Goal: Transaction & Acquisition: Purchase product/service

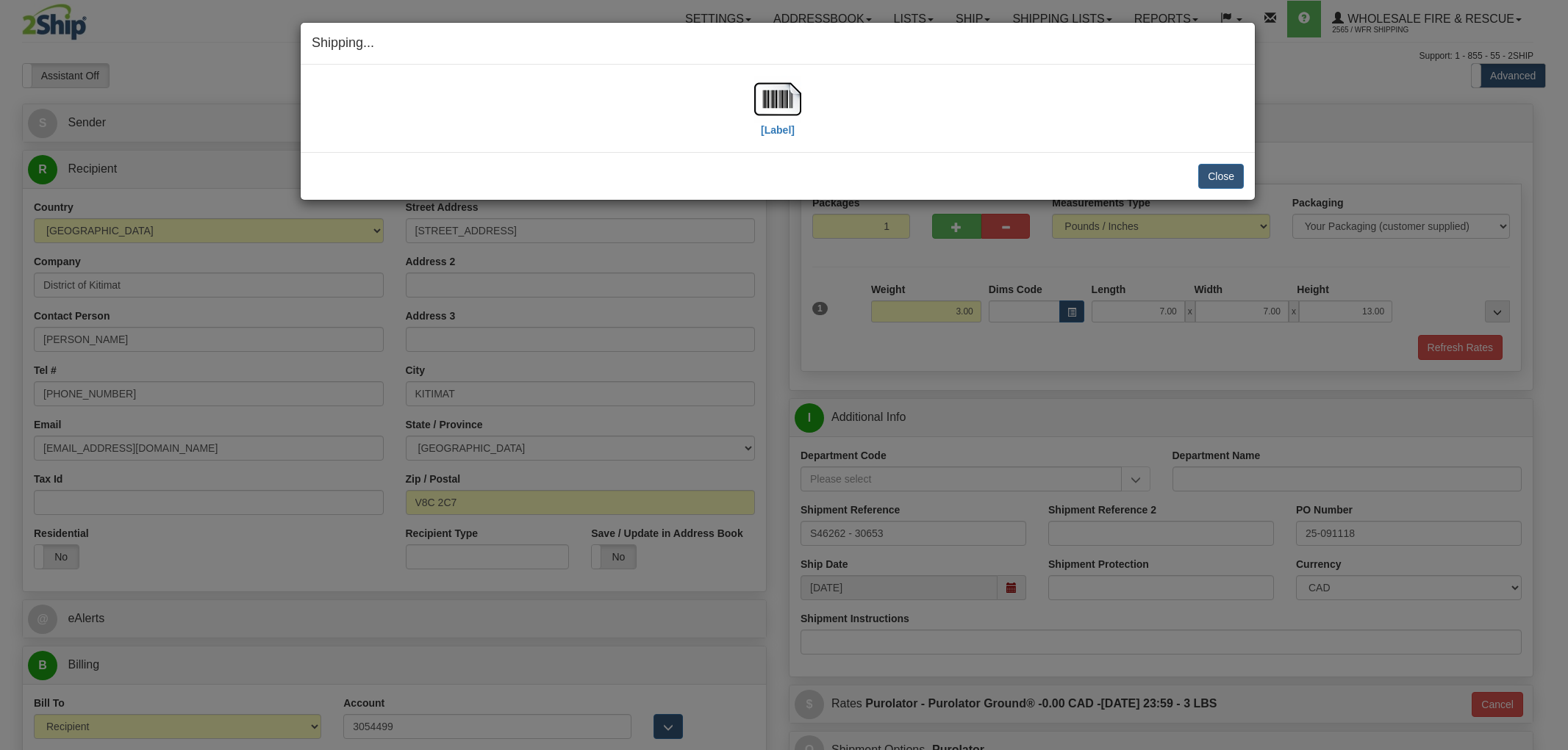
select select "2"
click at [583, 134] on div "[Label]" at bounding box center [777, 108] width 932 height 65
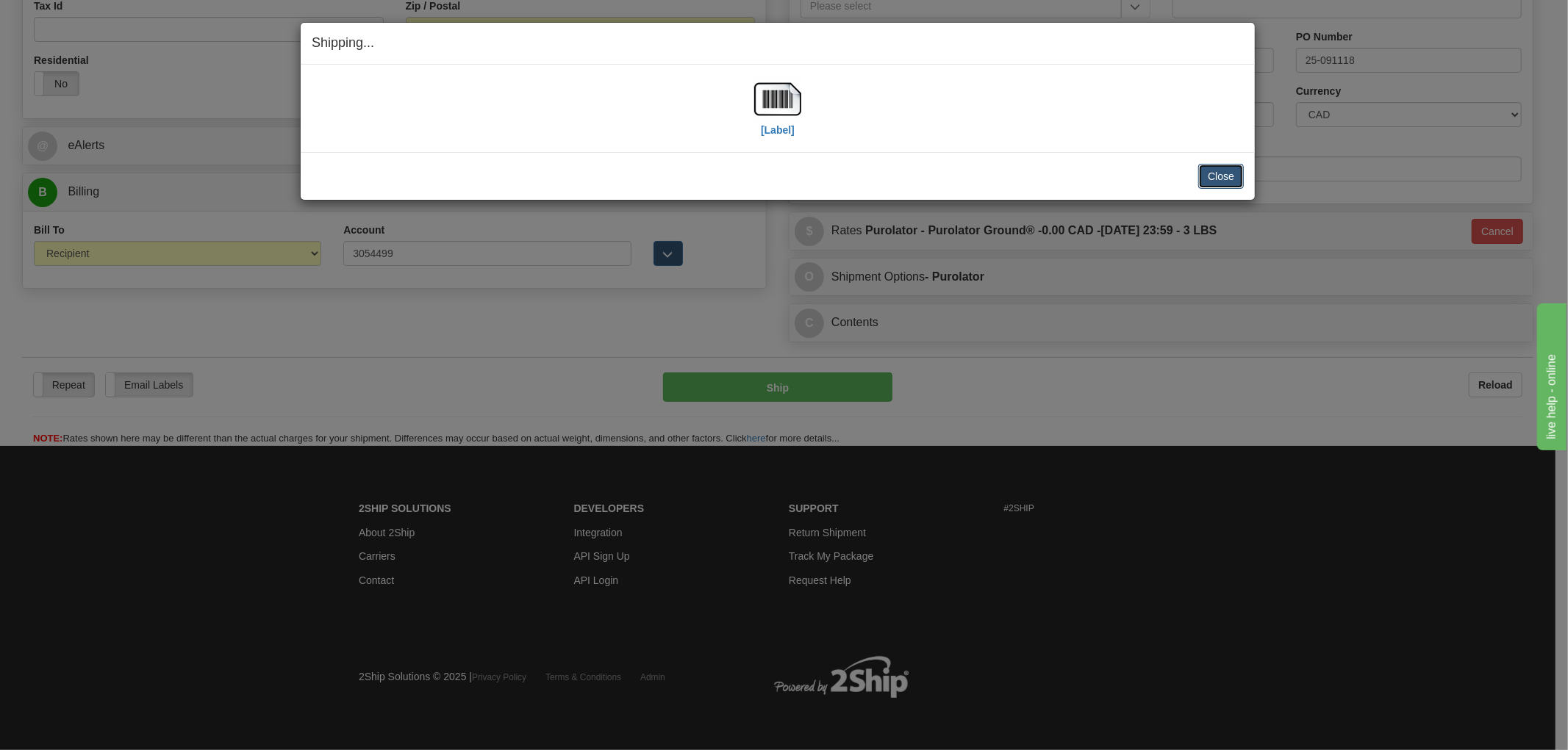
click at [1237, 172] on button "Close" at bounding box center [1220, 176] width 45 height 25
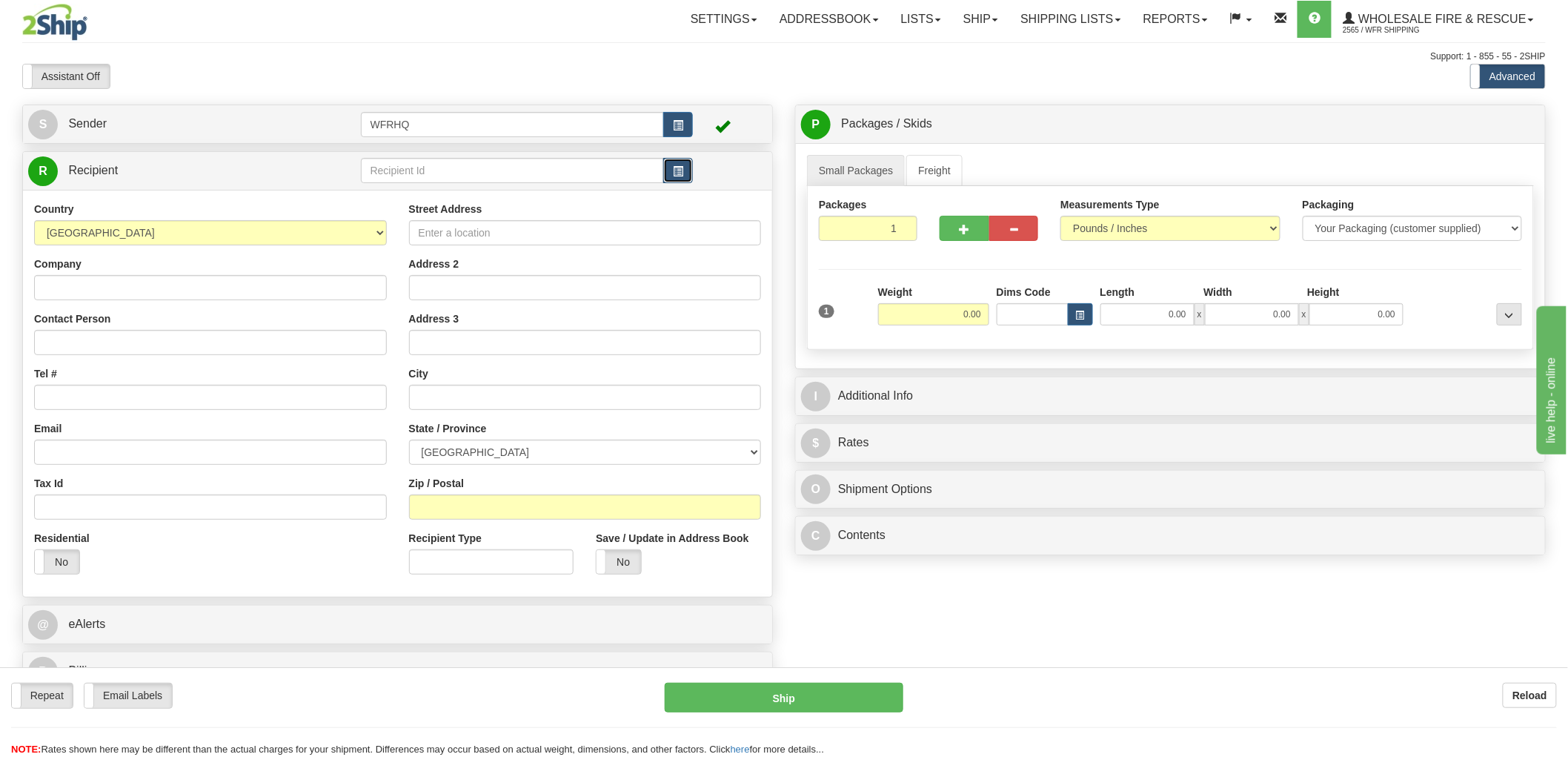
click at [678, 171] on span "button" at bounding box center [678, 171] width 11 height 10
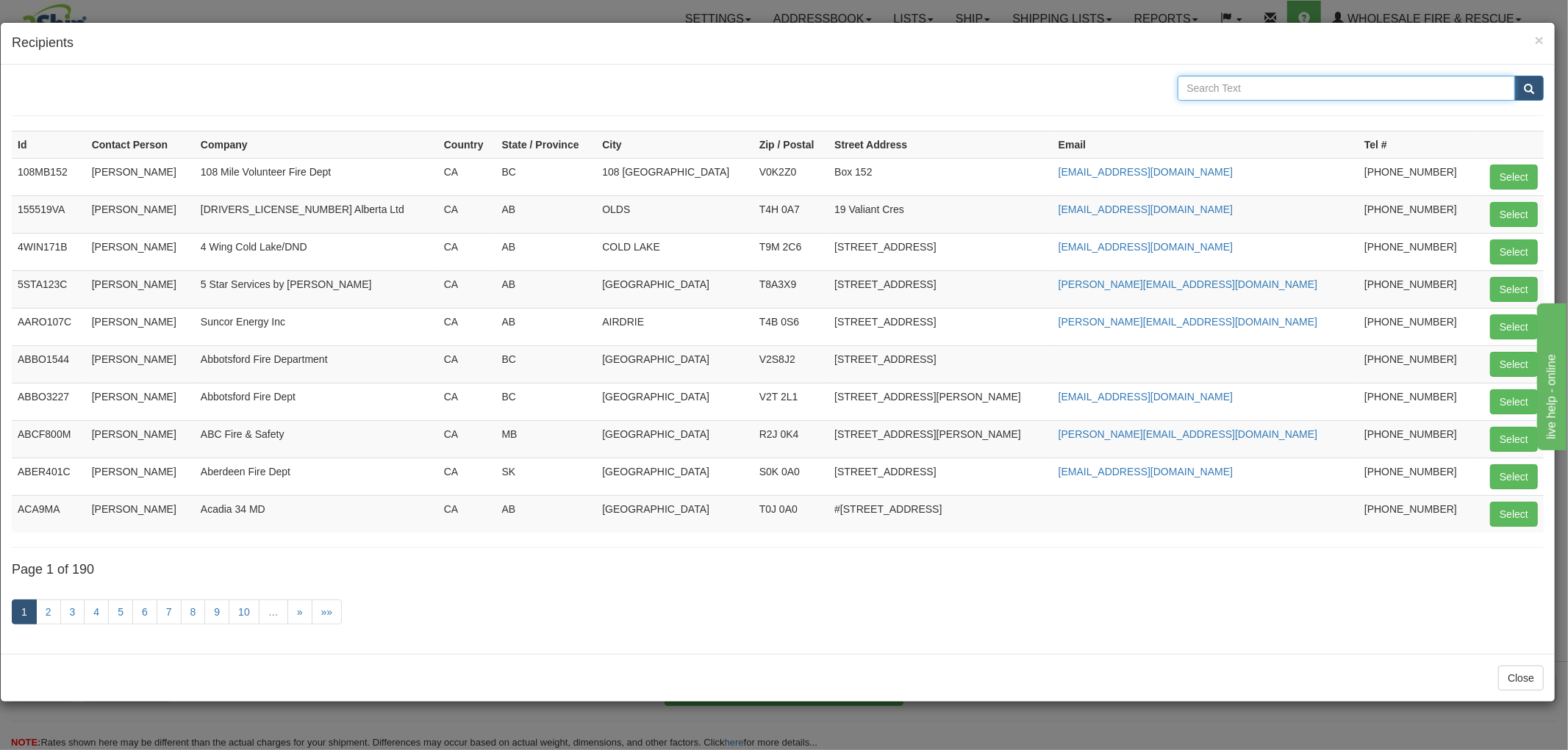
click at [1251, 84] on input "text" at bounding box center [1346, 88] width 338 height 25
type input "Edgewood"
click at [1514, 76] on button "submit" at bounding box center [1529, 88] width 30 height 25
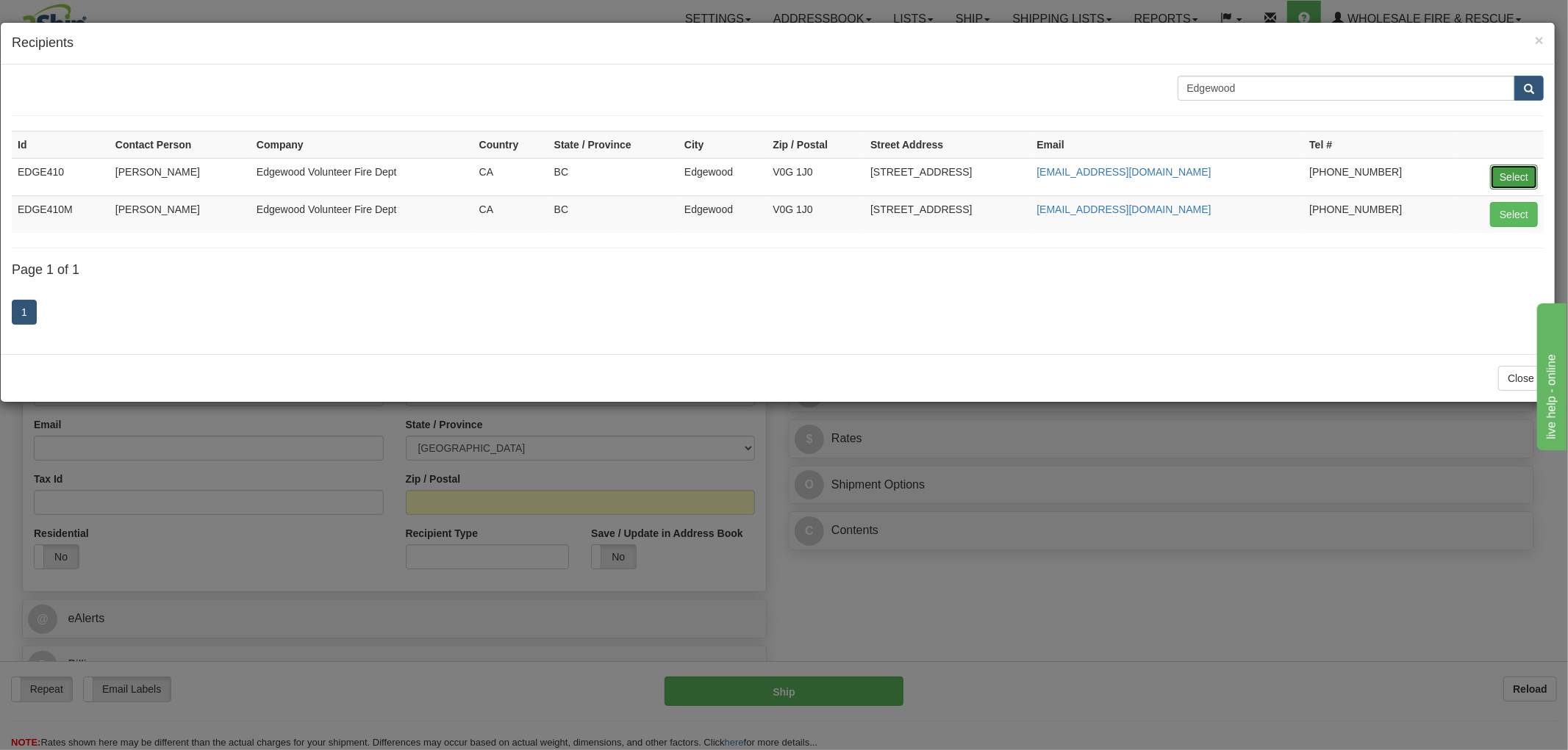
click at [1523, 173] on button "Select" at bounding box center [1513, 176] width 48 height 25
type input "EDGE410"
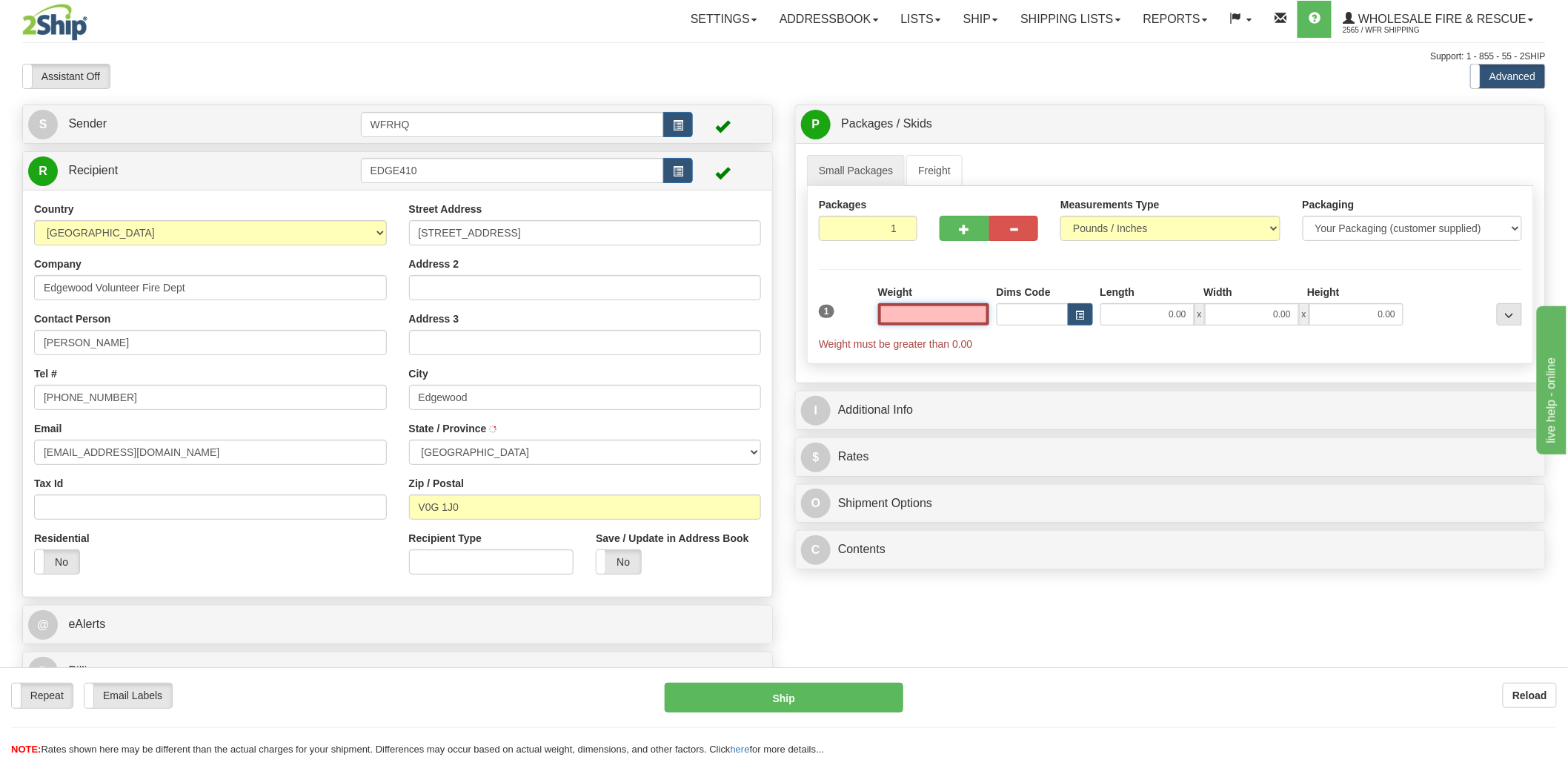
type input "EDGEWOOD"
click at [965, 317] on input "text" at bounding box center [934, 314] width 111 height 22
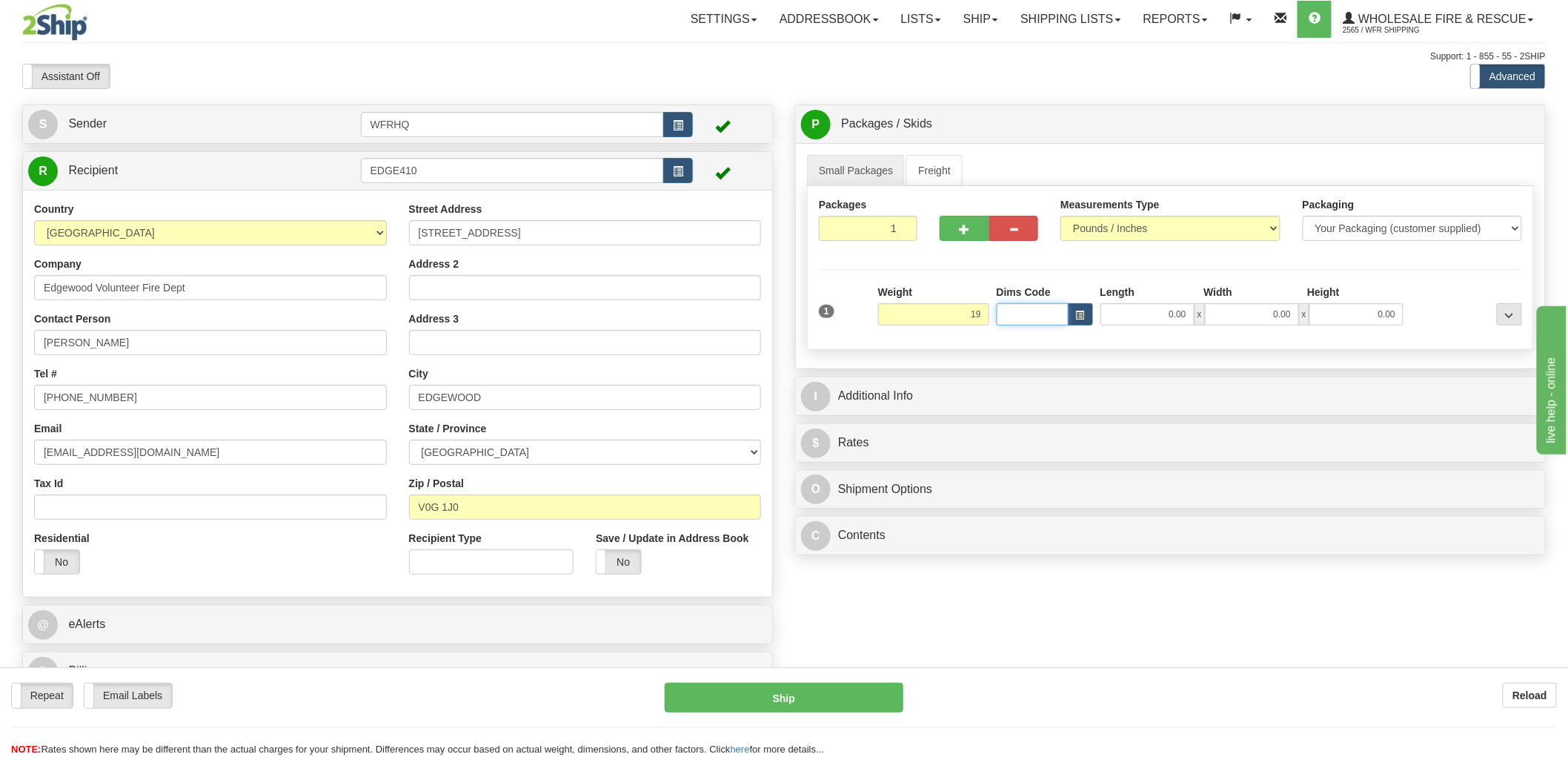
type input "19.00"
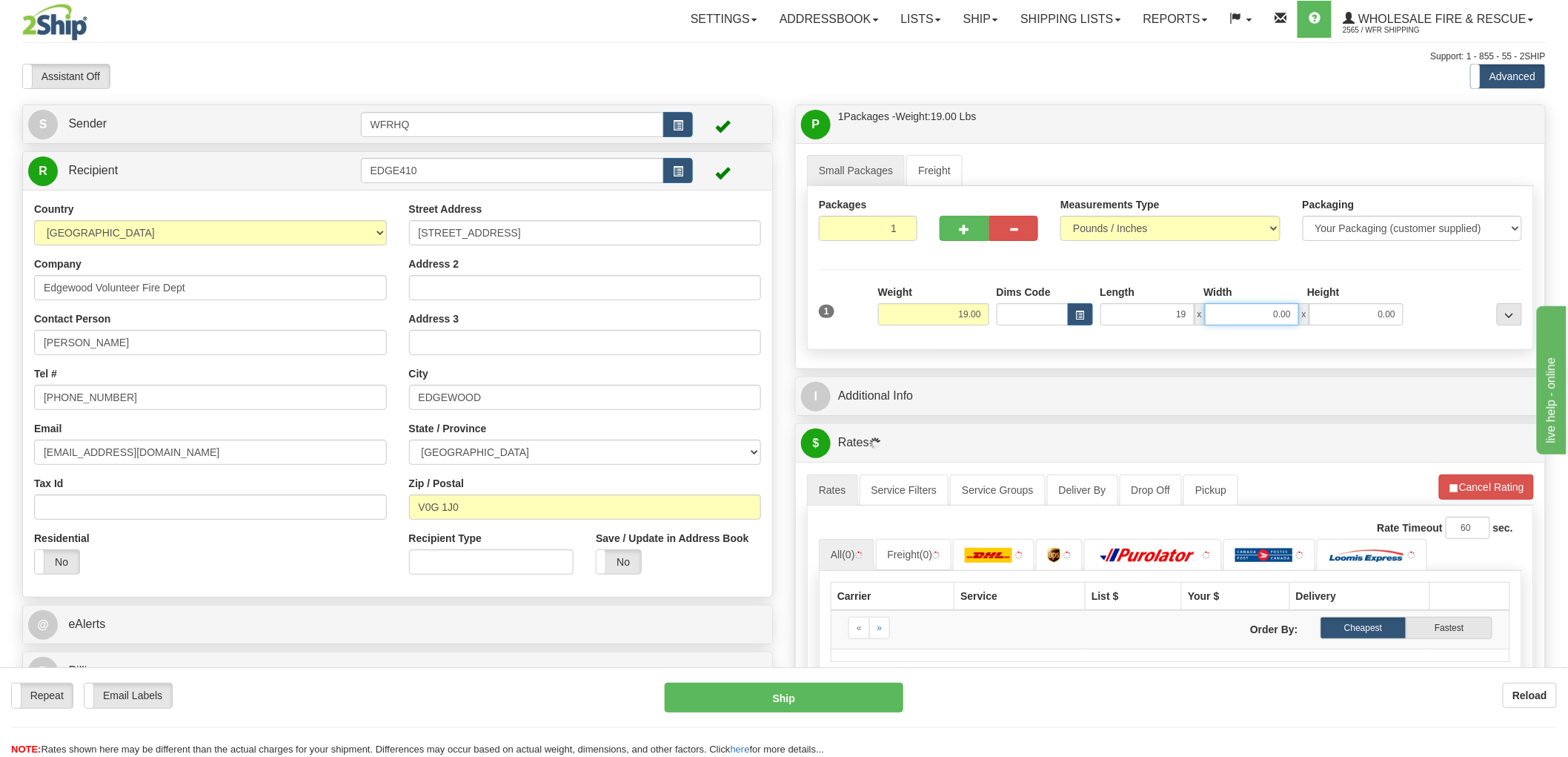
type input "19.00"
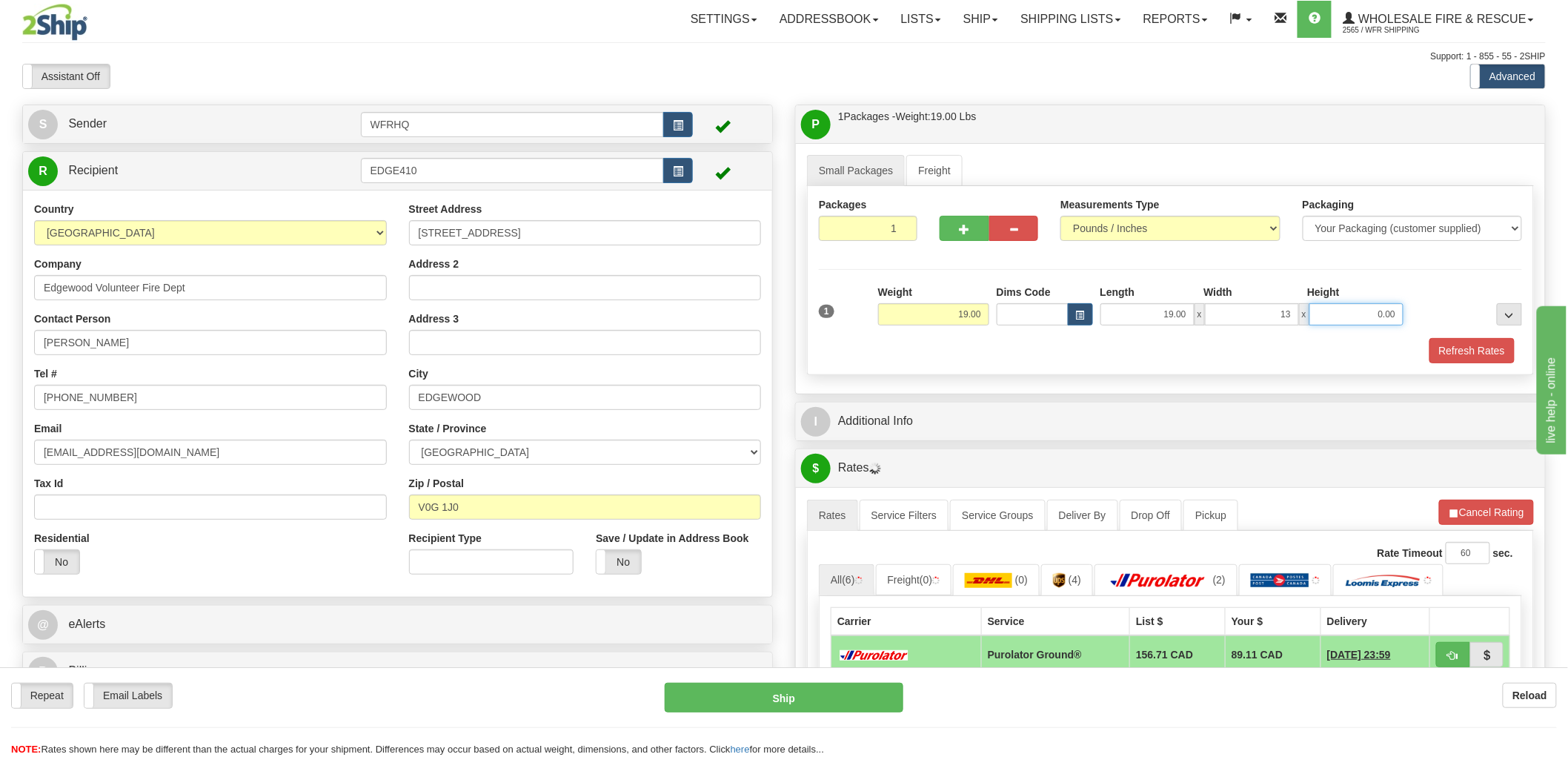
type input "13.00"
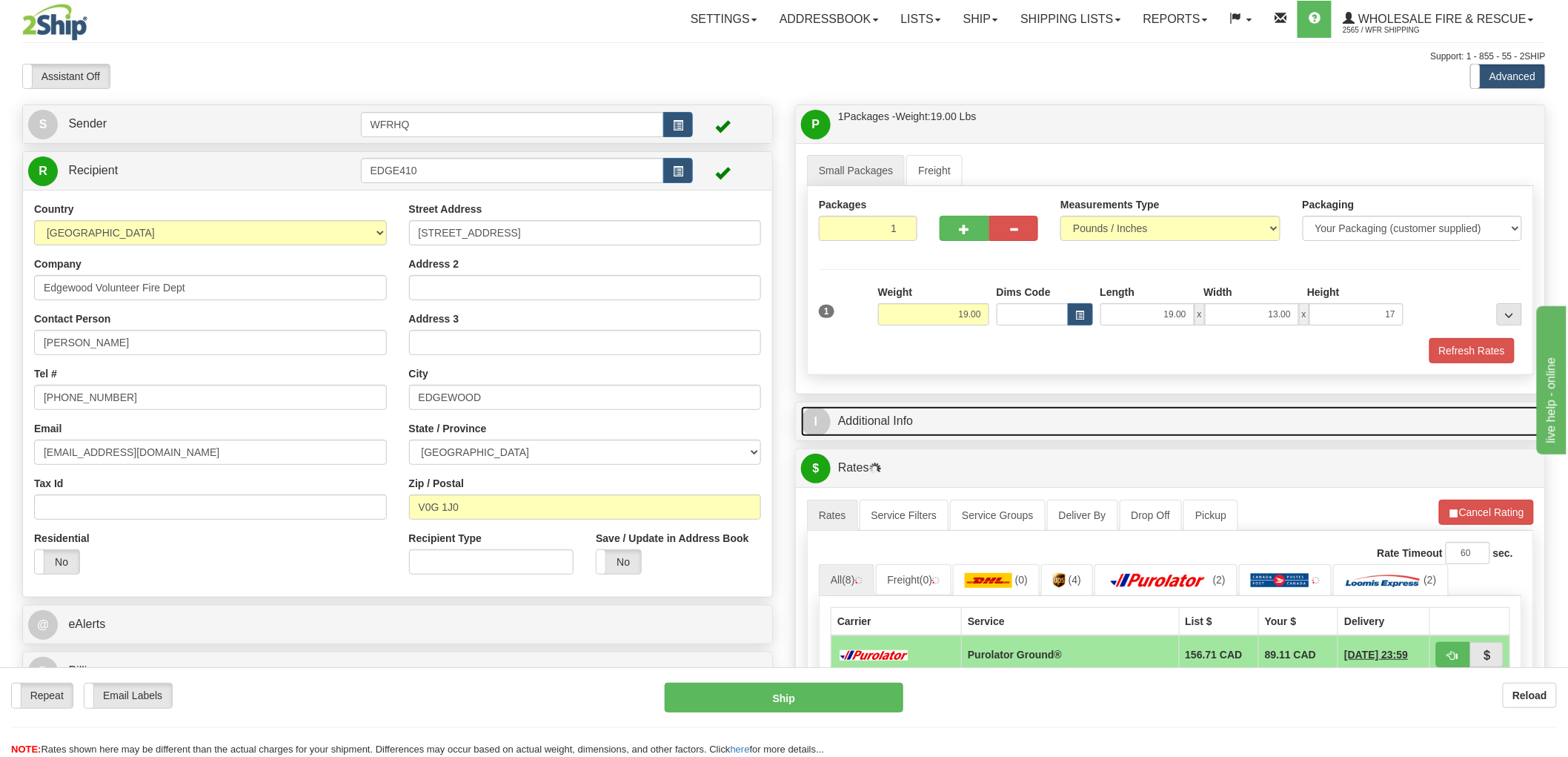
type input "17.00"
click at [875, 413] on link "I Additional Info" at bounding box center [1170, 421] width 739 height 30
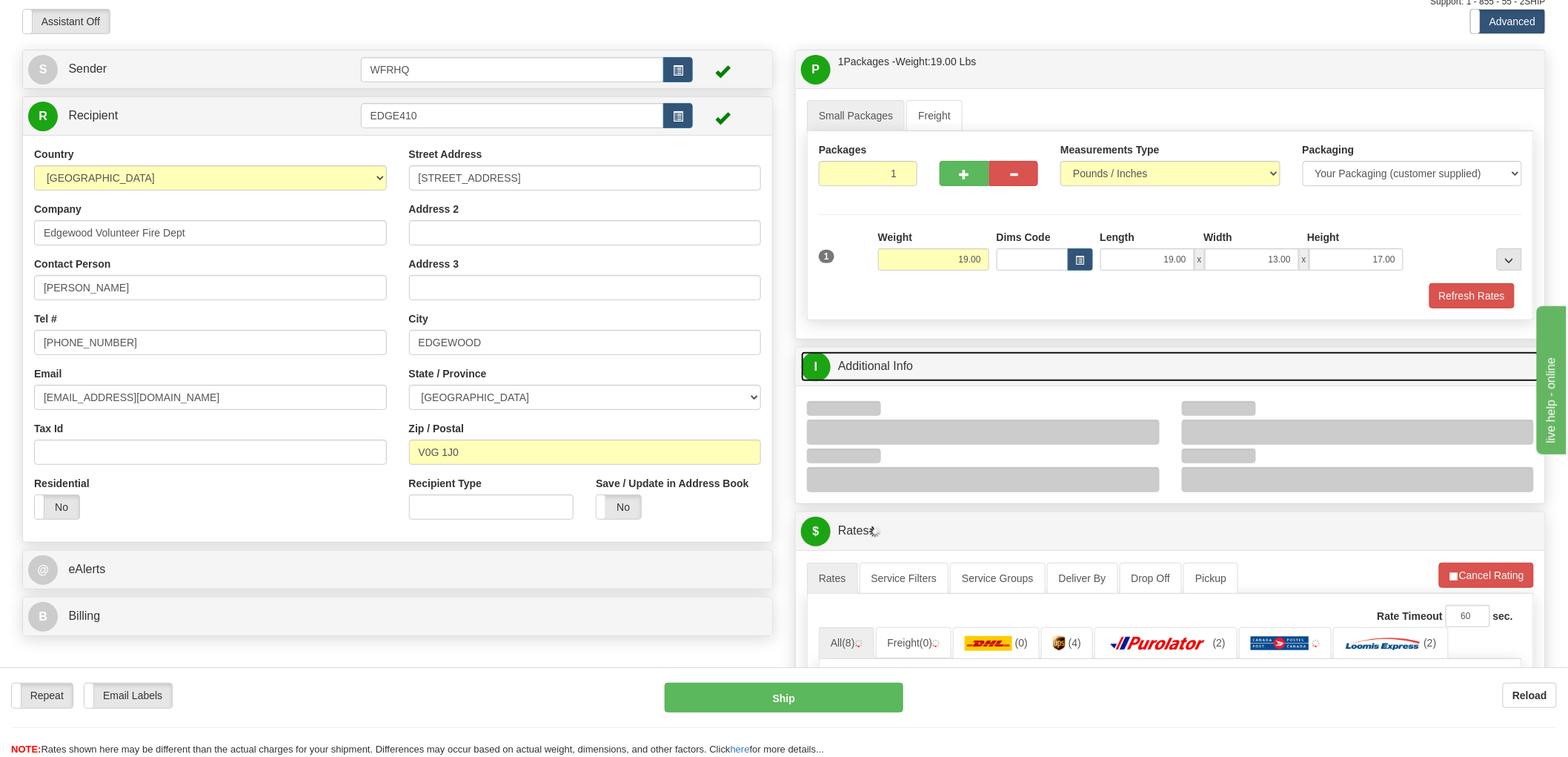
scroll to position [82, 0]
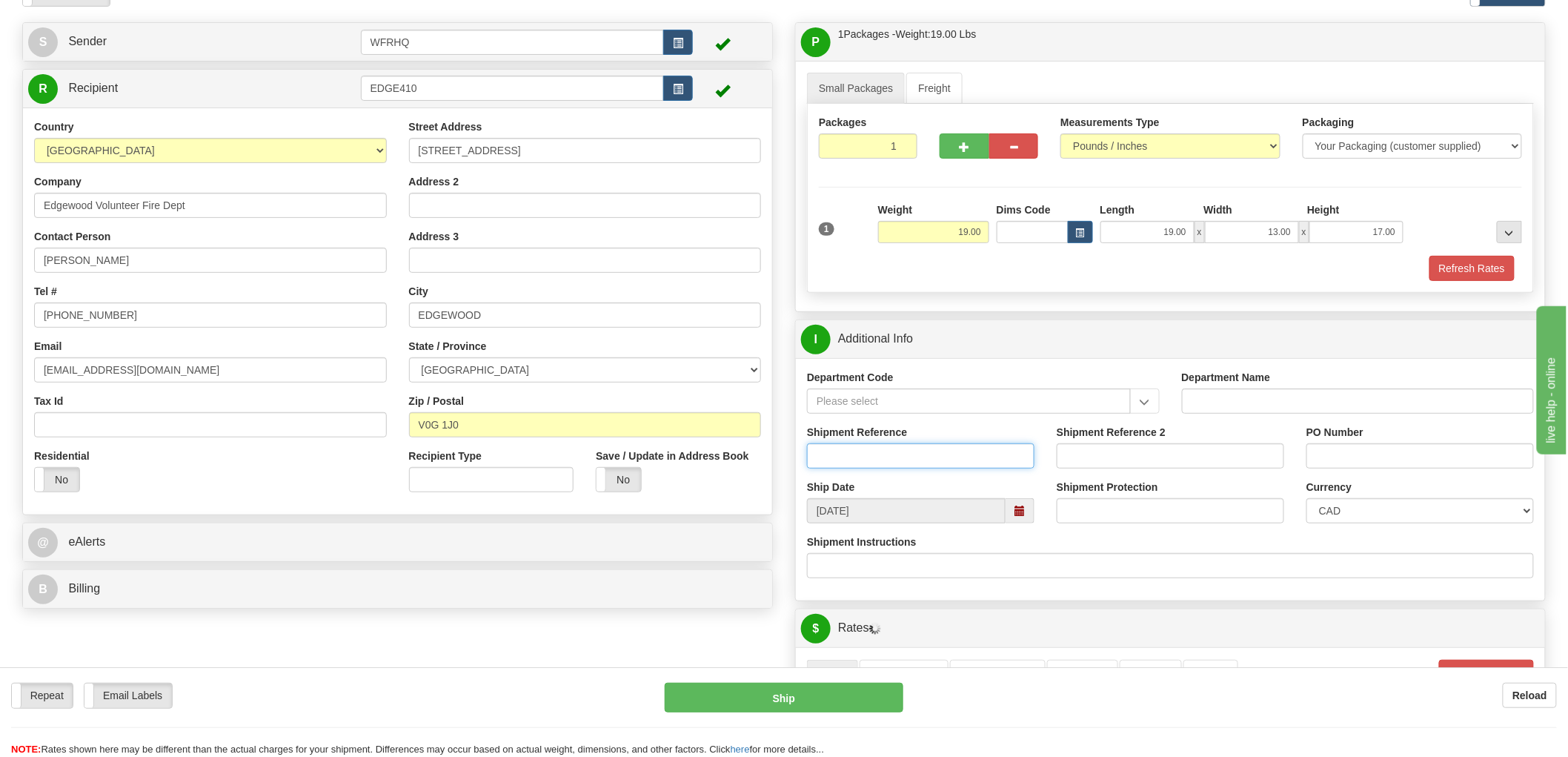
click at [876, 452] on input "Shipment Reference" at bounding box center [921, 456] width 227 height 26
type input "S41496 - 27215"
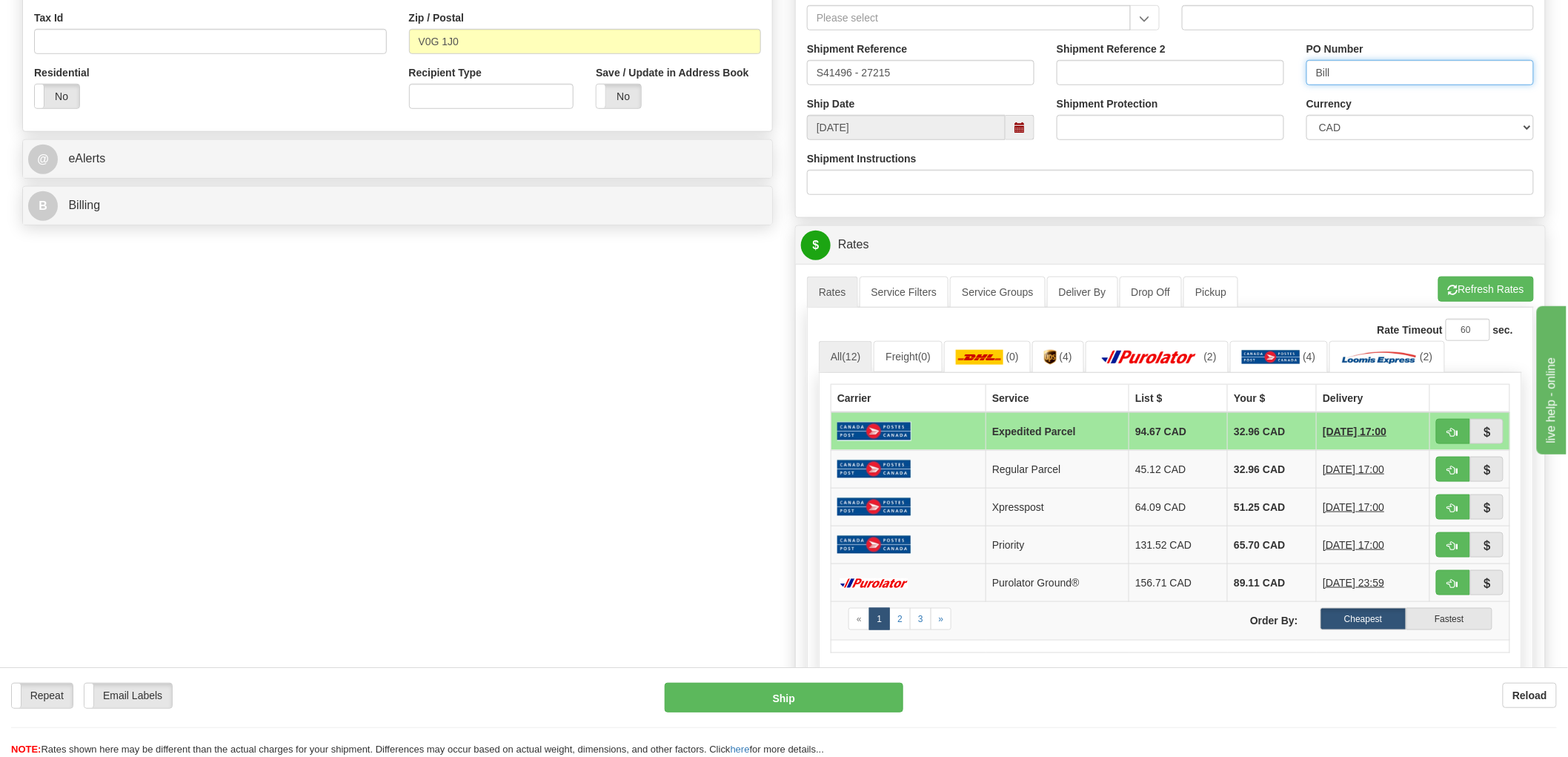
scroll to position [576, 0]
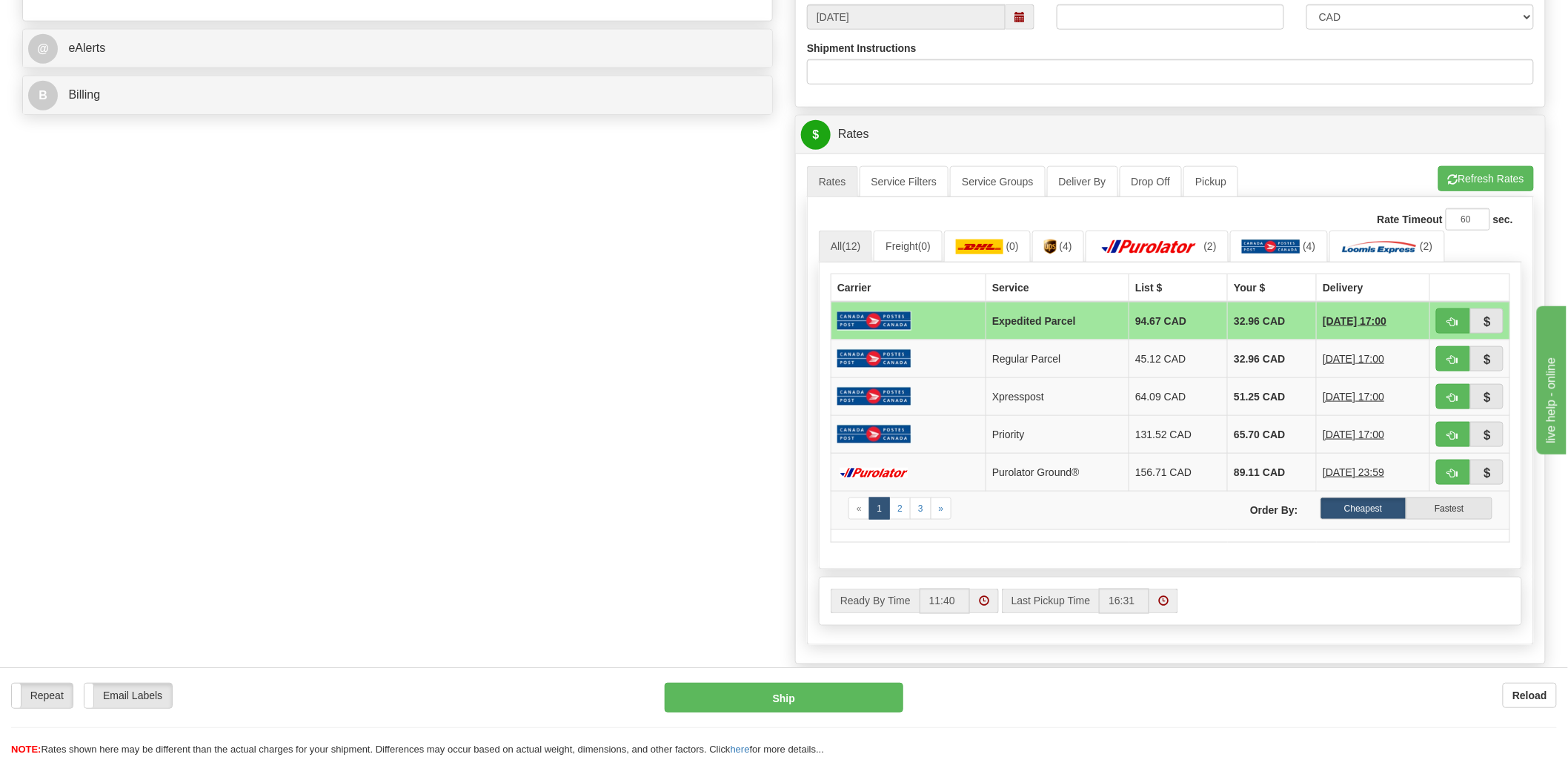
type input "Bill"
click at [1466, 320] on button "button" at bounding box center [1453, 321] width 34 height 26
type input "DOM.EP"
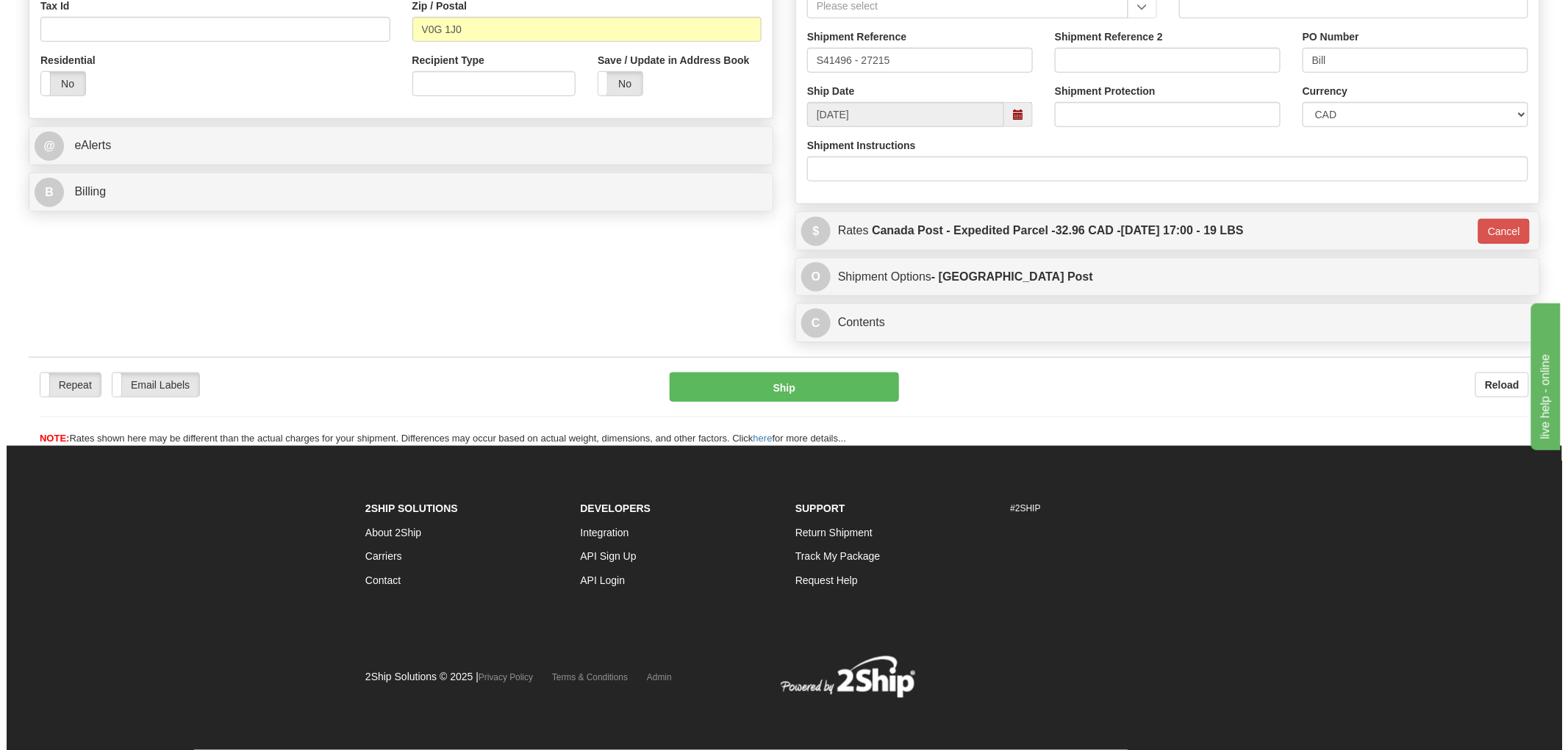
scroll to position [476, 0]
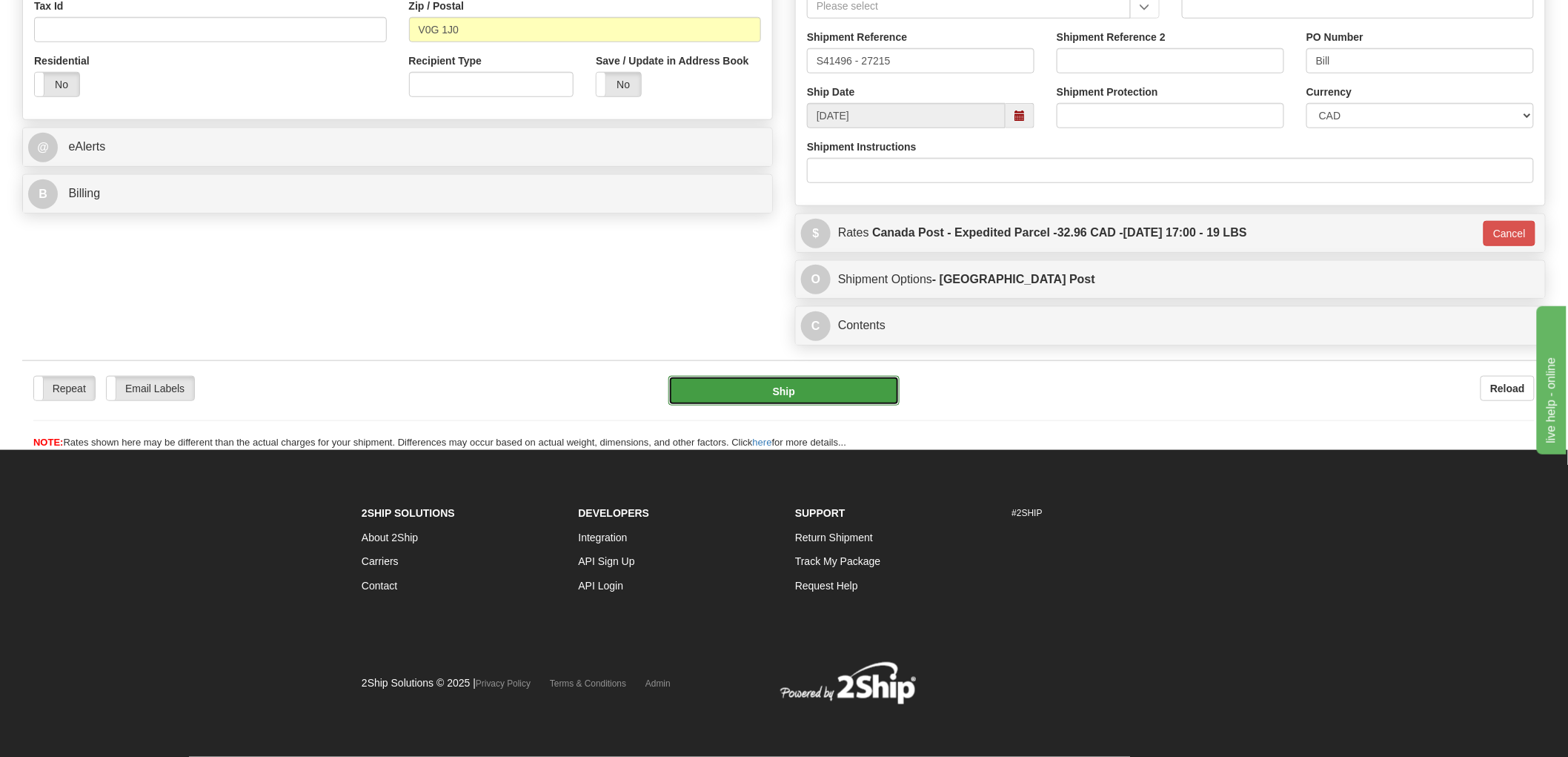
click at [813, 395] on button "Ship" at bounding box center [784, 391] width 232 height 30
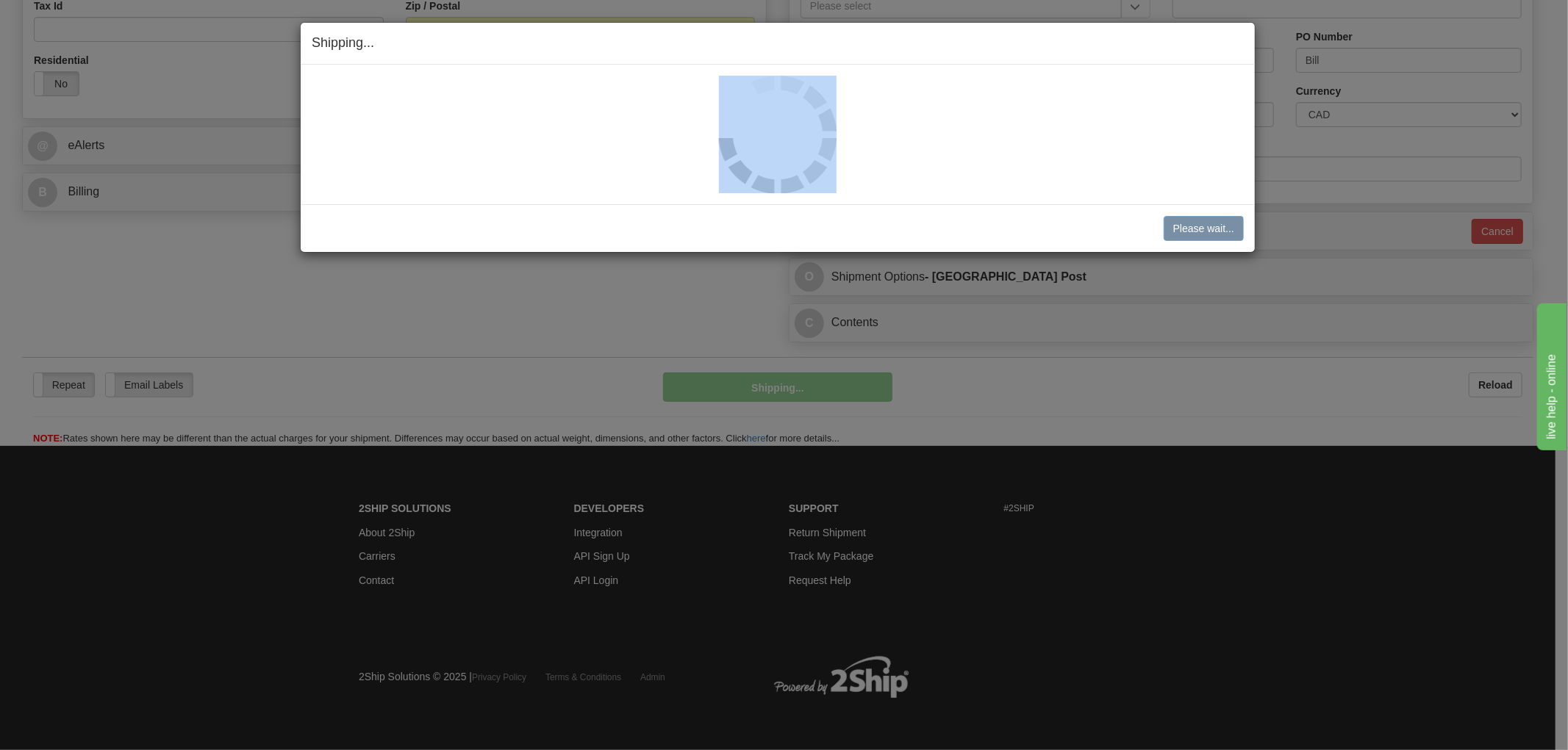
drag, startPoint x: 1067, startPoint y: 38, endPoint x: 944, endPoint y: 96, distance: 136.0
click at [944, 96] on div "Shipping... Your SHIPMENT will EXPIRE in Please wait... Cancel Cancel Shipment …" at bounding box center [777, 137] width 956 height 231
click at [1039, 35] on h4 "Shipping... Your SHIPMENT will EXPIRE in" at bounding box center [777, 44] width 932 height 19
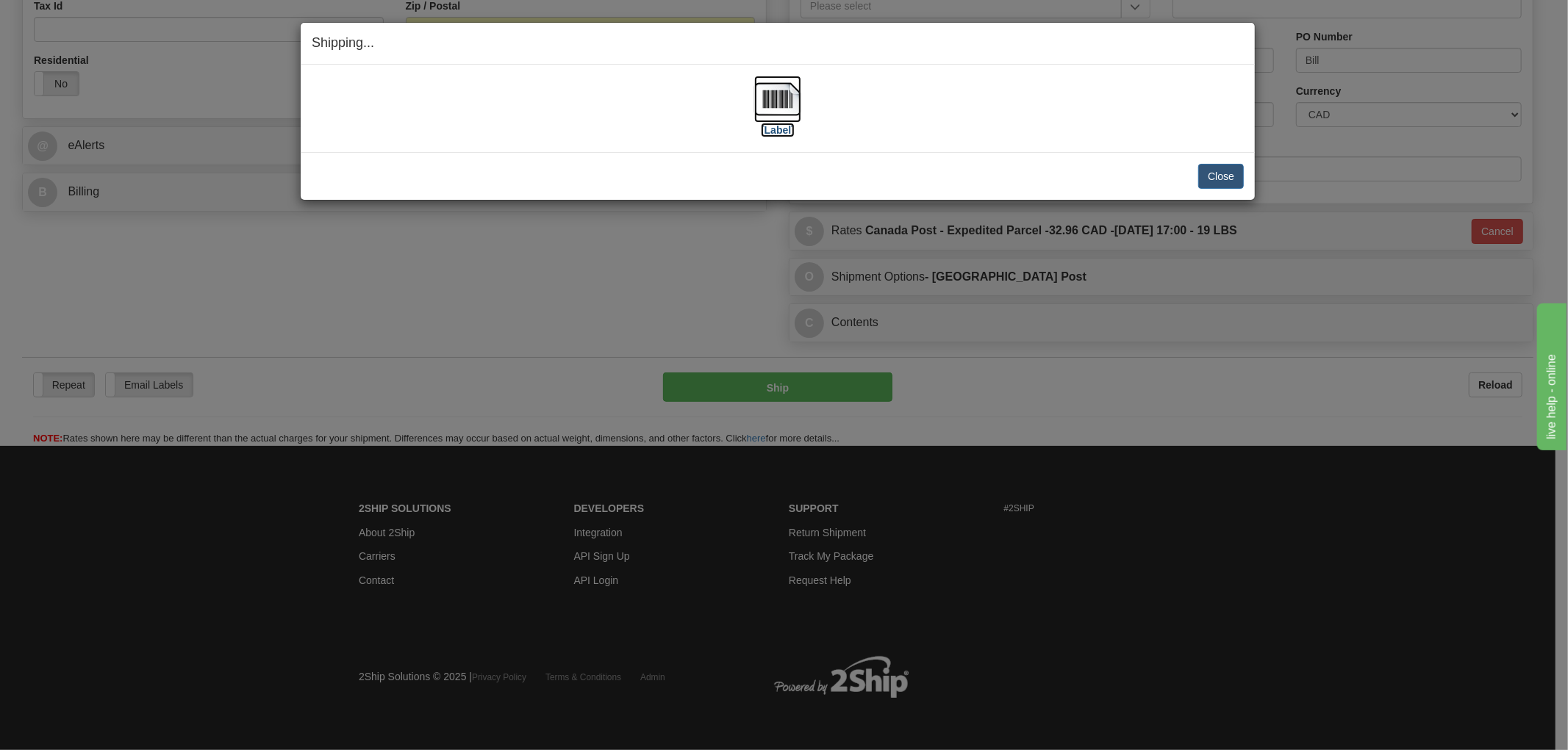
click at [781, 98] on img at bounding box center [777, 100] width 47 height 47
click at [1218, 174] on button "Close" at bounding box center [1220, 176] width 45 height 25
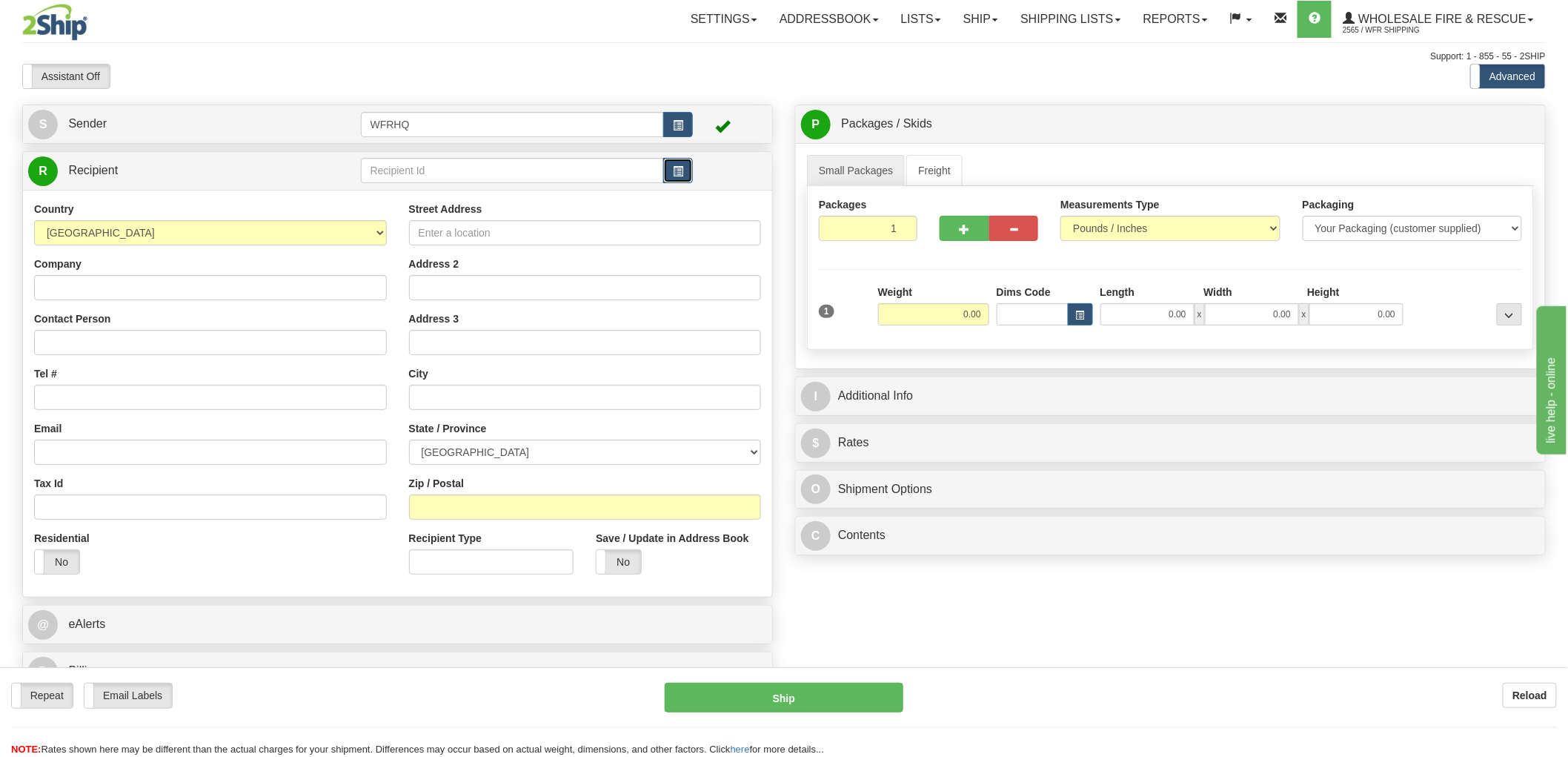
click at [684, 175] on button "button" at bounding box center [678, 170] width 30 height 26
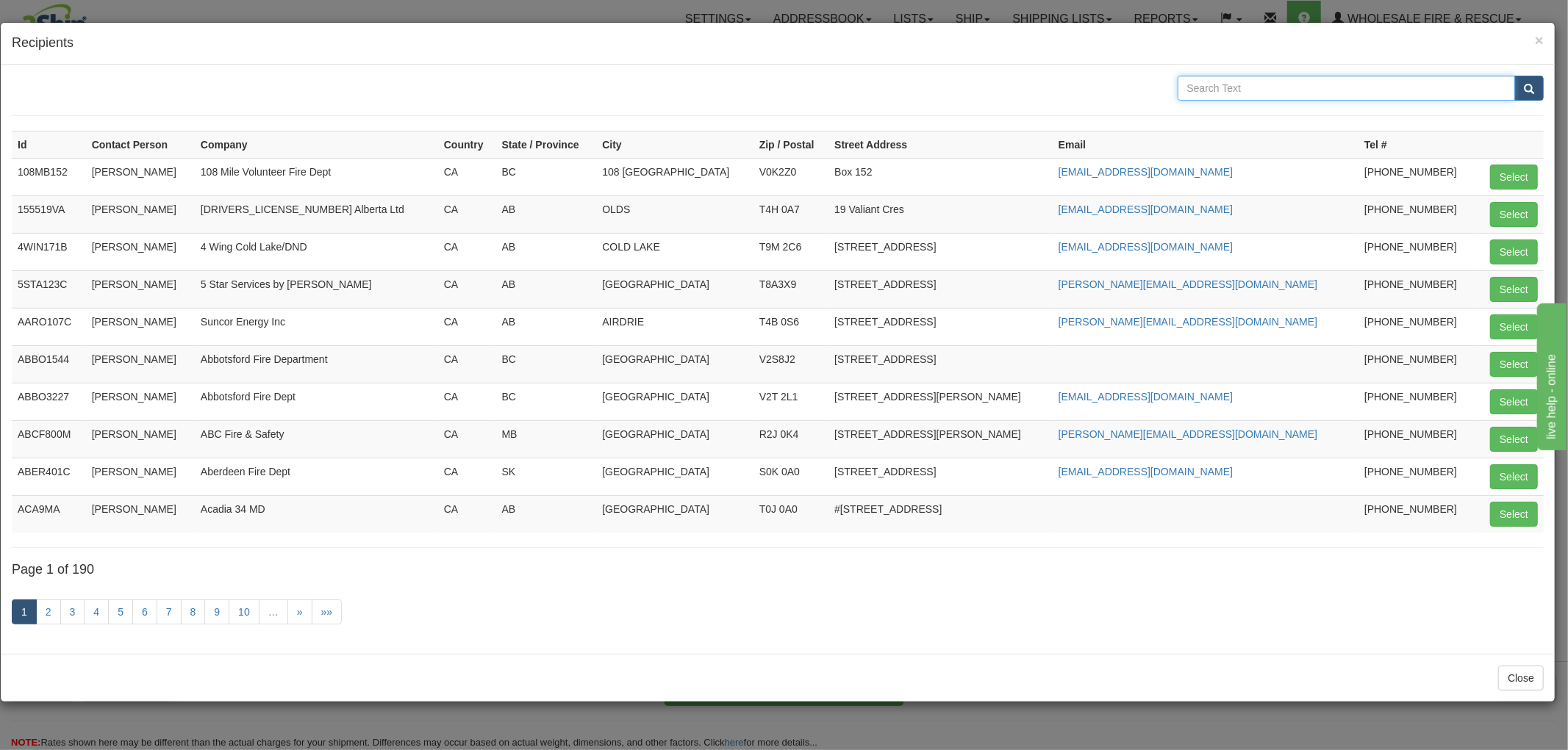
click at [1230, 81] on input "text" at bounding box center [1346, 88] width 338 height 25
type input "Carling"
click at [1514, 76] on button "submit" at bounding box center [1529, 88] width 30 height 25
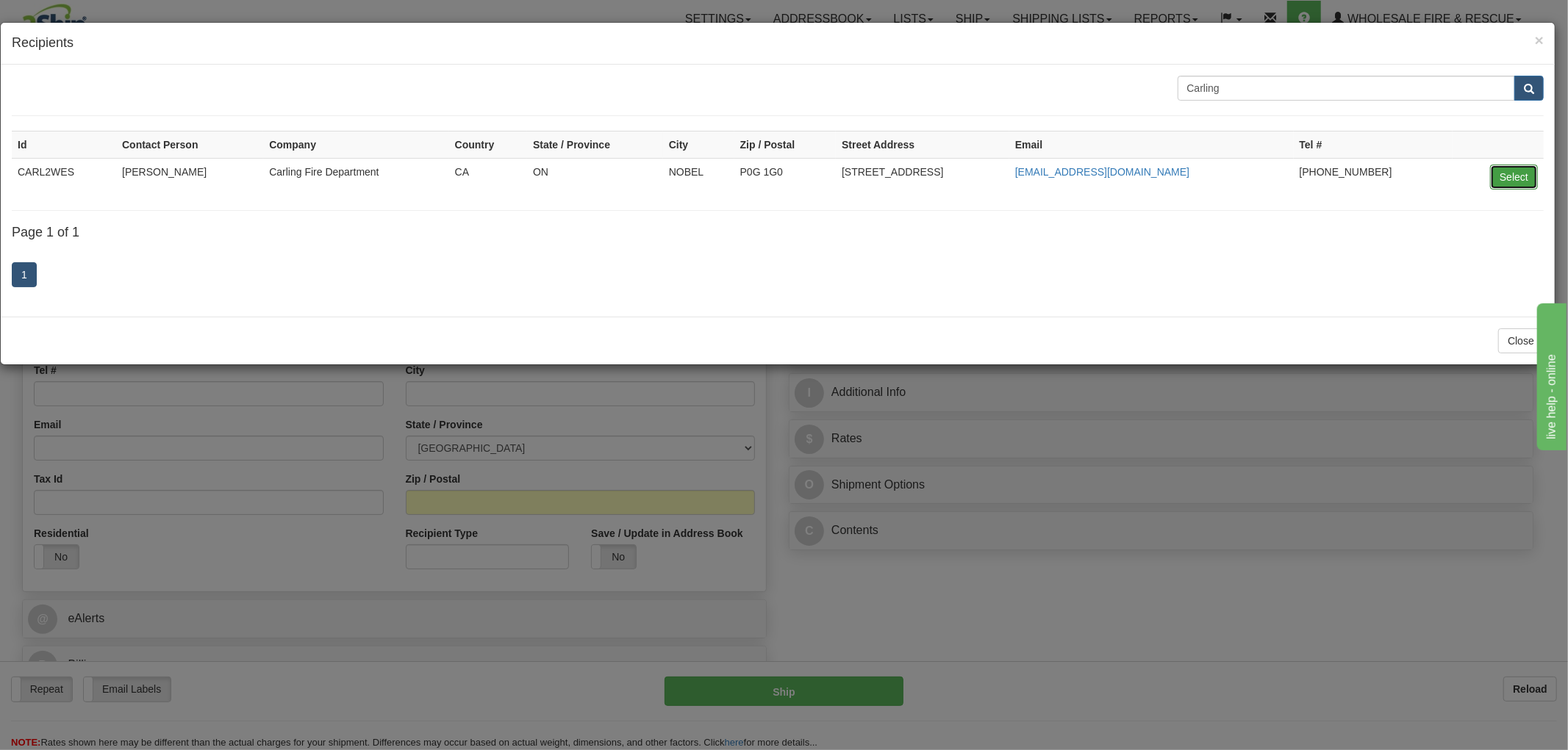
click at [1499, 173] on button "Select" at bounding box center [1513, 176] width 48 height 25
type input "CARL2WES"
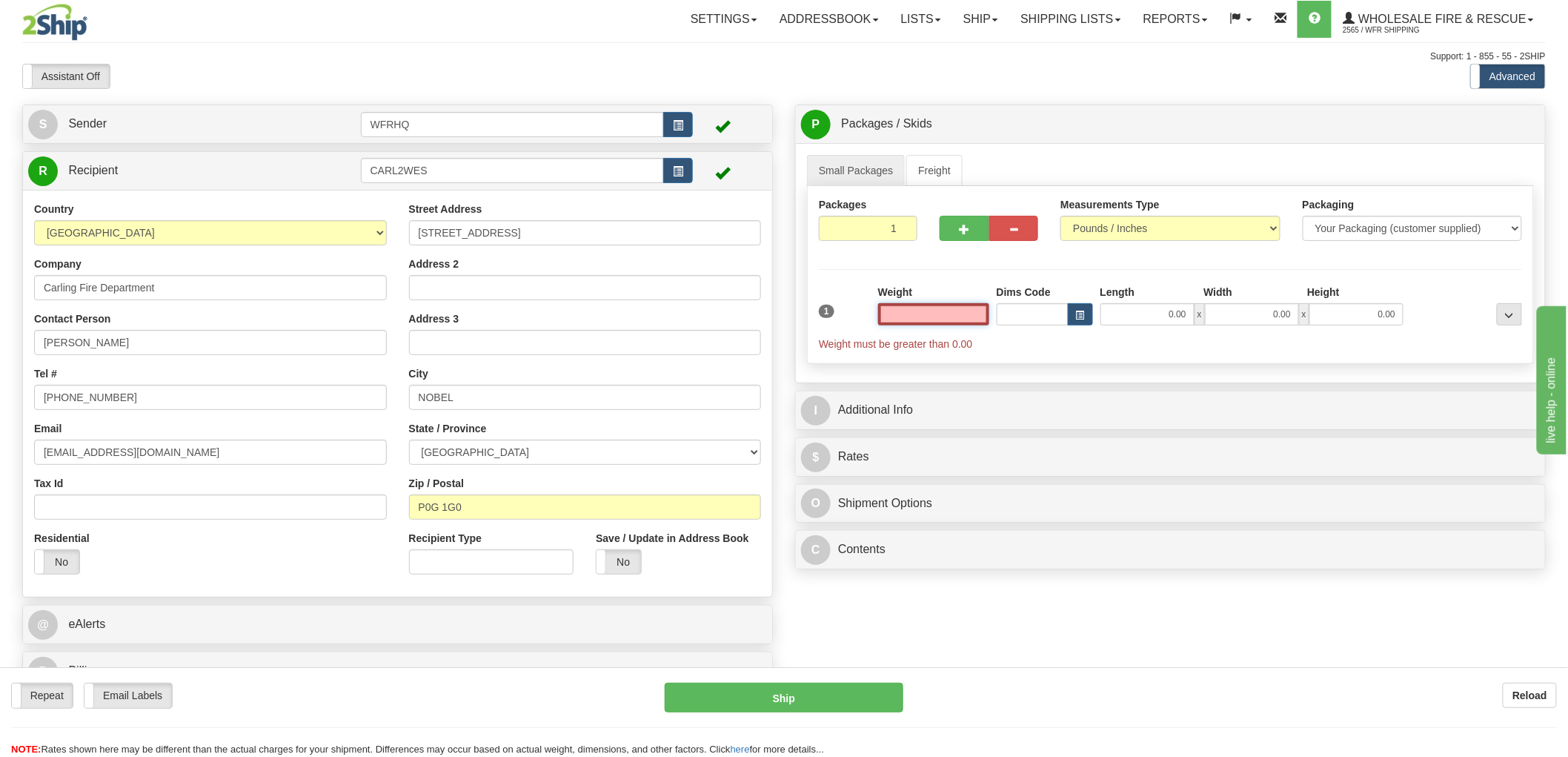
click at [976, 317] on input "text" at bounding box center [934, 314] width 111 height 22
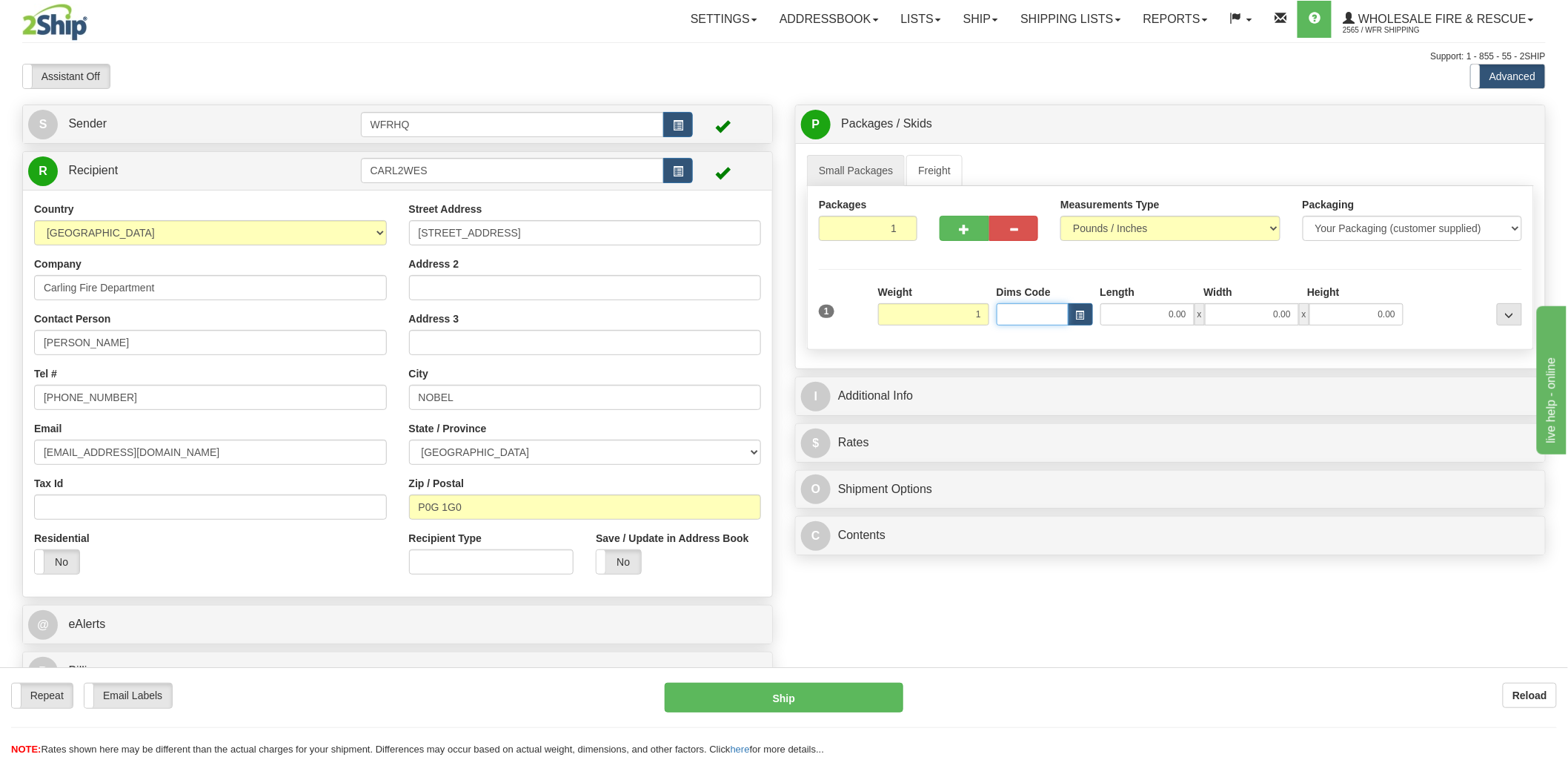
type input "1.00"
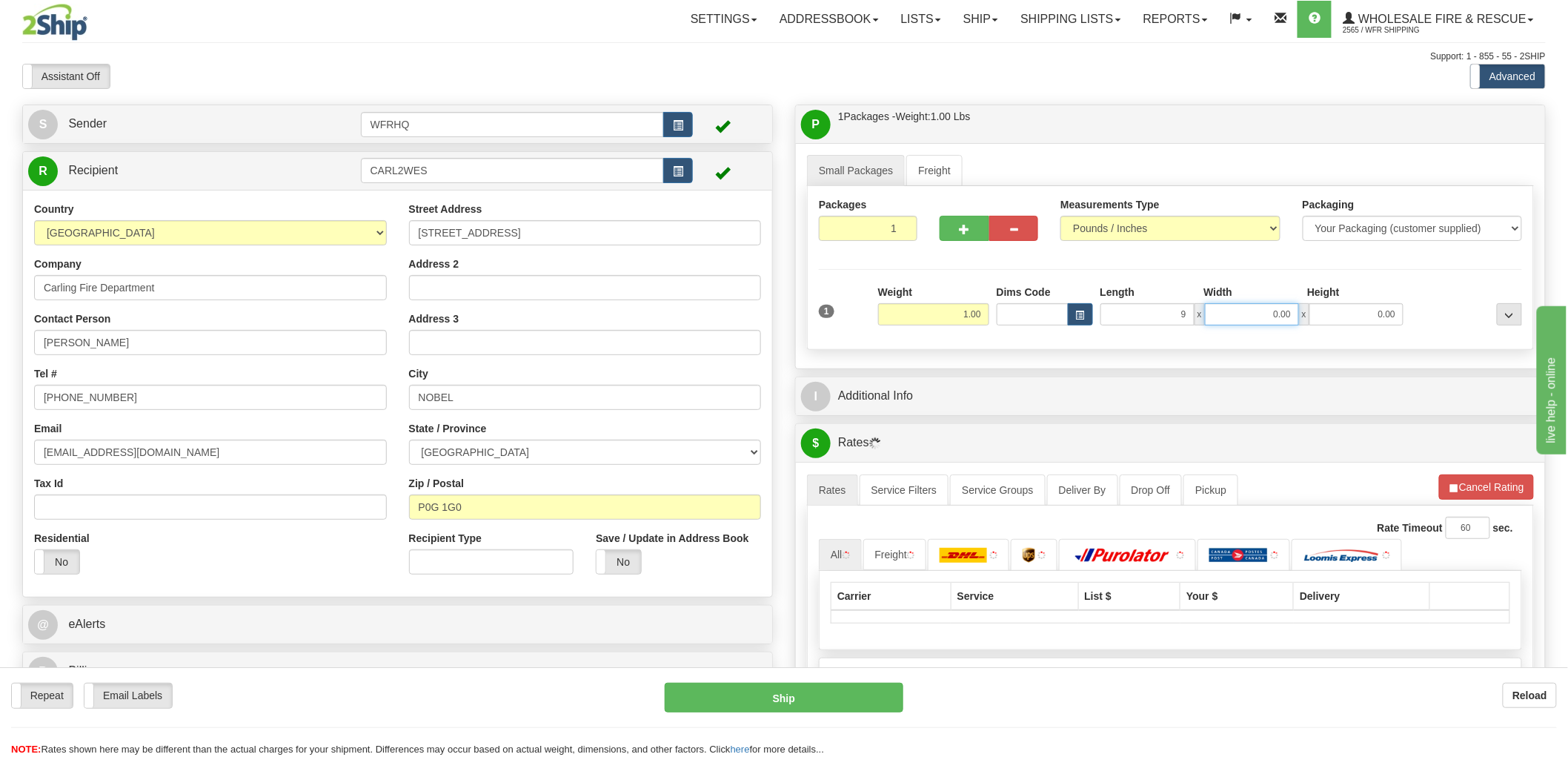
type input "9.00"
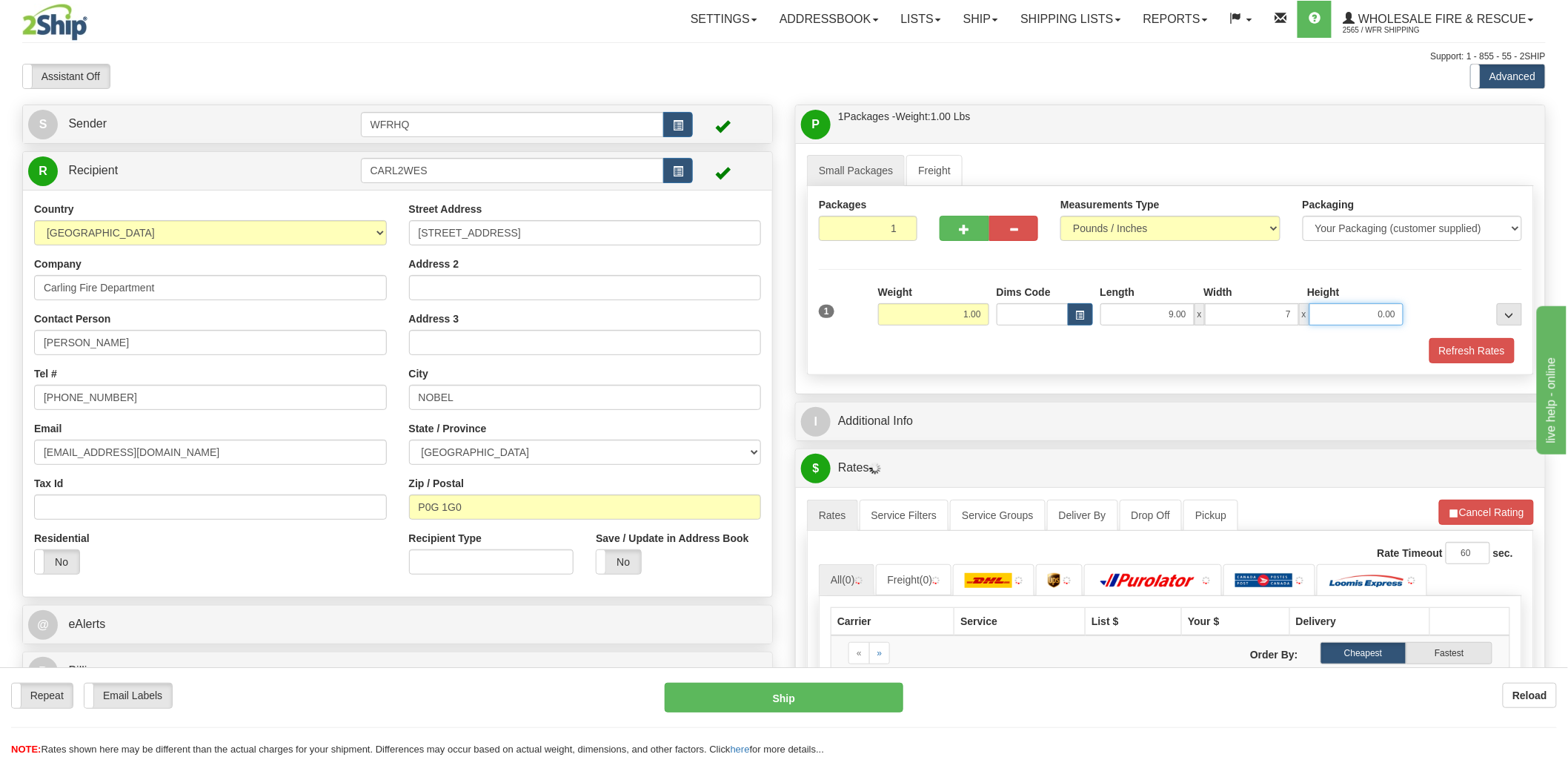
type input "7.00"
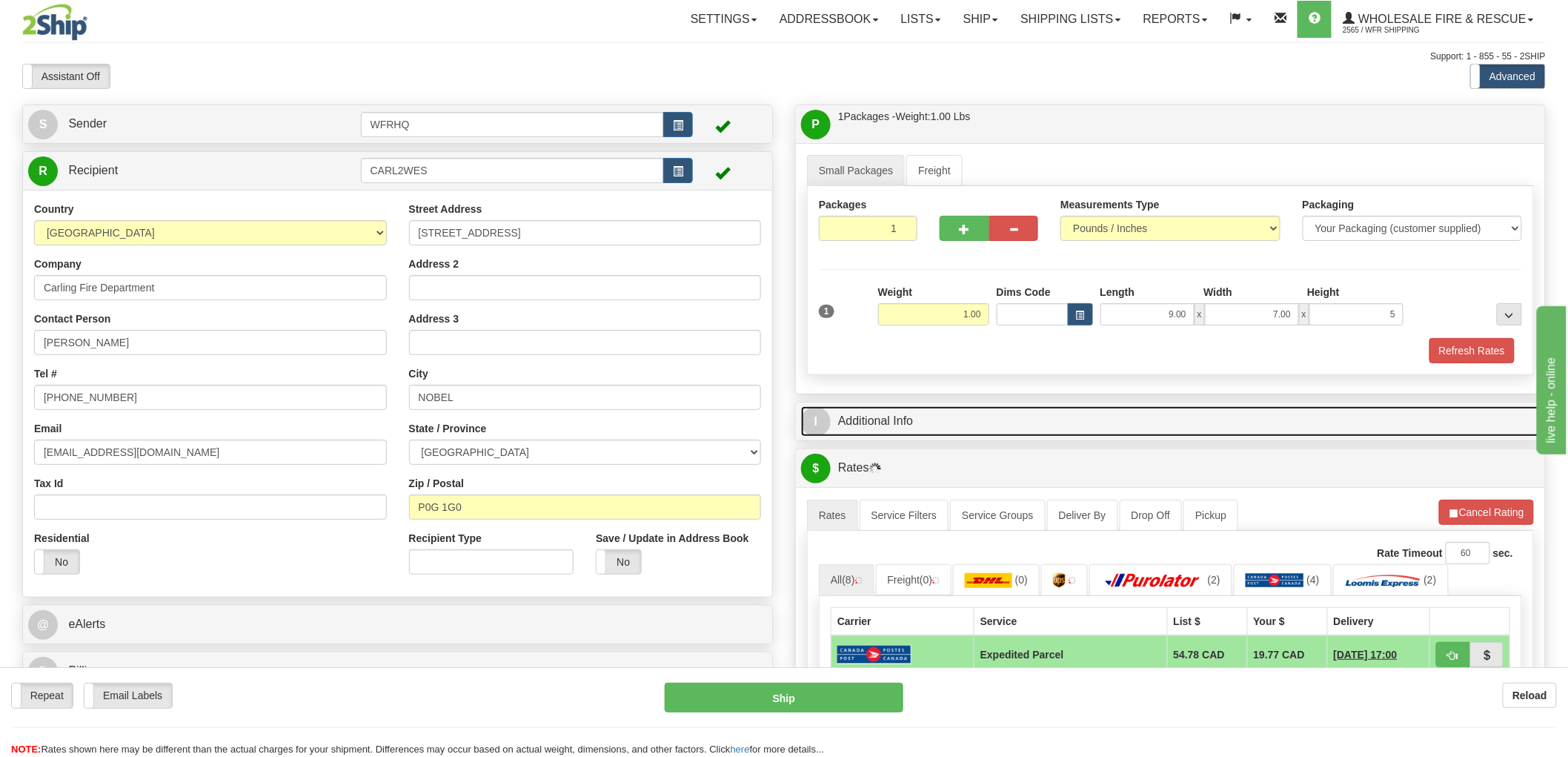
type input "5.00"
click at [885, 425] on link "I Additional Info" at bounding box center [1170, 421] width 739 height 30
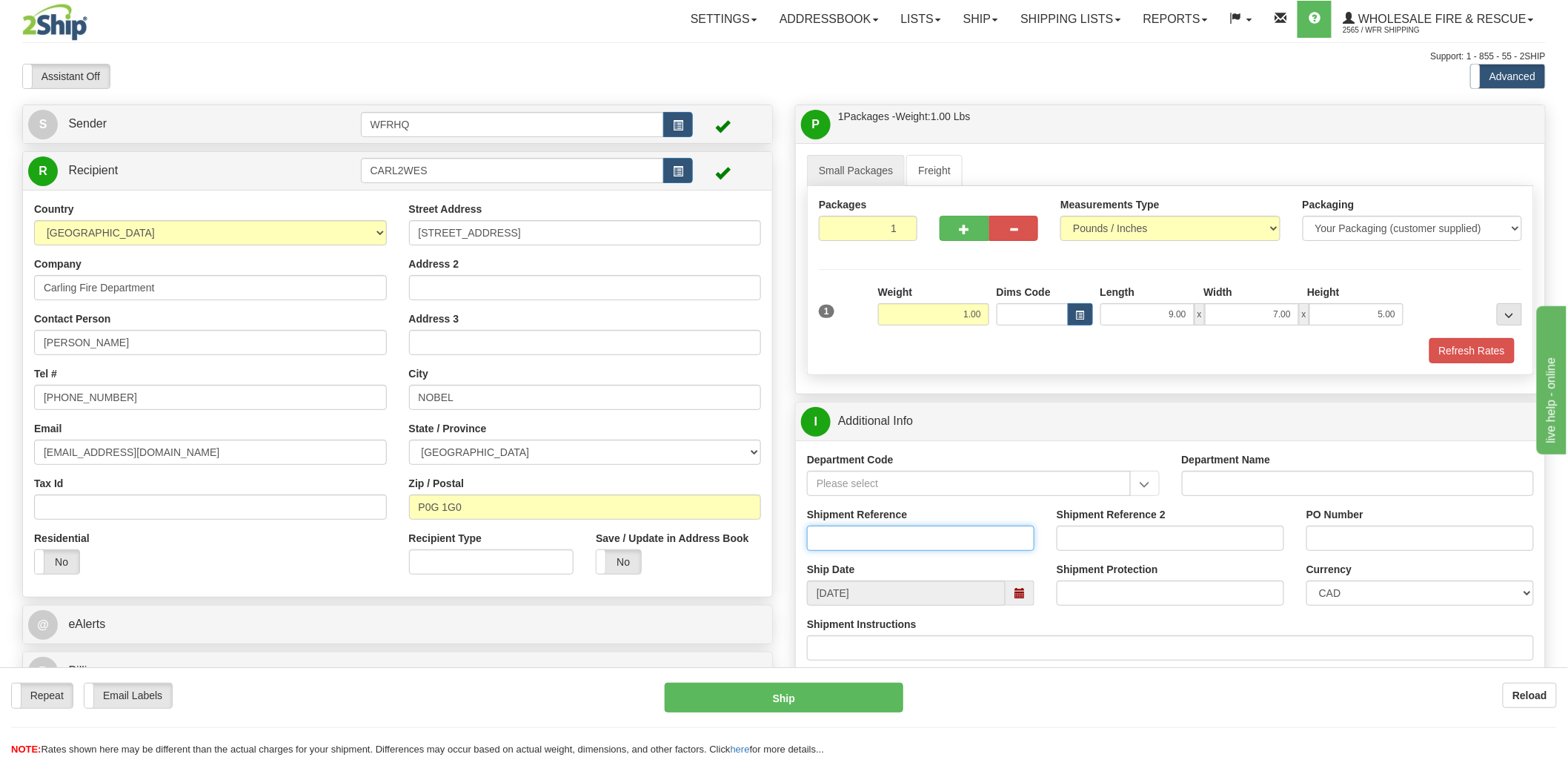
click at [854, 532] on input "Shipment Reference" at bounding box center [921, 538] width 227 height 26
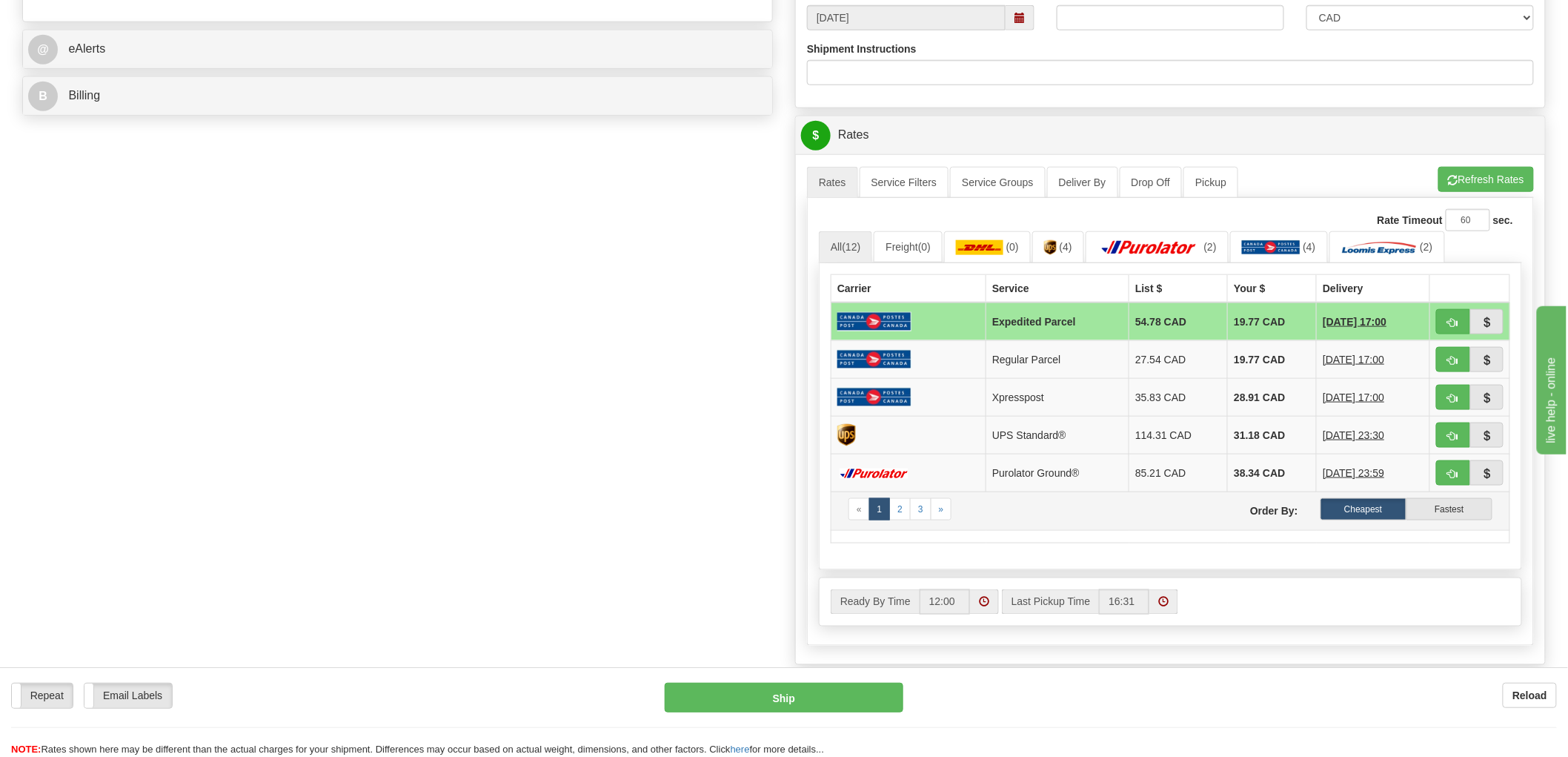
scroll to position [576, 0]
type input "S45898 - 30295"
click at [1453, 327] on span "button" at bounding box center [1453, 322] width 11 height 10
type input "DOM.EP"
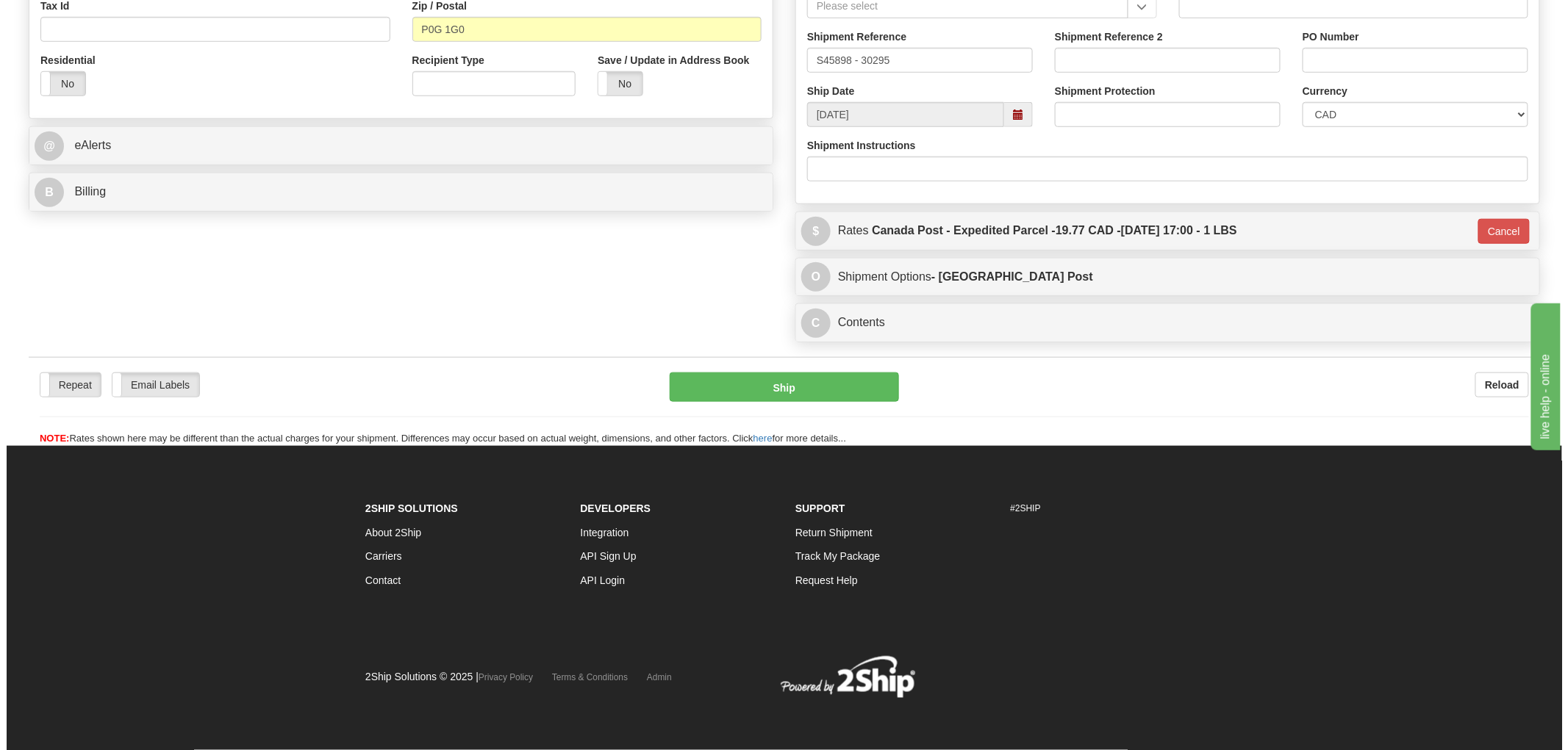
scroll to position [476, 0]
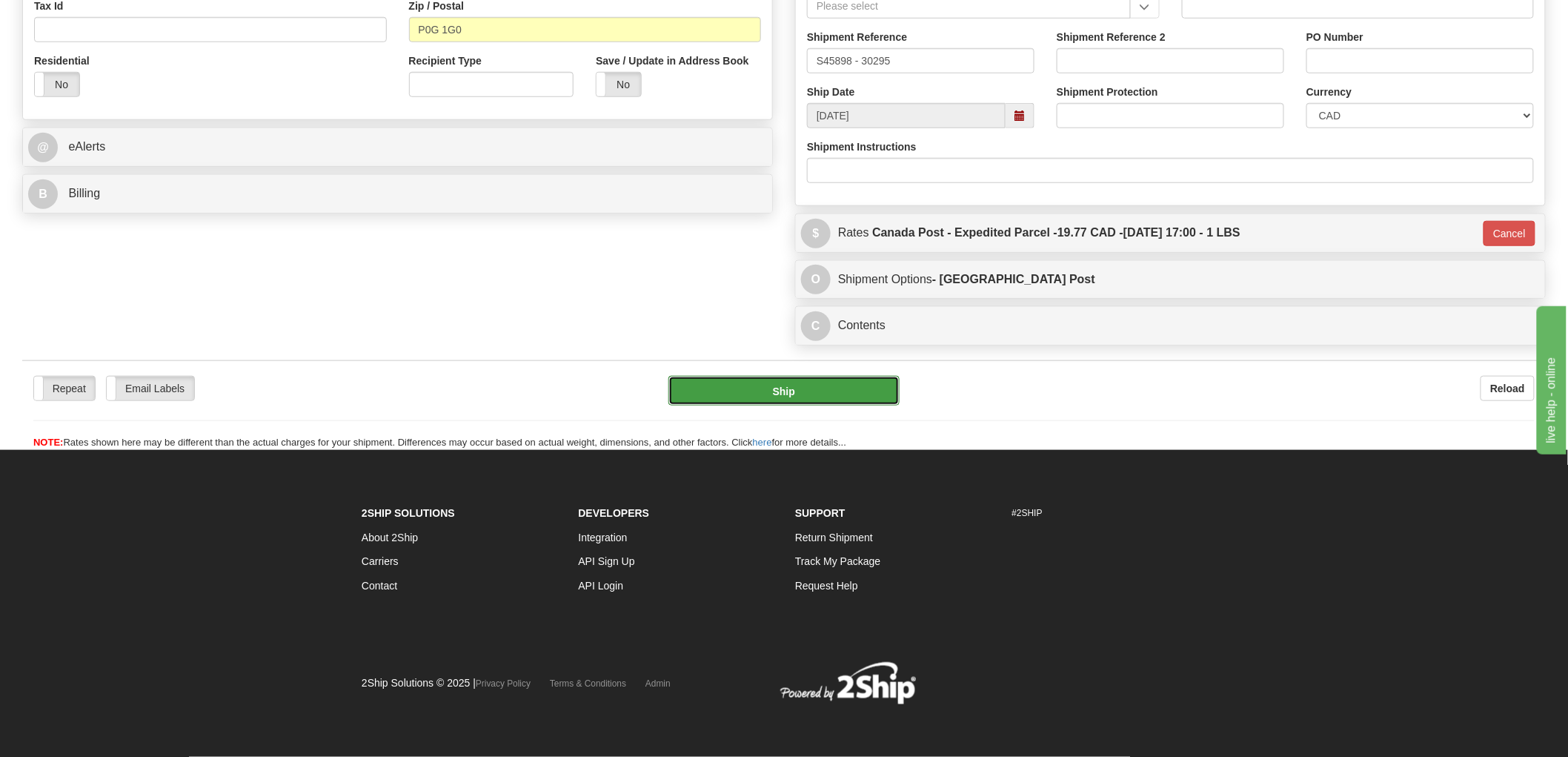
click at [839, 393] on button "Ship" at bounding box center [784, 391] width 232 height 30
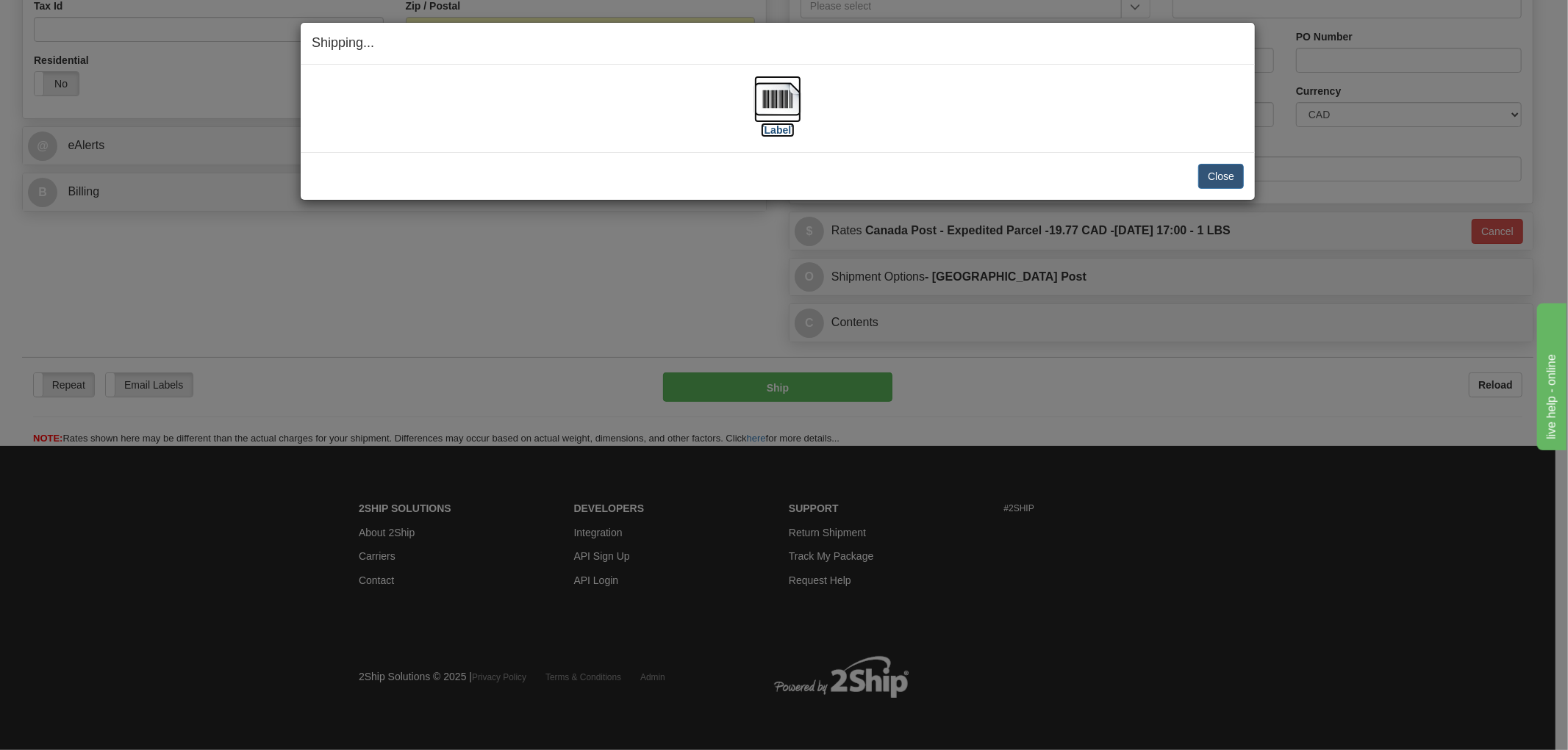
click at [780, 96] on img at bounding box center [777, 100] width 47 height 47
click at [1012, 146] on div "[Label] IMPORTANT NOTICE Embassy / Consulate / Government Building / Hospital C…" at bounding box center [777, 108] width 954 height 87
click at [1226, 177] on button "Close" at bounding box center [1220, 176] width 45 height 25
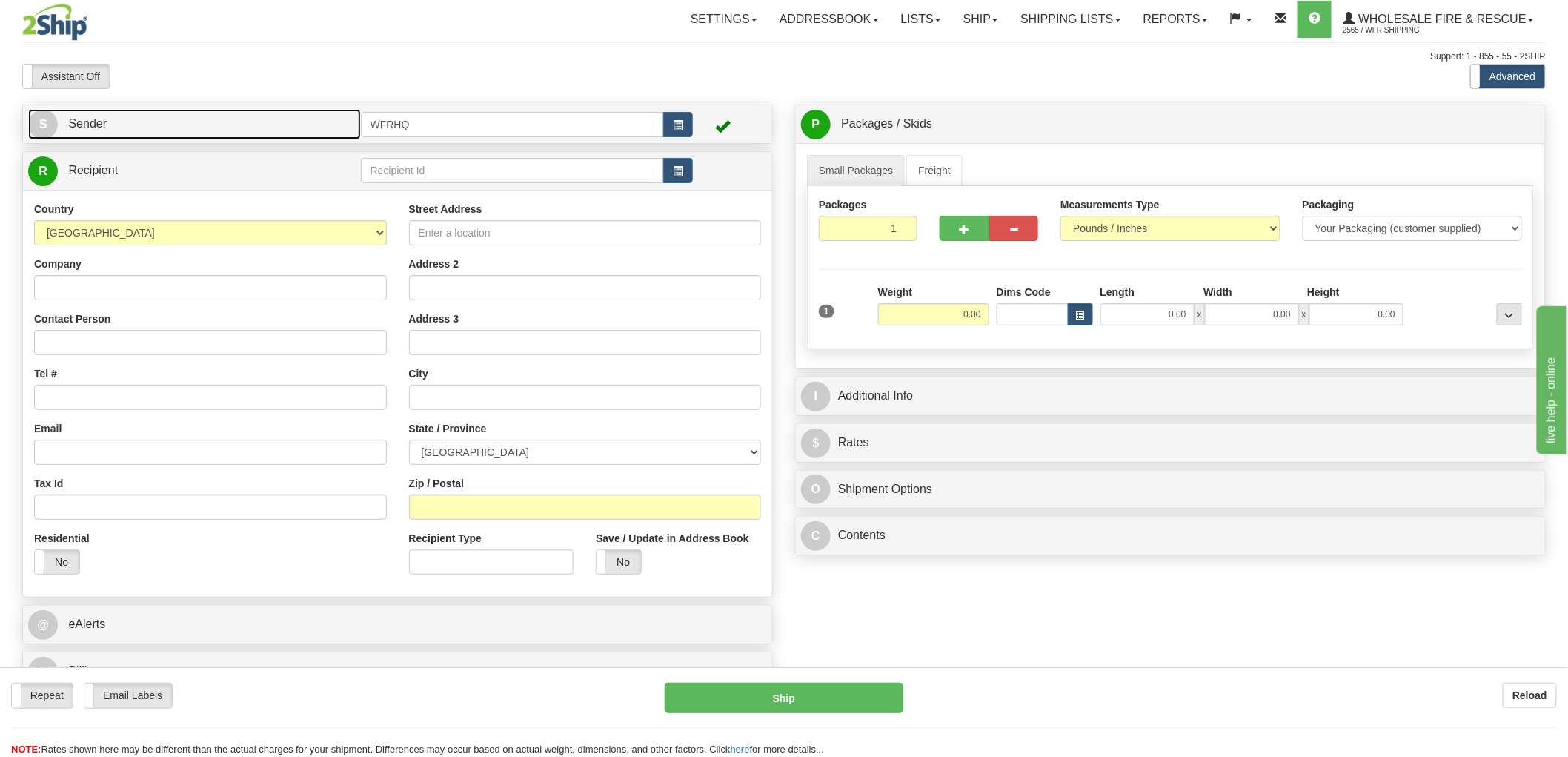
click at [287, 116] on link "S Sender" at bounding box center [195, 124] width 333 height 30
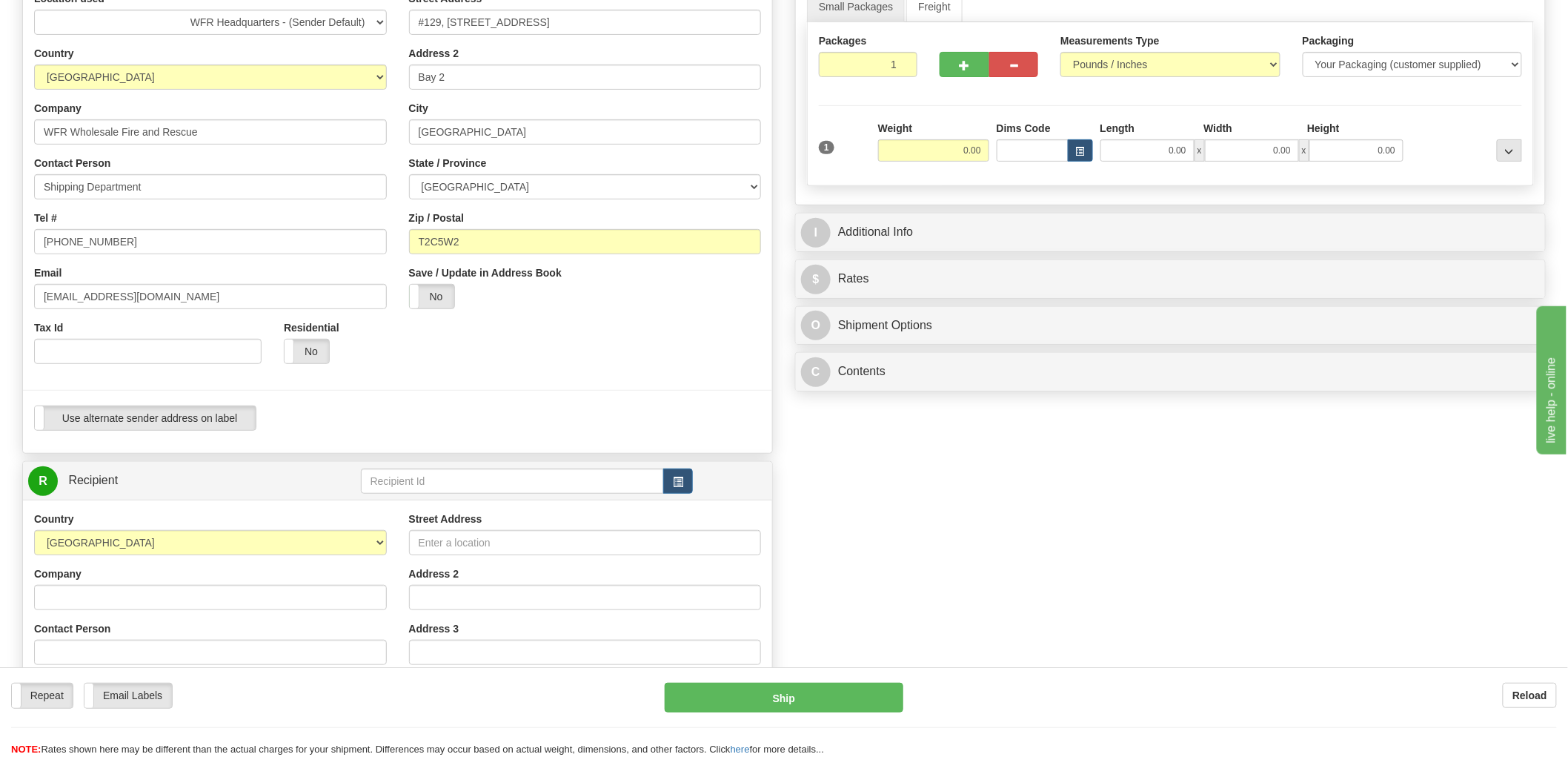
scroll to position [165, 0]
click at [692, 483] on button "button" at bounding box center [678, 480] width 30 height 26
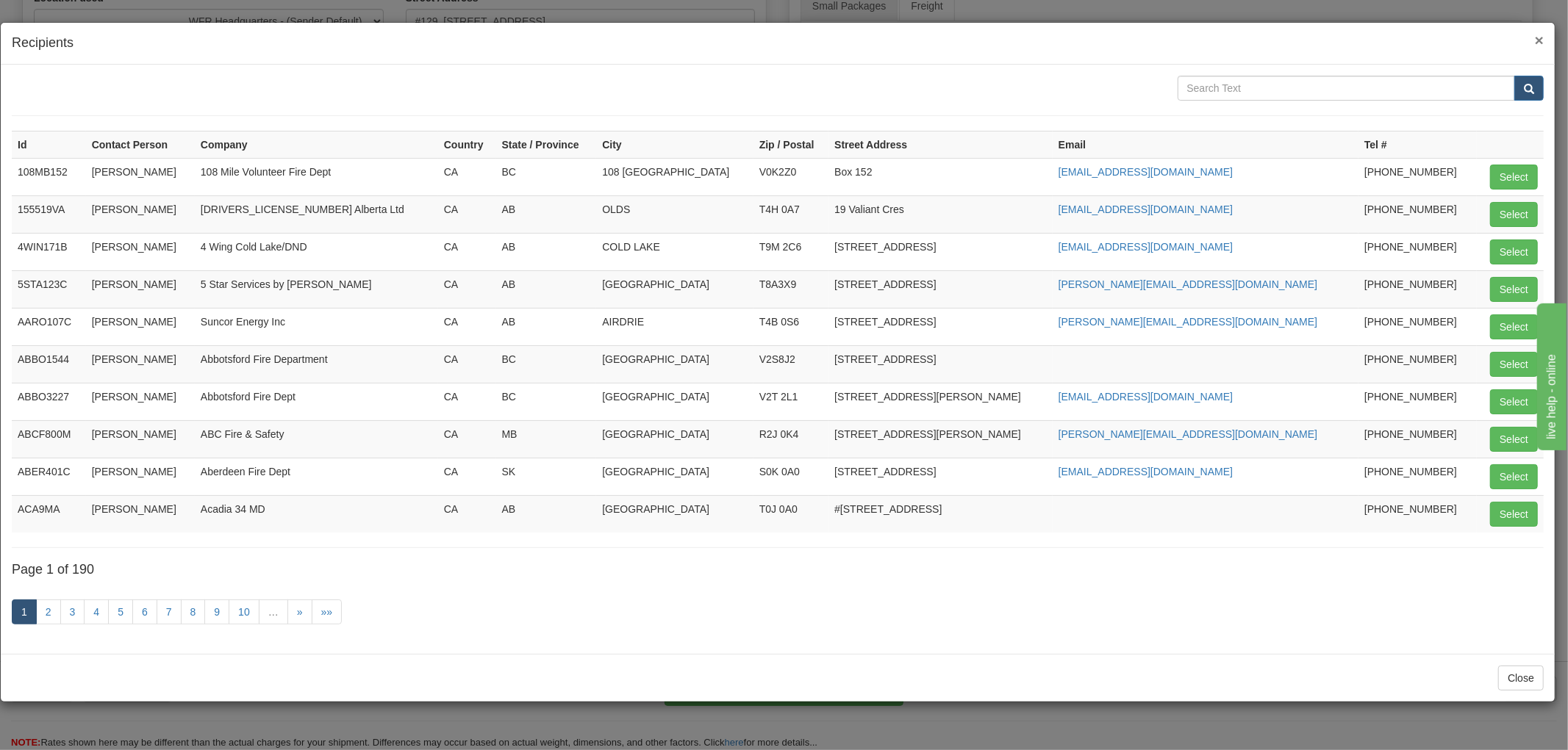
click at [1537, 35] on span "×" at bounding box center [1539, 39] width 9 height 17
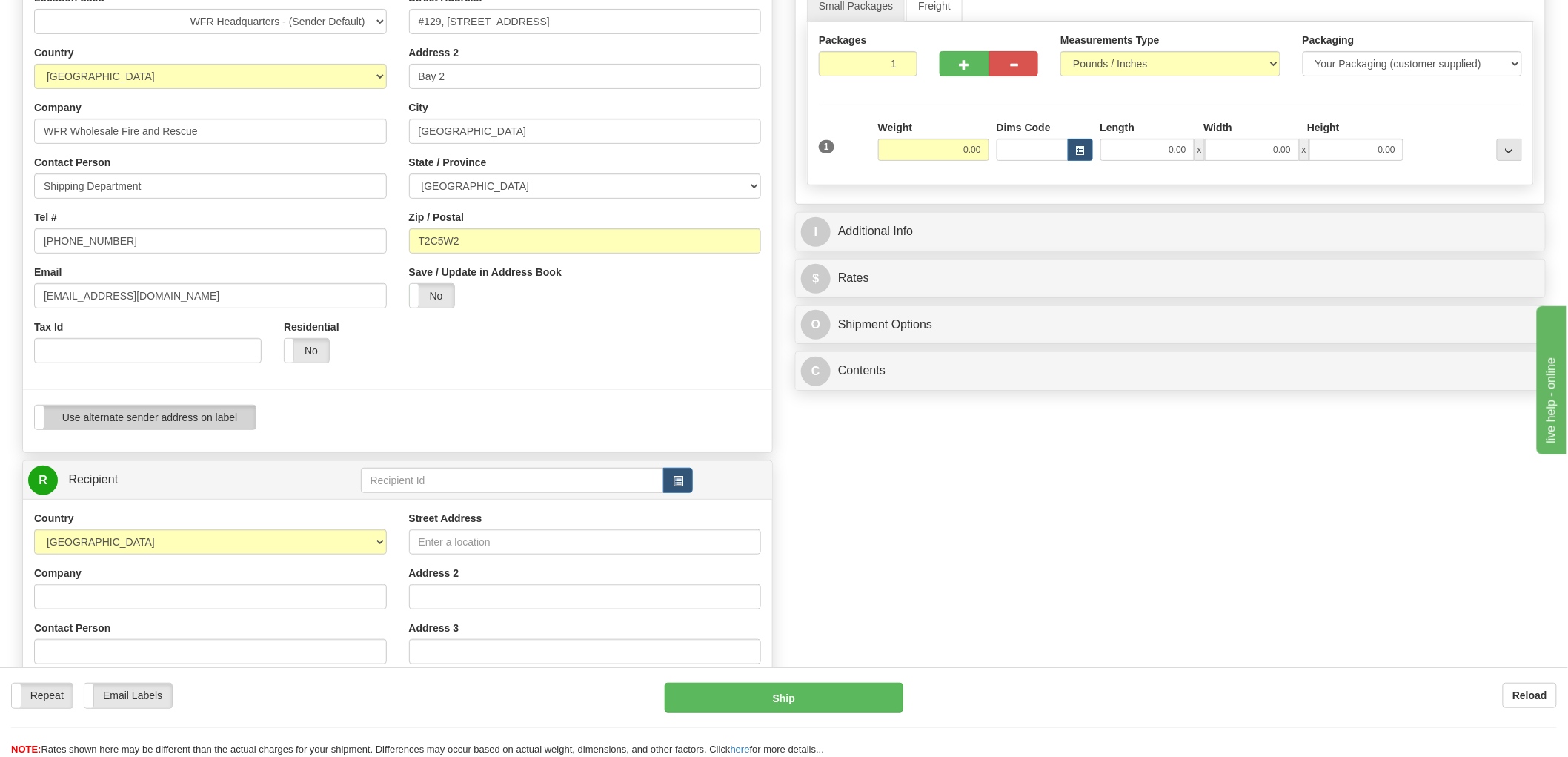
click at [154, 418] on label "Use alternate sender address on label" at bounding box center [145, 417] width 221 height 24
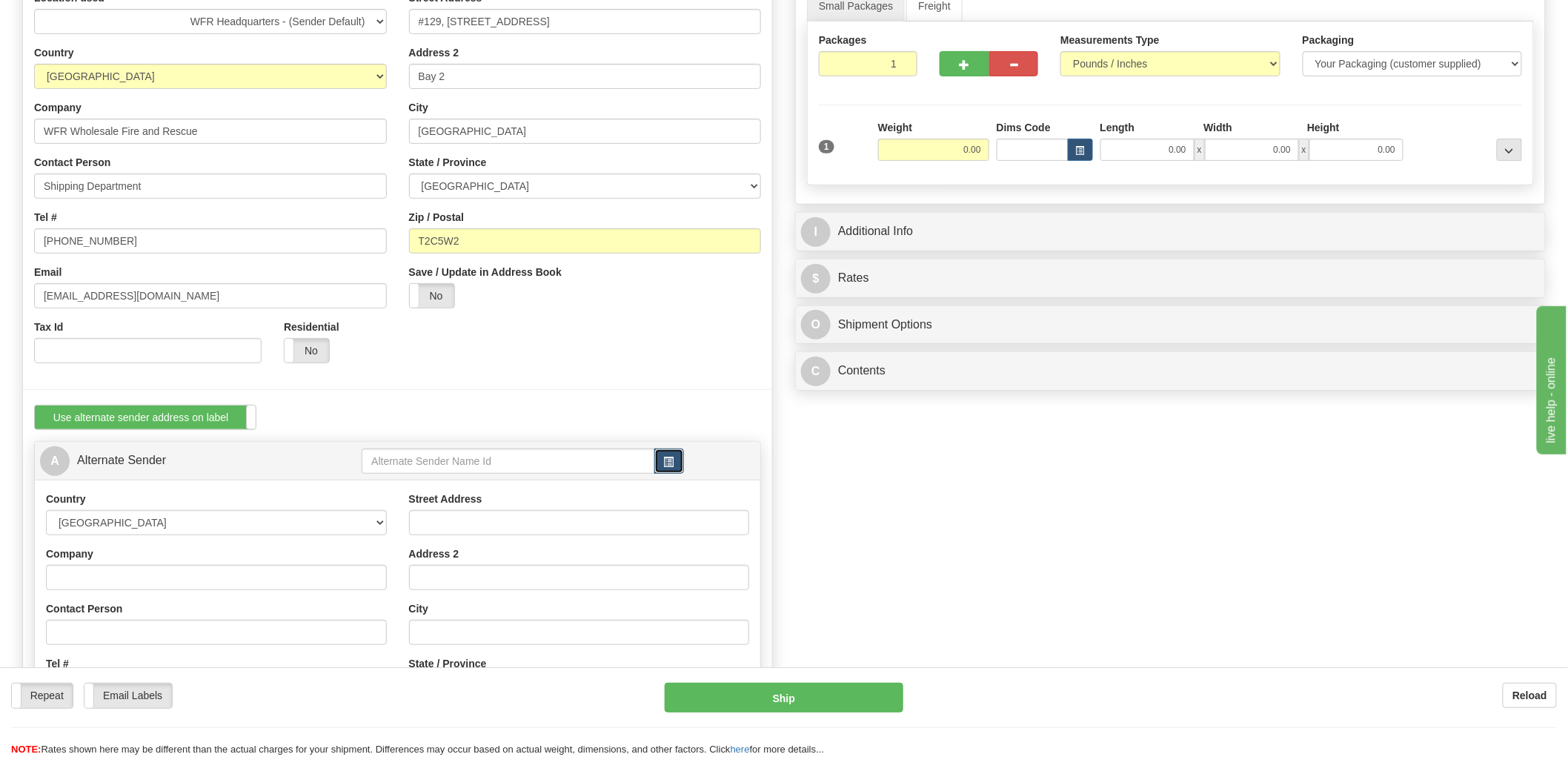
click at [679, 471] on button "button" at bounding box center [669, 461] width 30 height 26
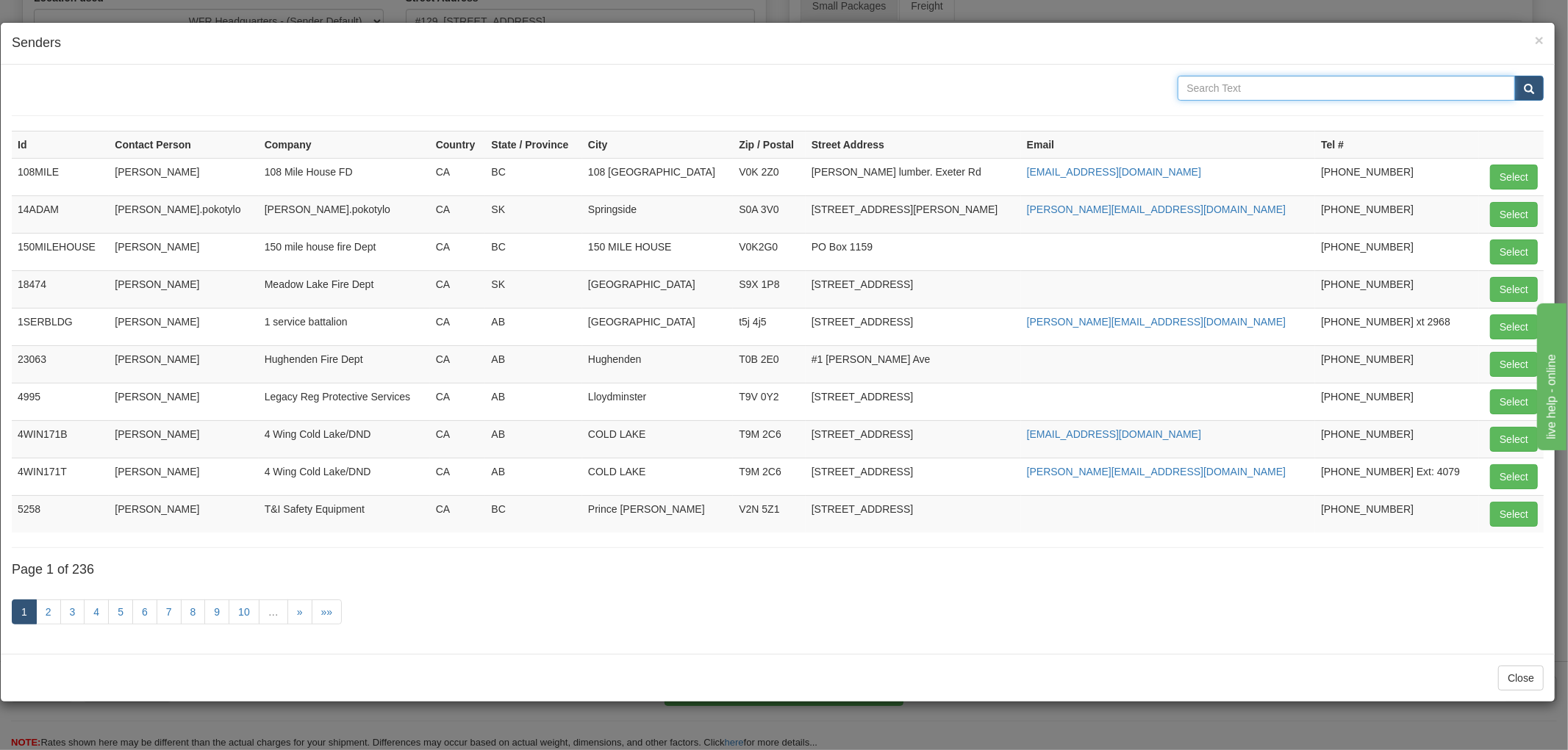
click at [1301, 89] on input "text" at bounding box center [1346, 88] width 338 height 25
type input "Algonquin"
click at [1514, 76] on button "submit" at bounding box center [1529, 88] width 30 height 25
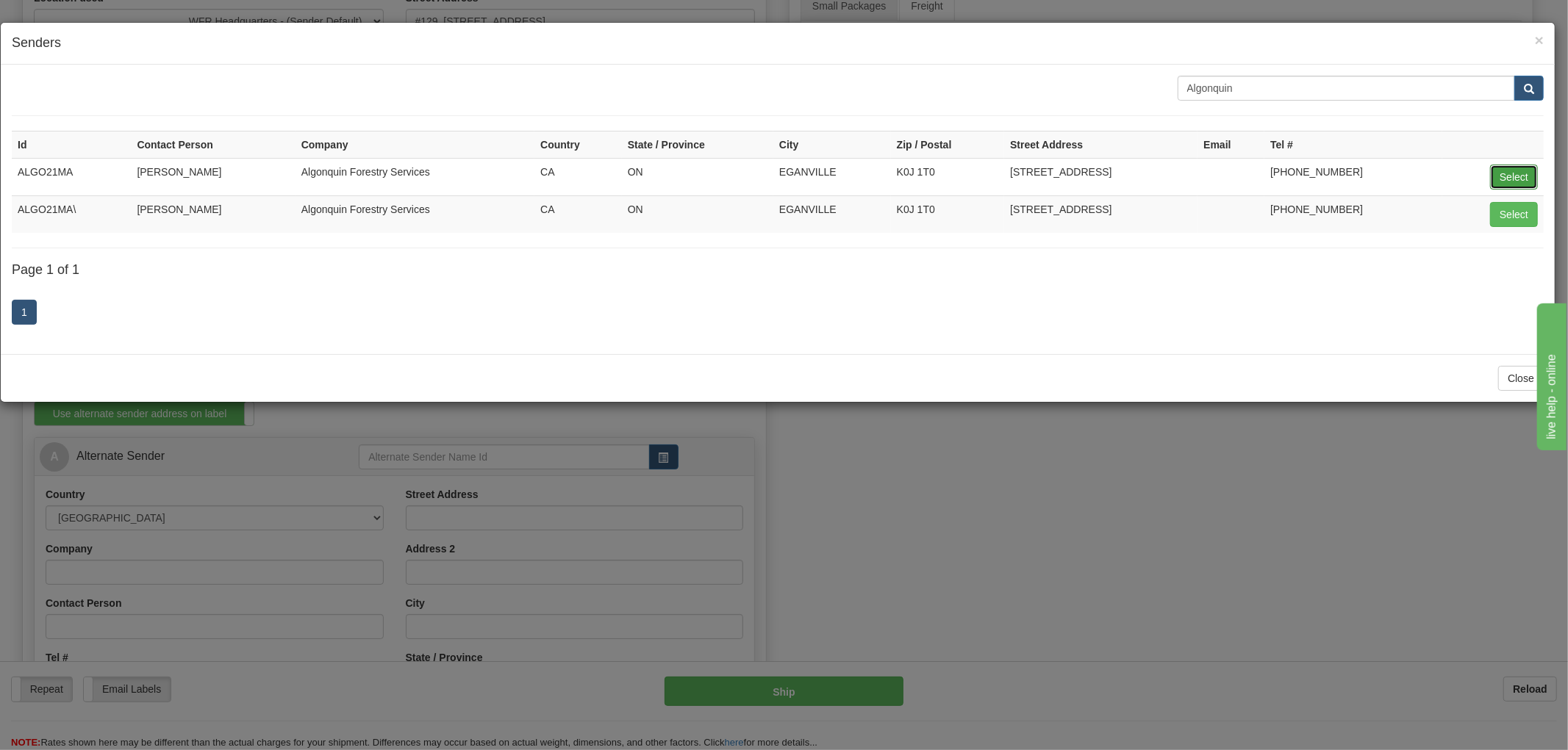
click at [1510, 173] on button "Select" at bounding box center [1513, 176] width 48 height 25
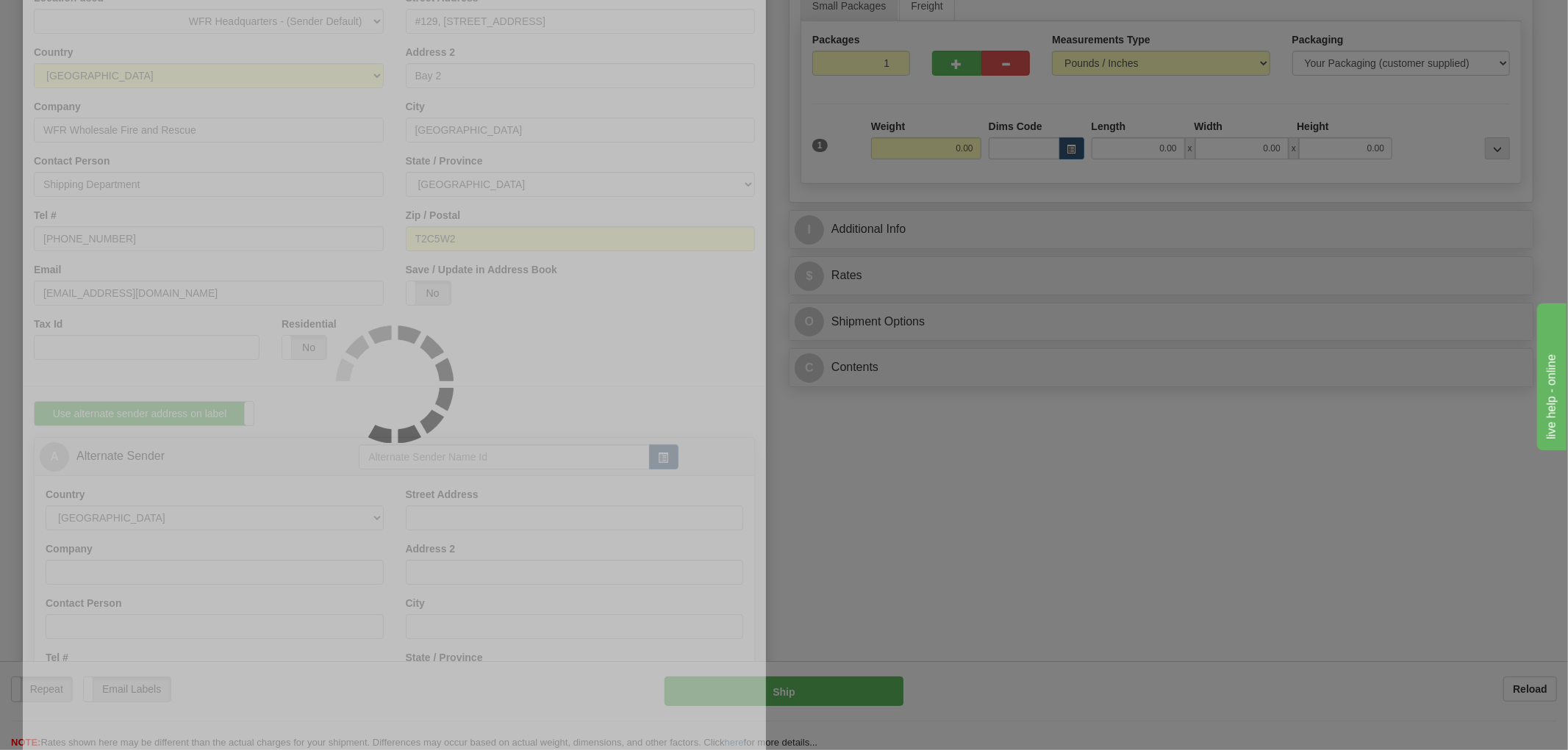
type input "ALGO21MA"
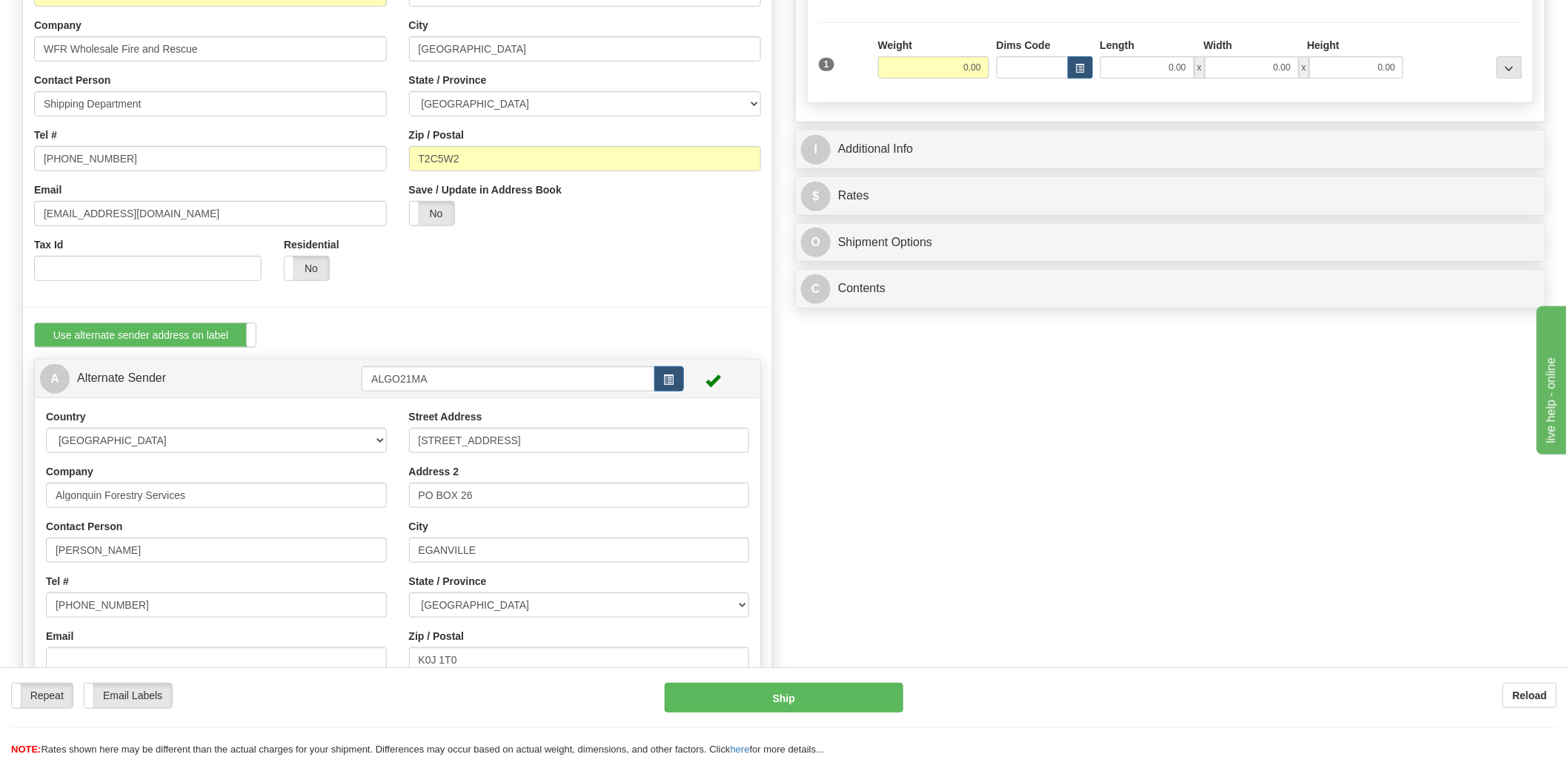
scroll to position [330, 0]
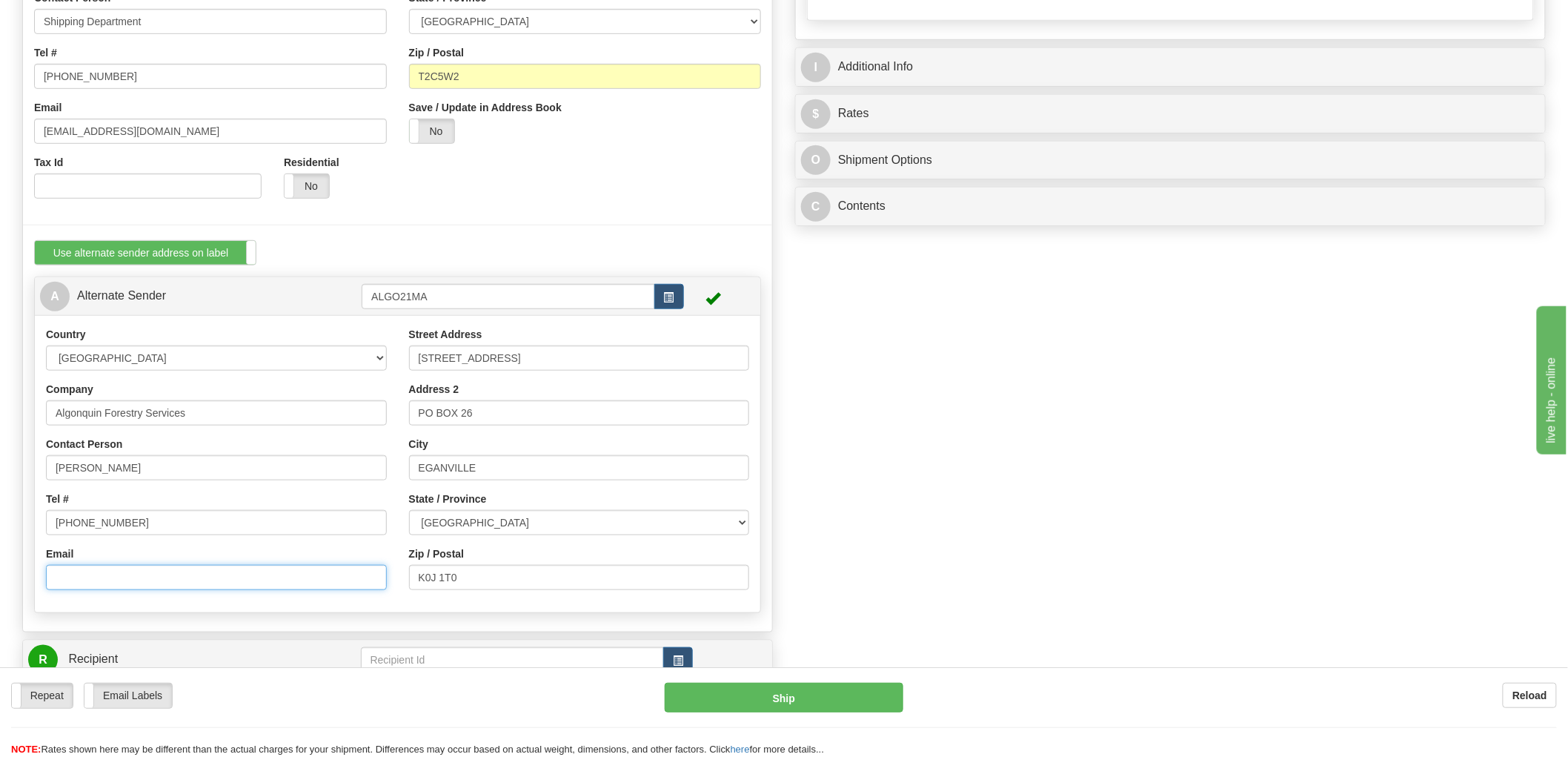
click at [133, 575] on input "Email" at bounding box center [216, 577] width 341 height 26
paste input "alforser@nrtco.net"
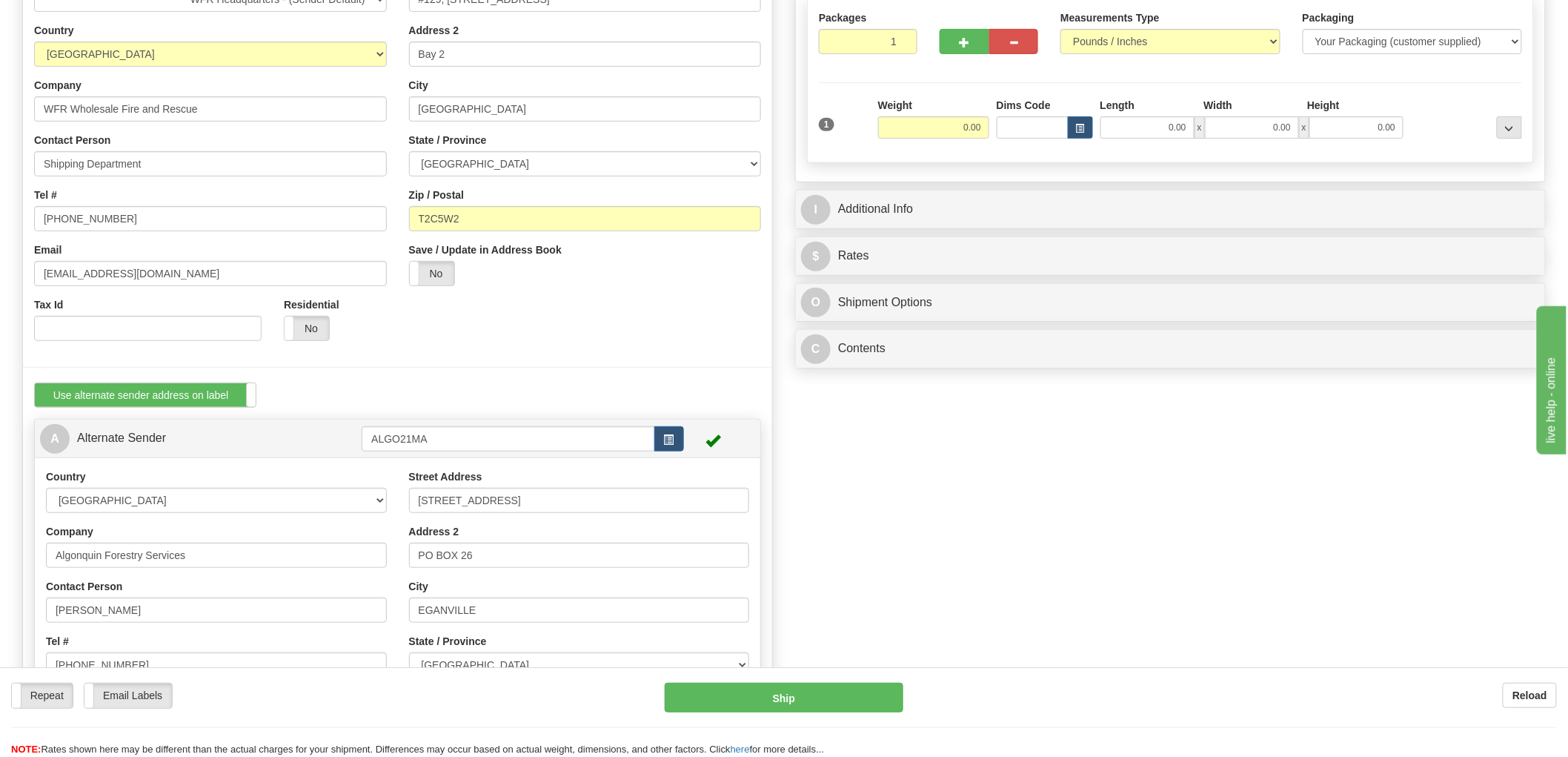
scroll to position [165, 0]
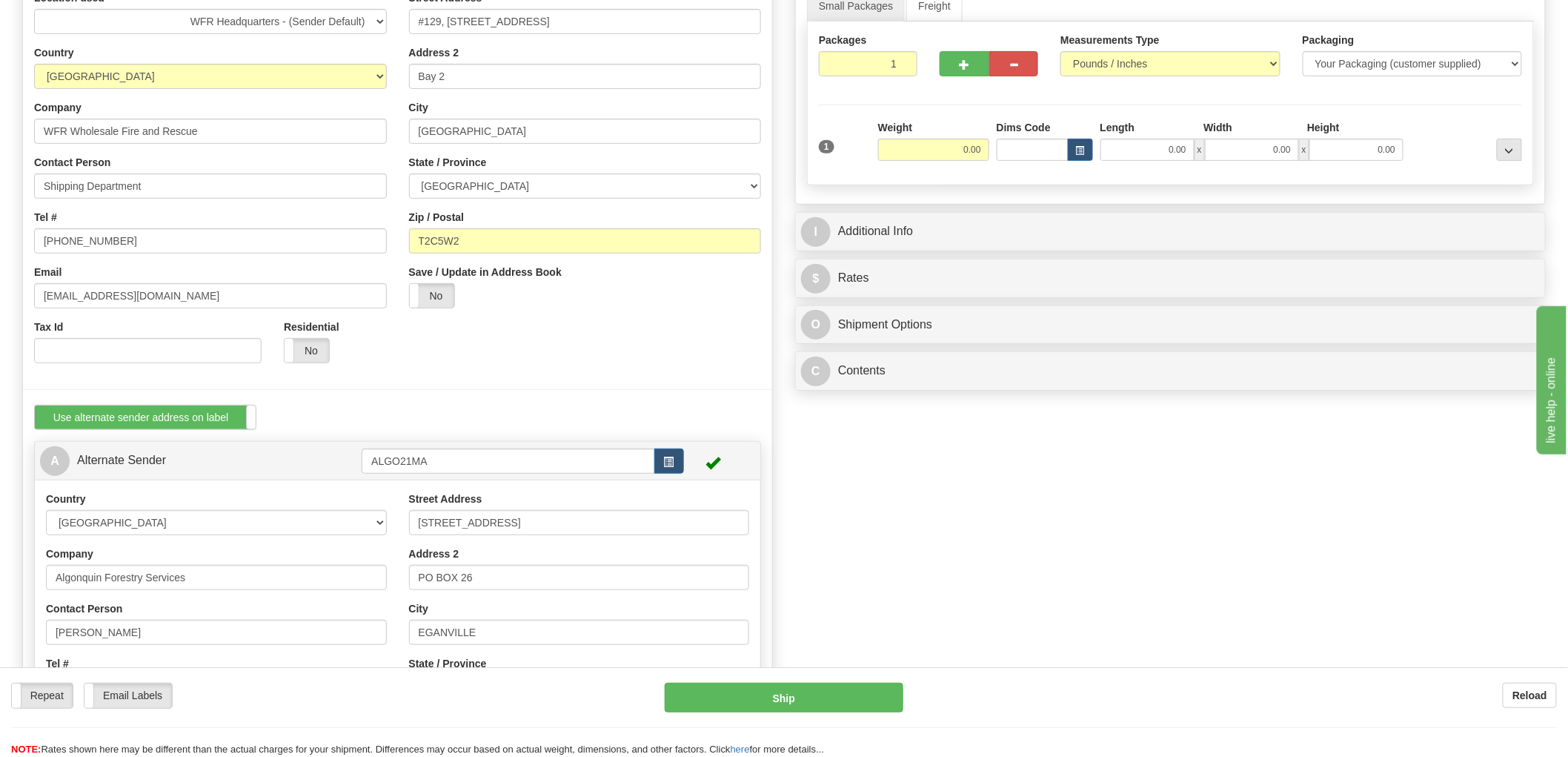
type input "alforser@nrtco.net"
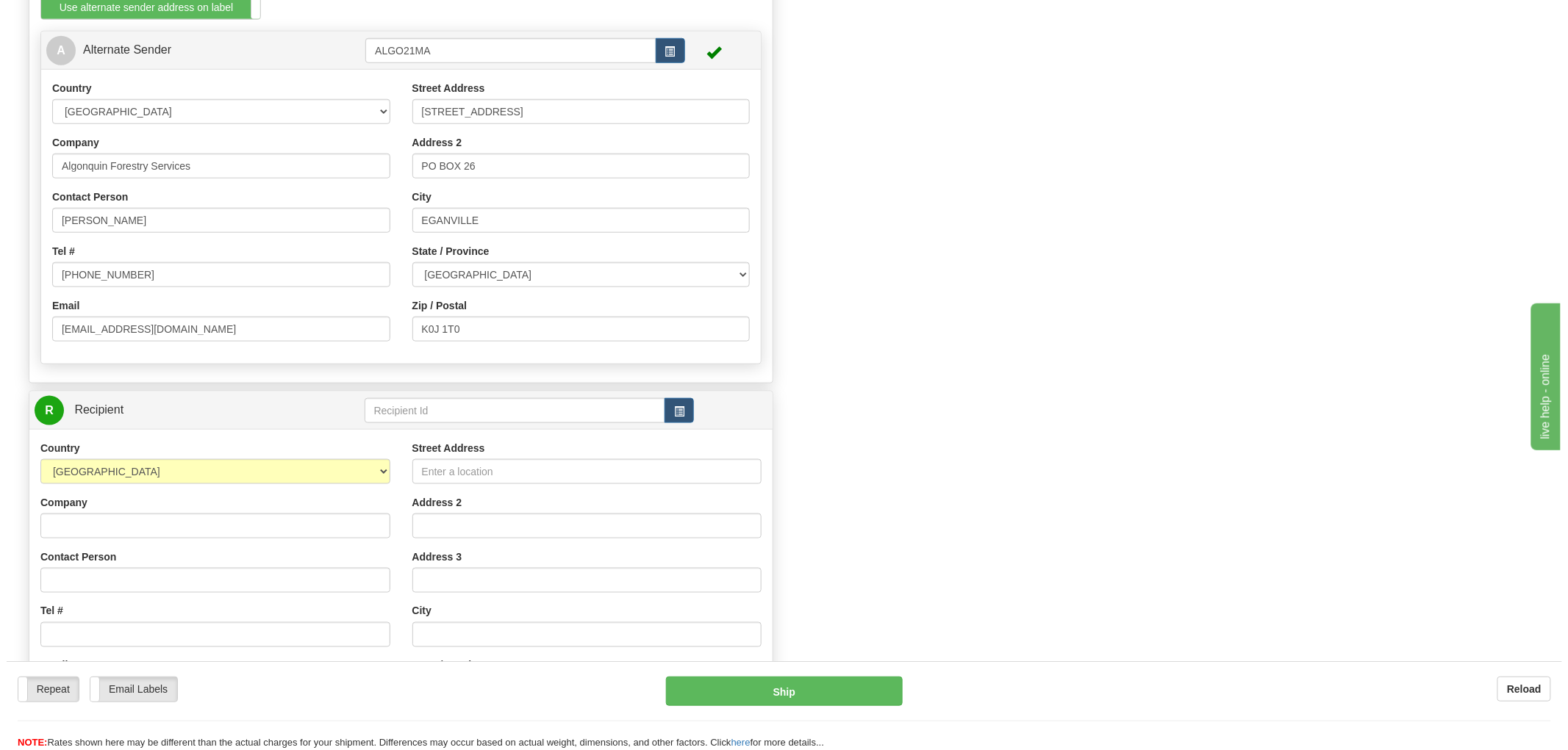
scroll to position [571, 0]
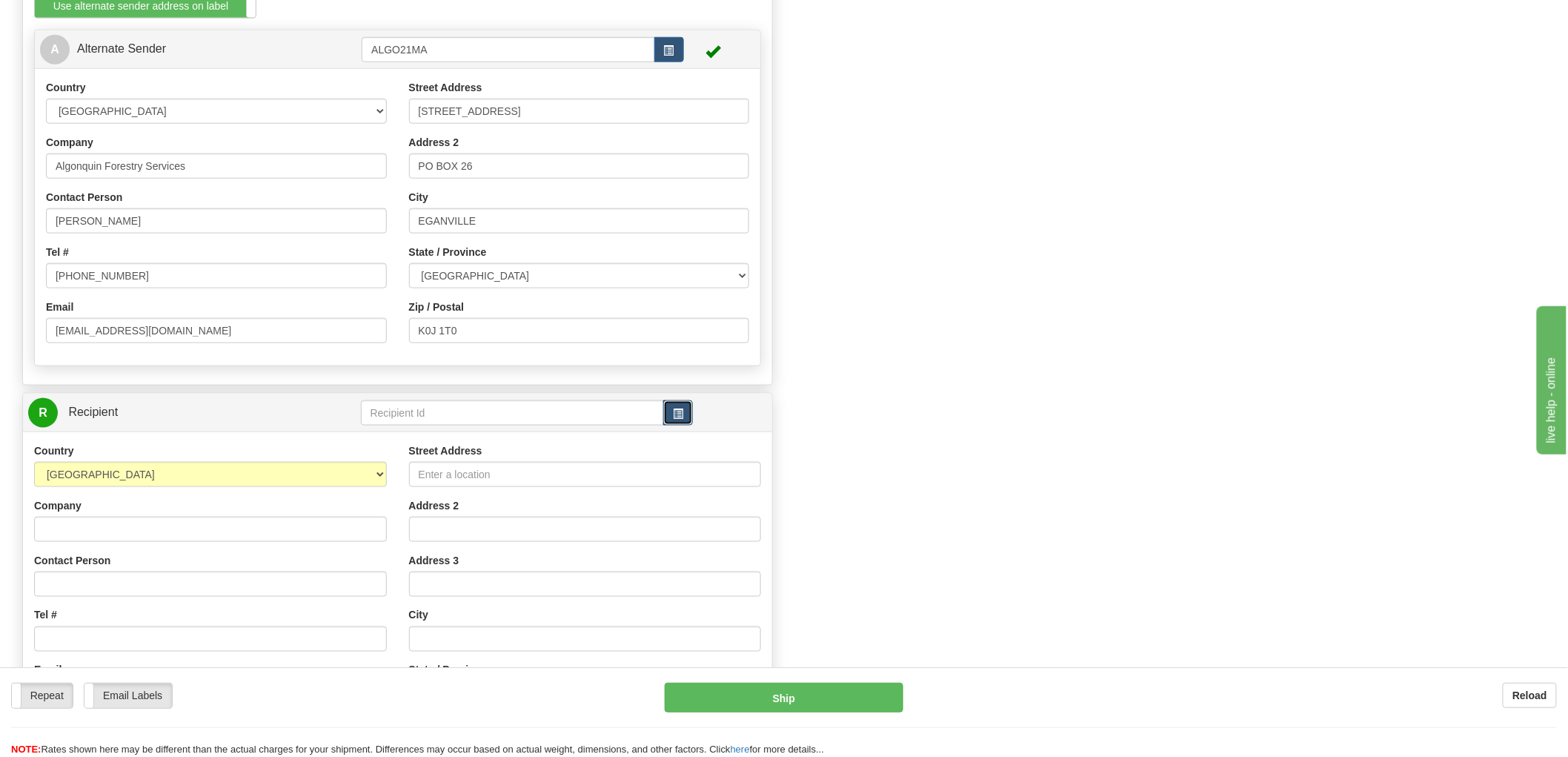
click at [689, 410] on button "button" at bounding box center [678, 412] width 30 height 26
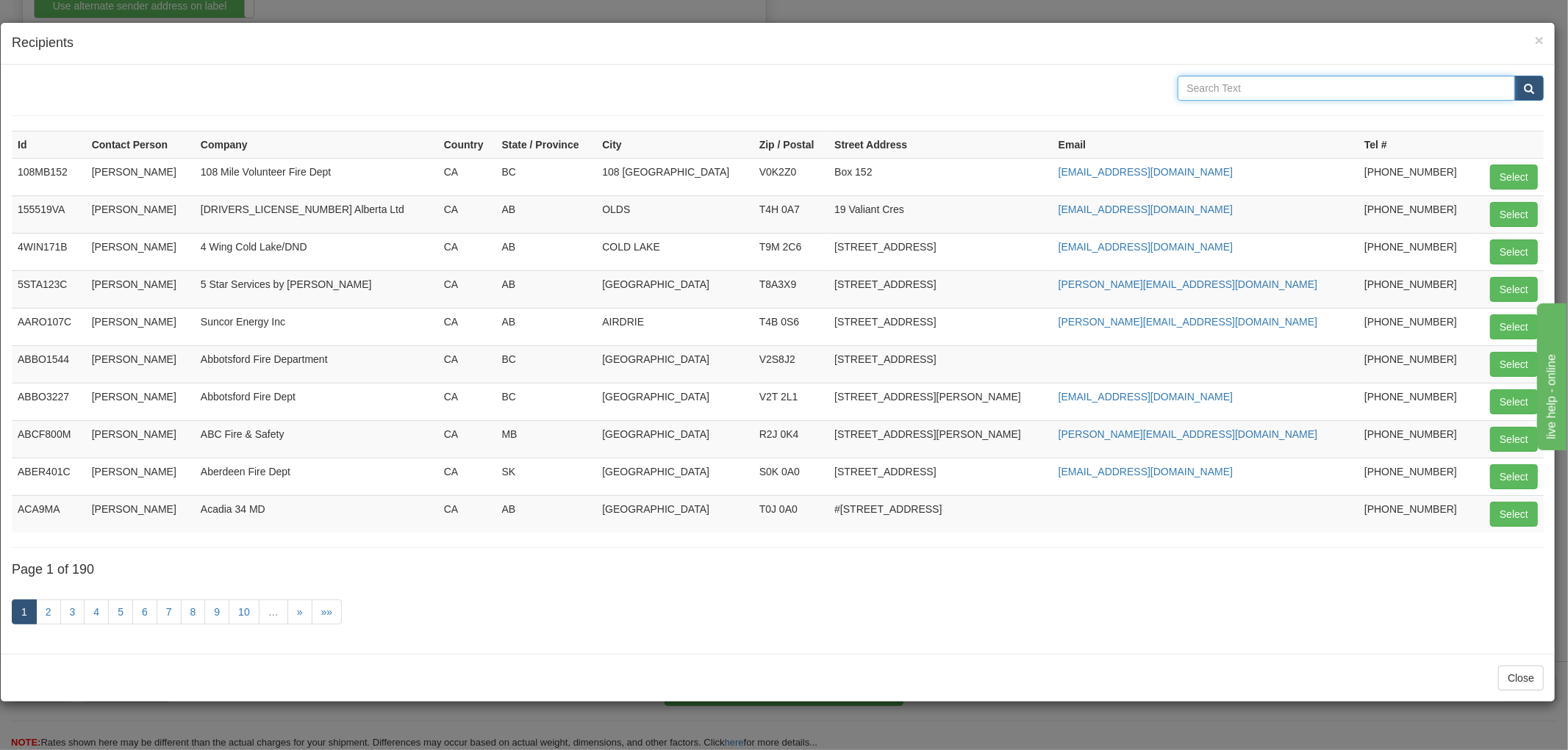
click at [1240, 85] on input "text" at bounding box center [1346, 88] width 338 height 25
type input "WFR"
click at [1514, 76] on button "submit" at bounding box center [1529, 88] width 30 height 25
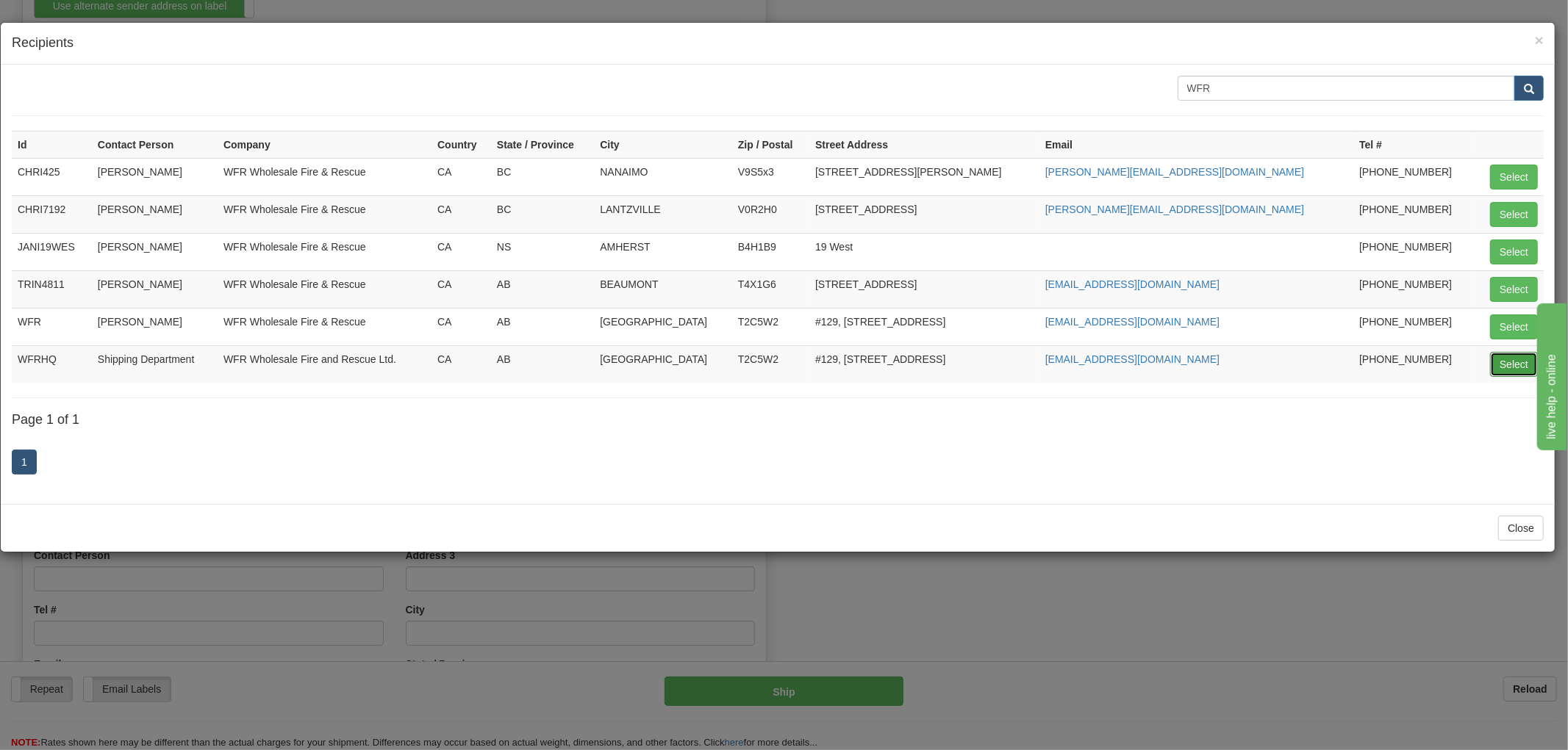
click at [1508, 362] on button "Select" at bounding box center [1513, 364] width 48 height 25
type input "WFRHQ"
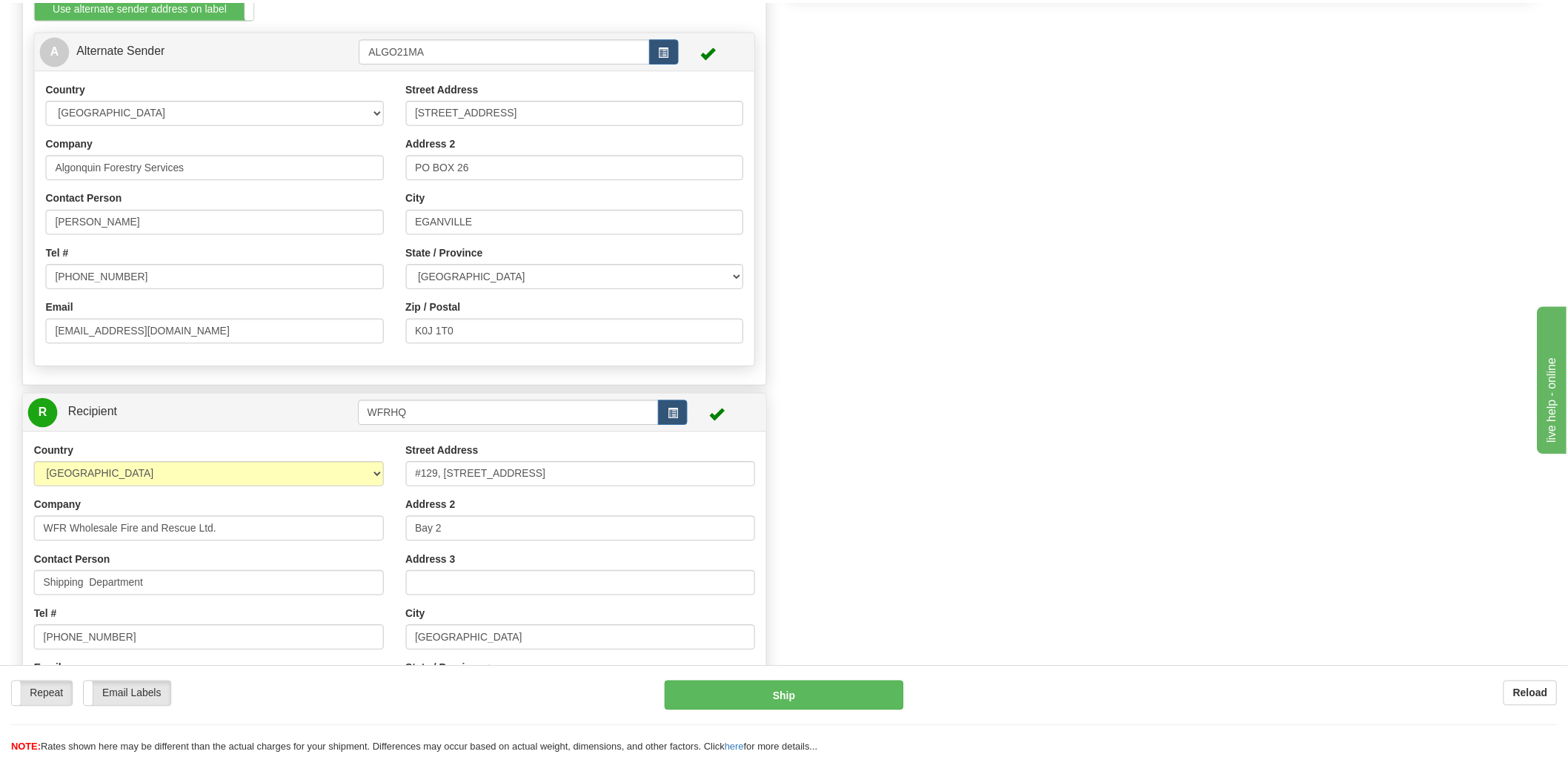
scroll to position [0, 0]
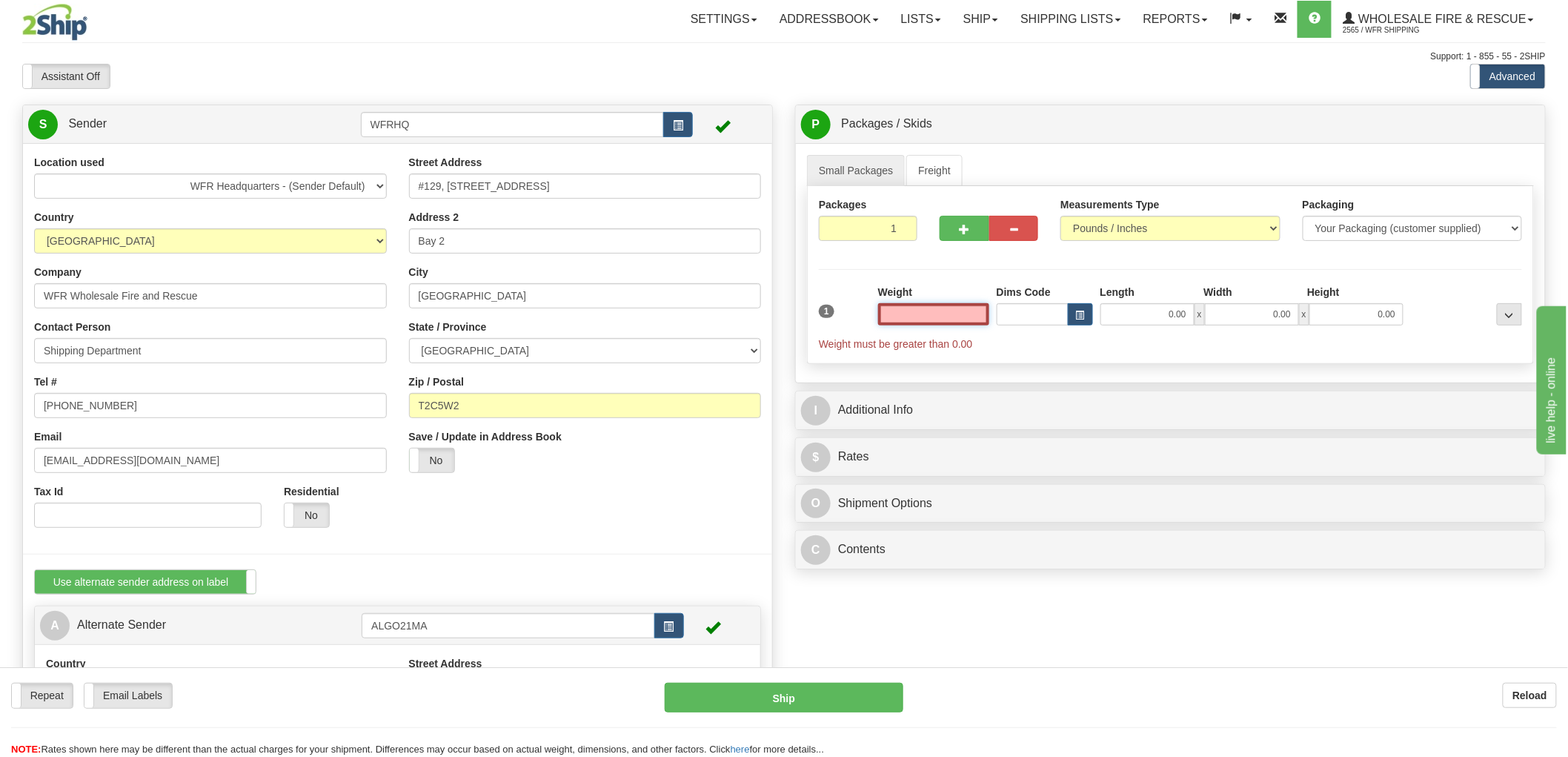
type input "CALGARY"
click at [955, 319] on input "text" at bounding box center [934, 314] width 111 height 22
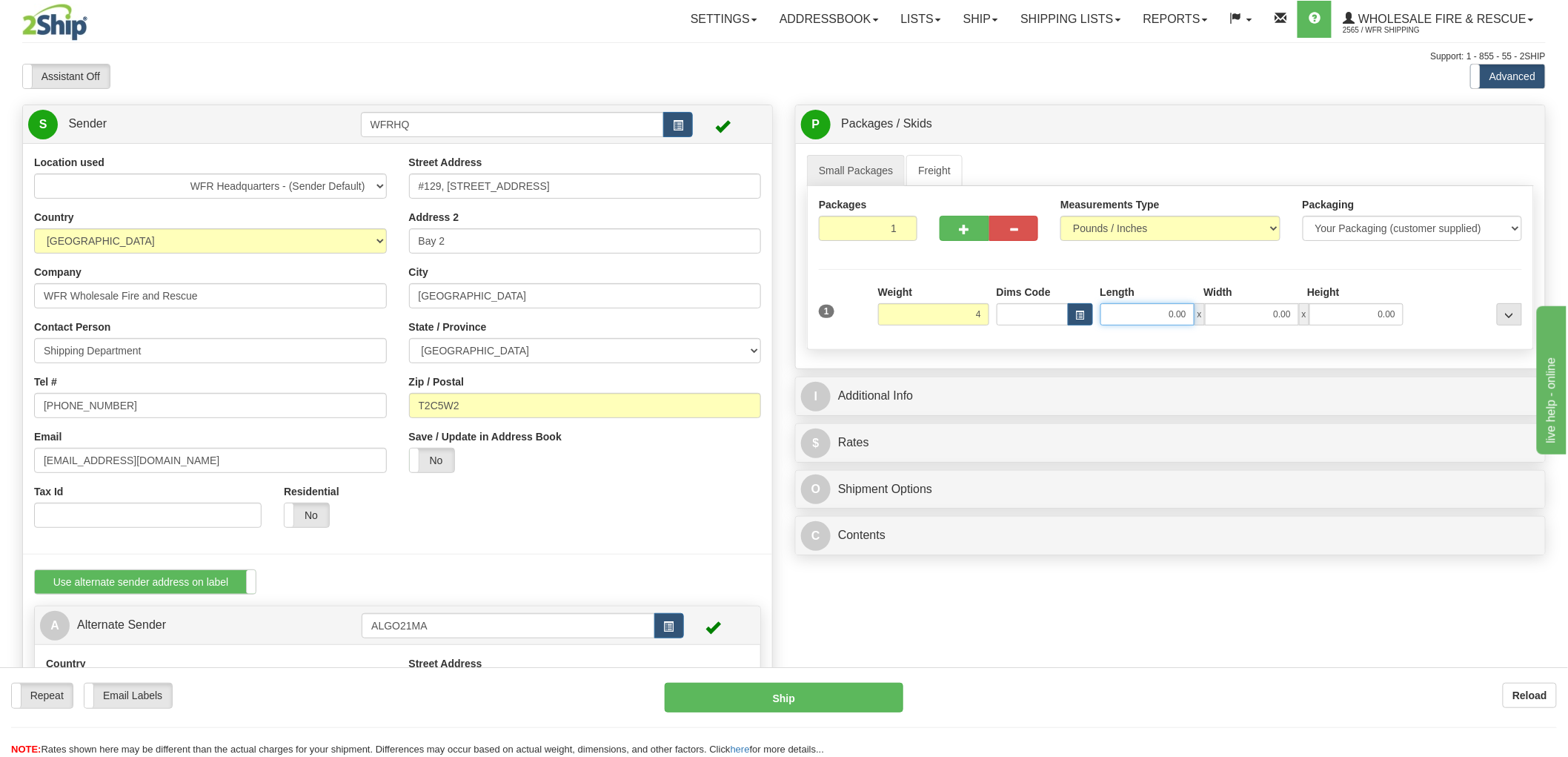
click at [1153, 305] on input "0.00" at bounding box center [1147, 314] width 94 height 22
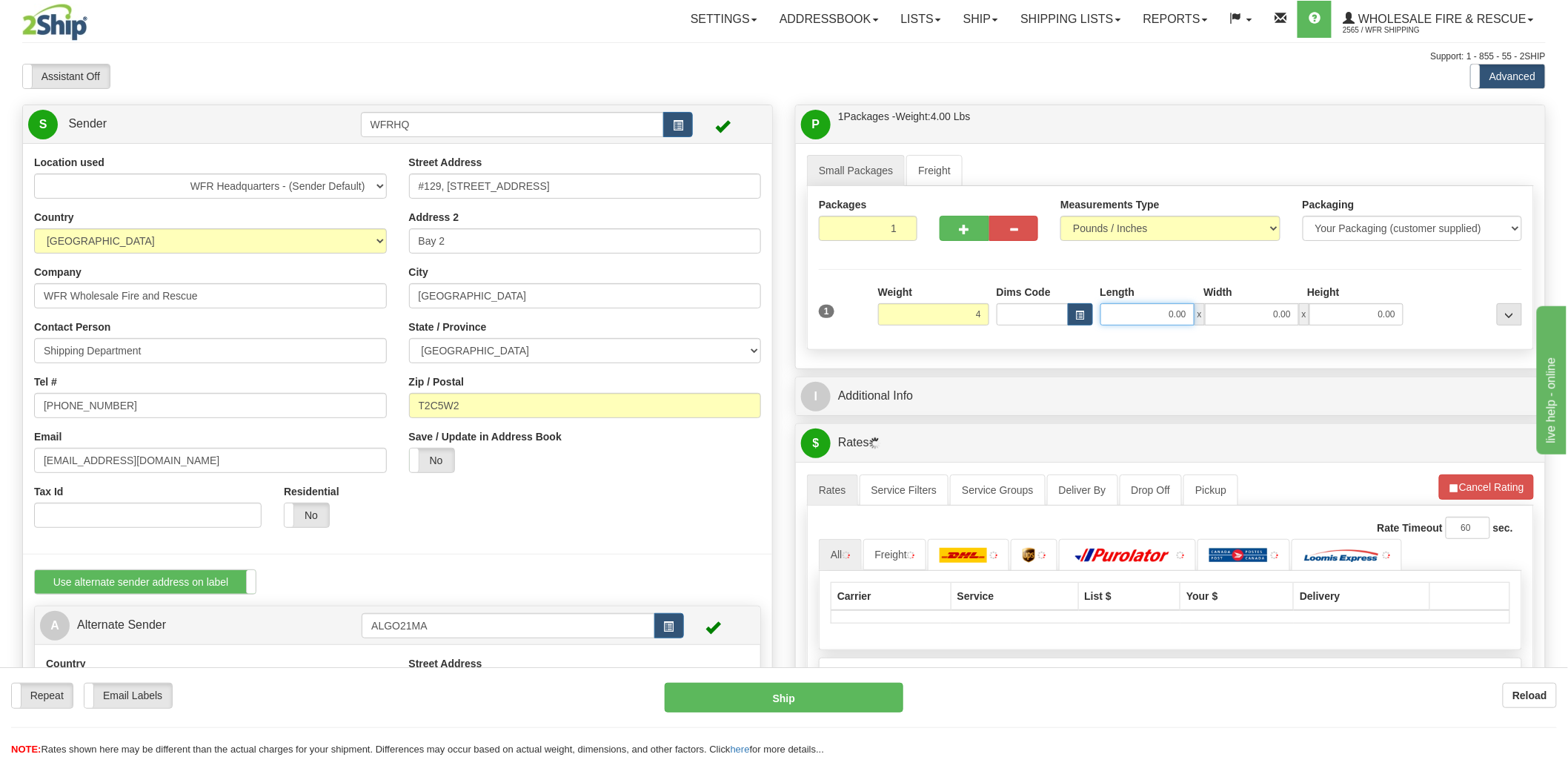
type input "4.00"
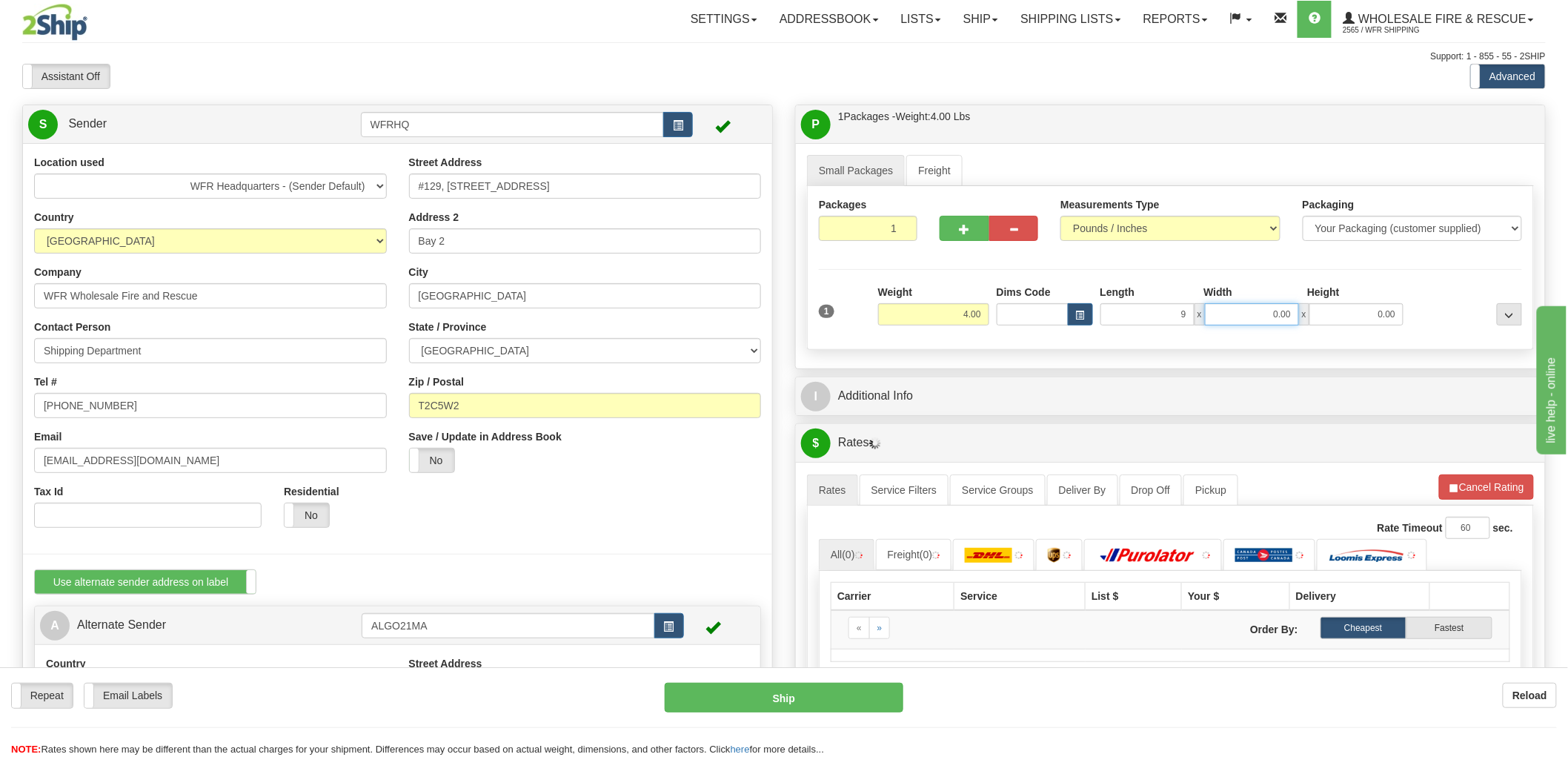
type input "9.00"
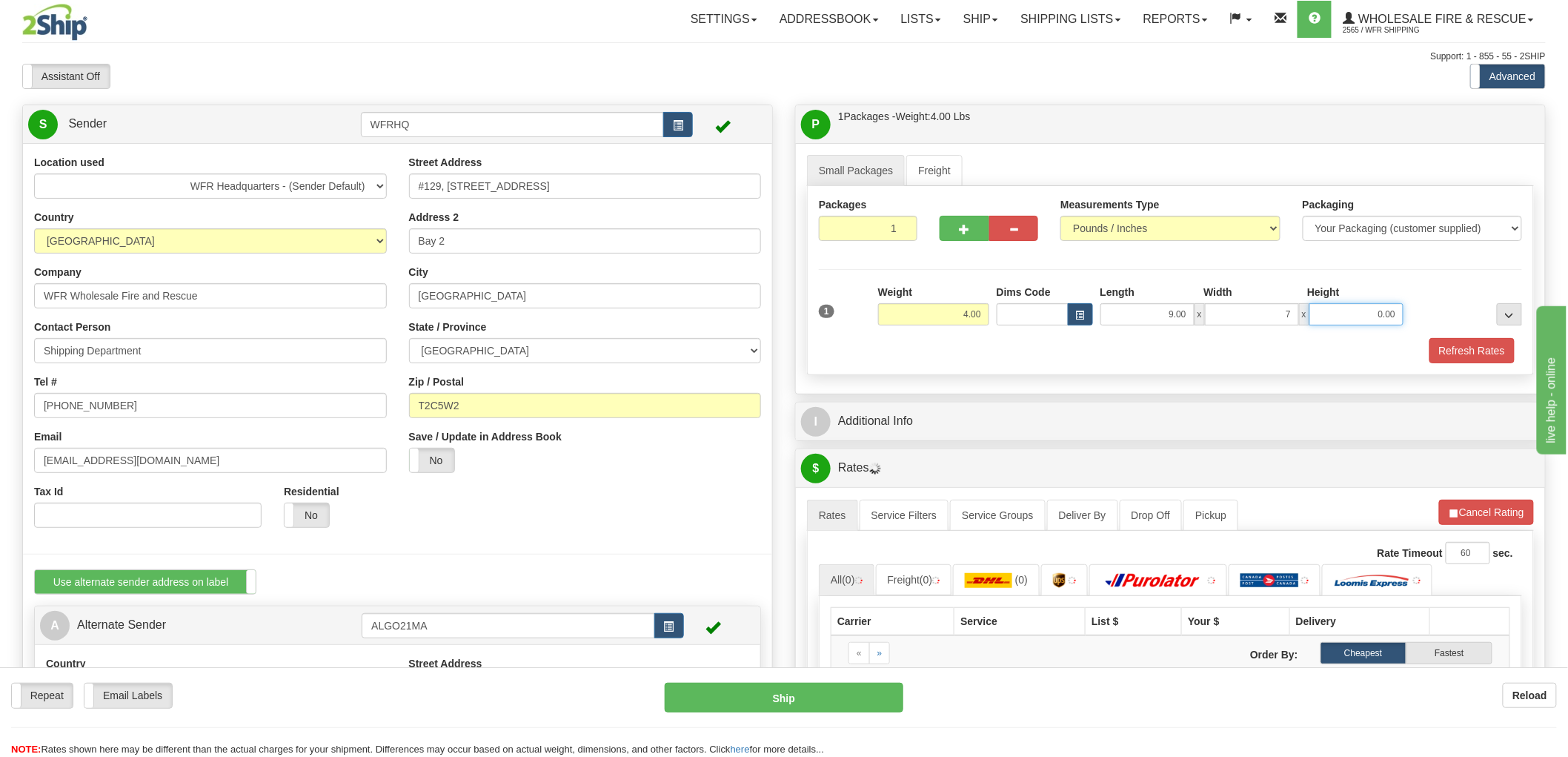
type input "7.00"
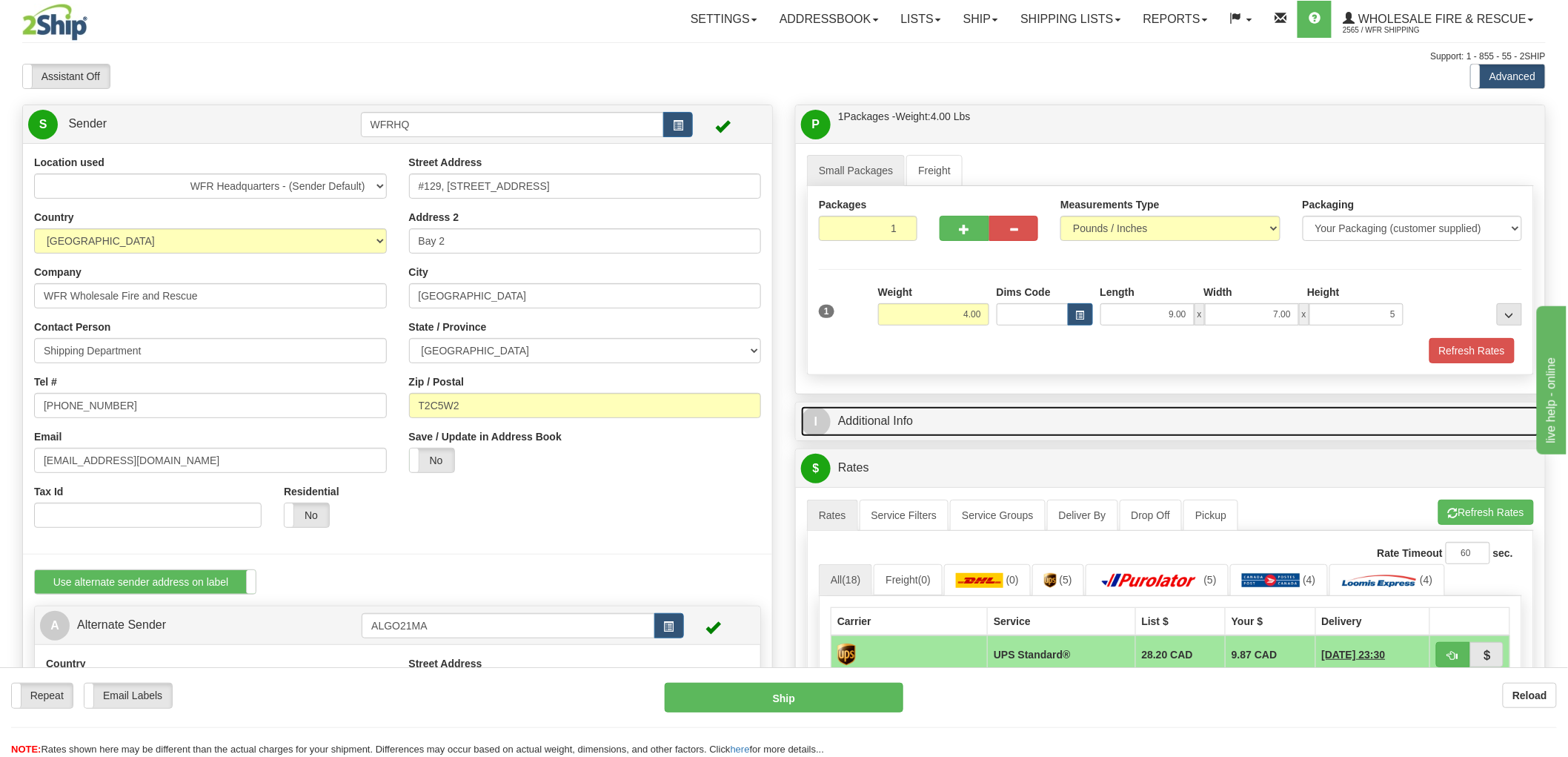
type input "5.00"
click at [897, 420] on link "I Additional Info" at bounding box center [1170, 421] width 739 height 30
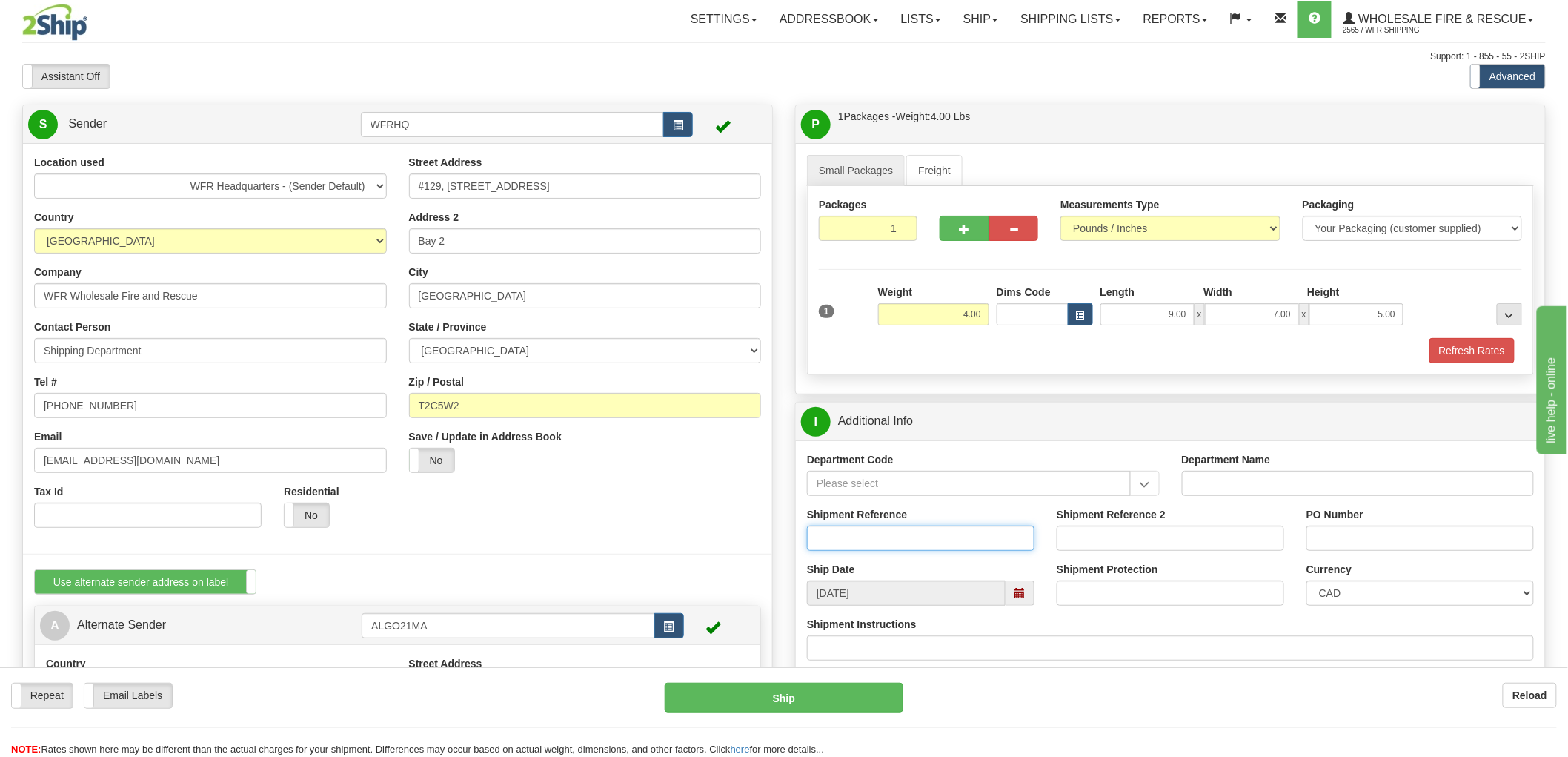
click at [876, 541] on input "Shipment Reference" at bounding box center [921, 538] width 227 height 26
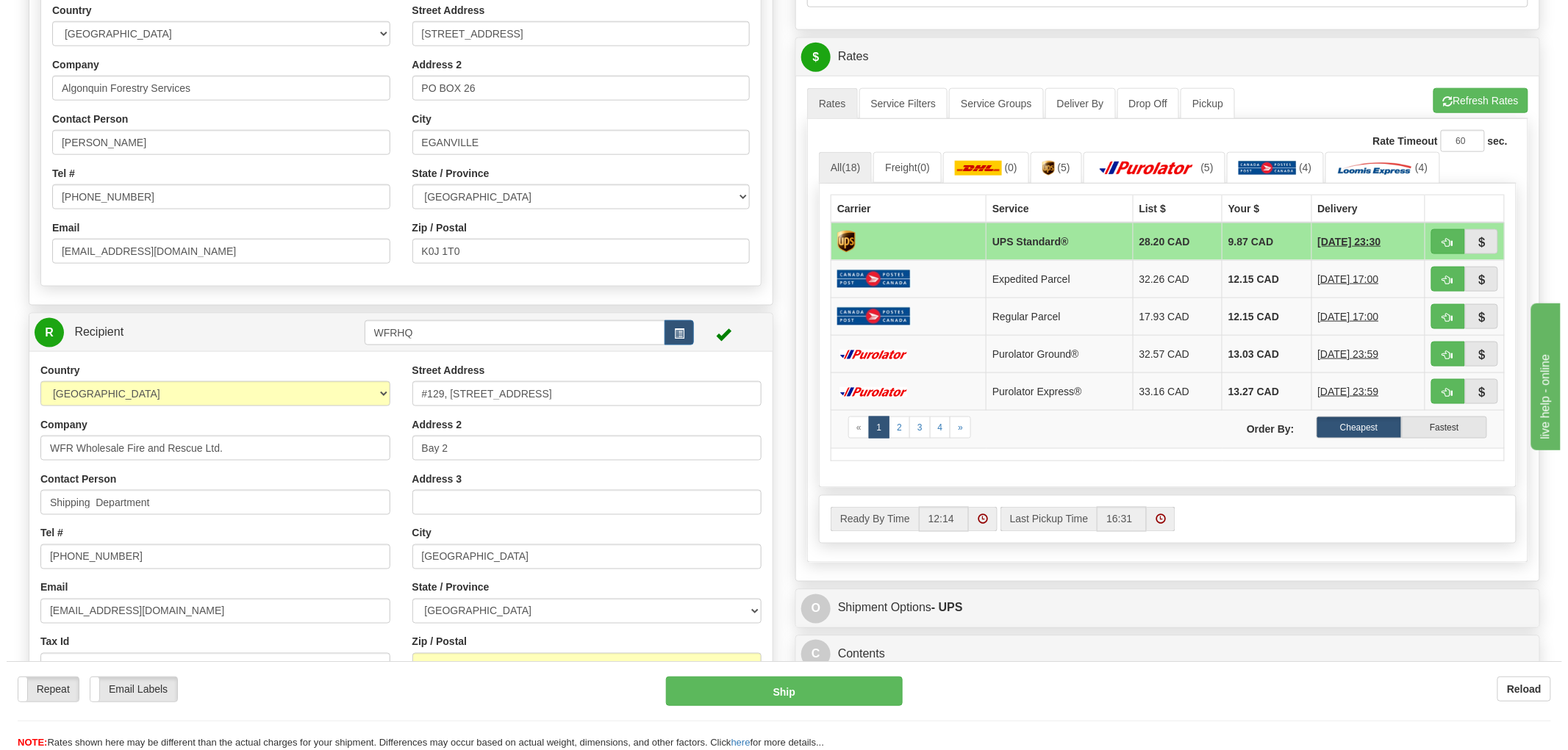
scroll to position [652, 0]
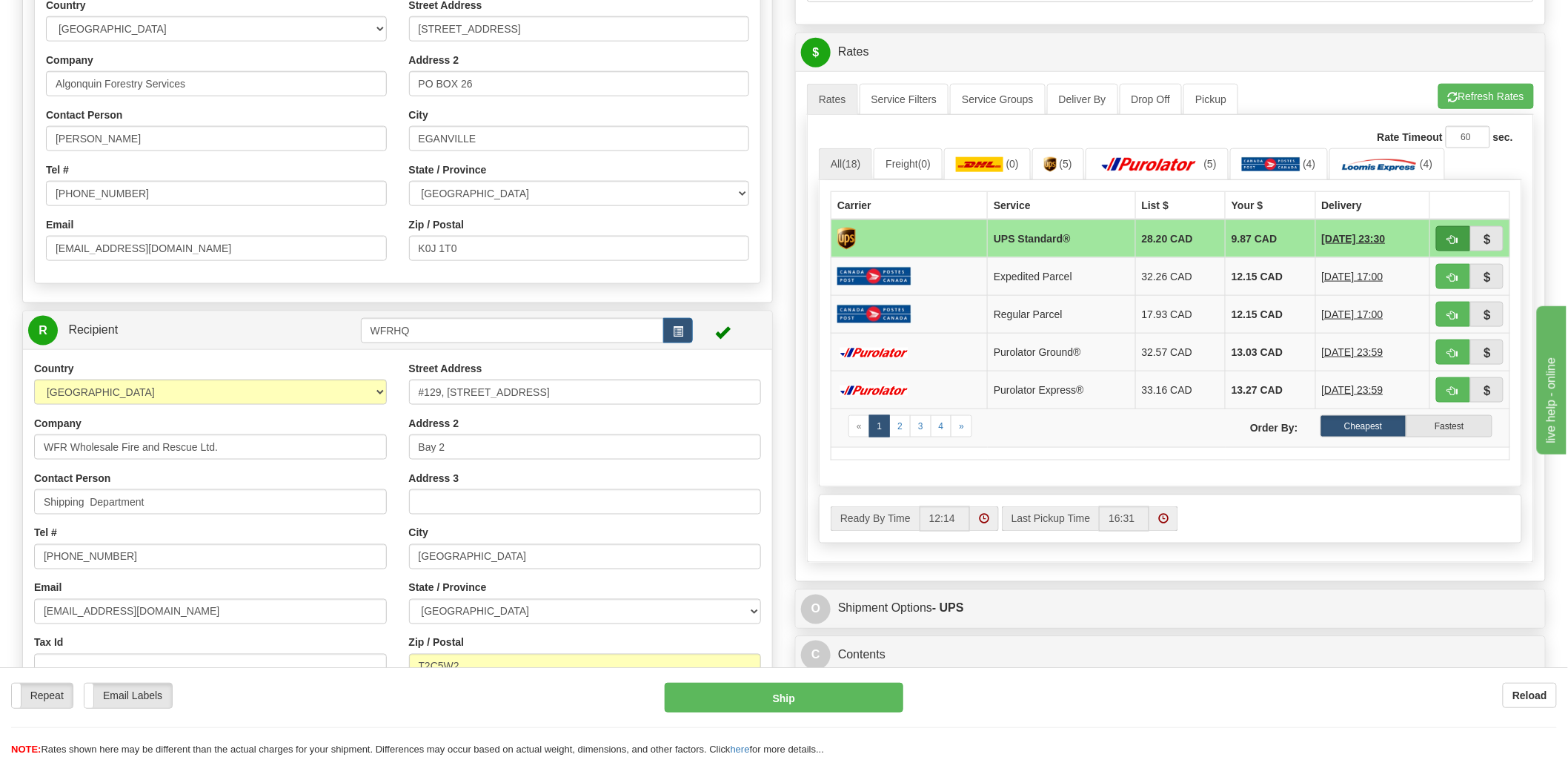
type input "RMA/2025/00290 & 00291"
click at [1446, 234] on button "button" at bounding box center [1453, 239] width 34 height 26
type input "11"
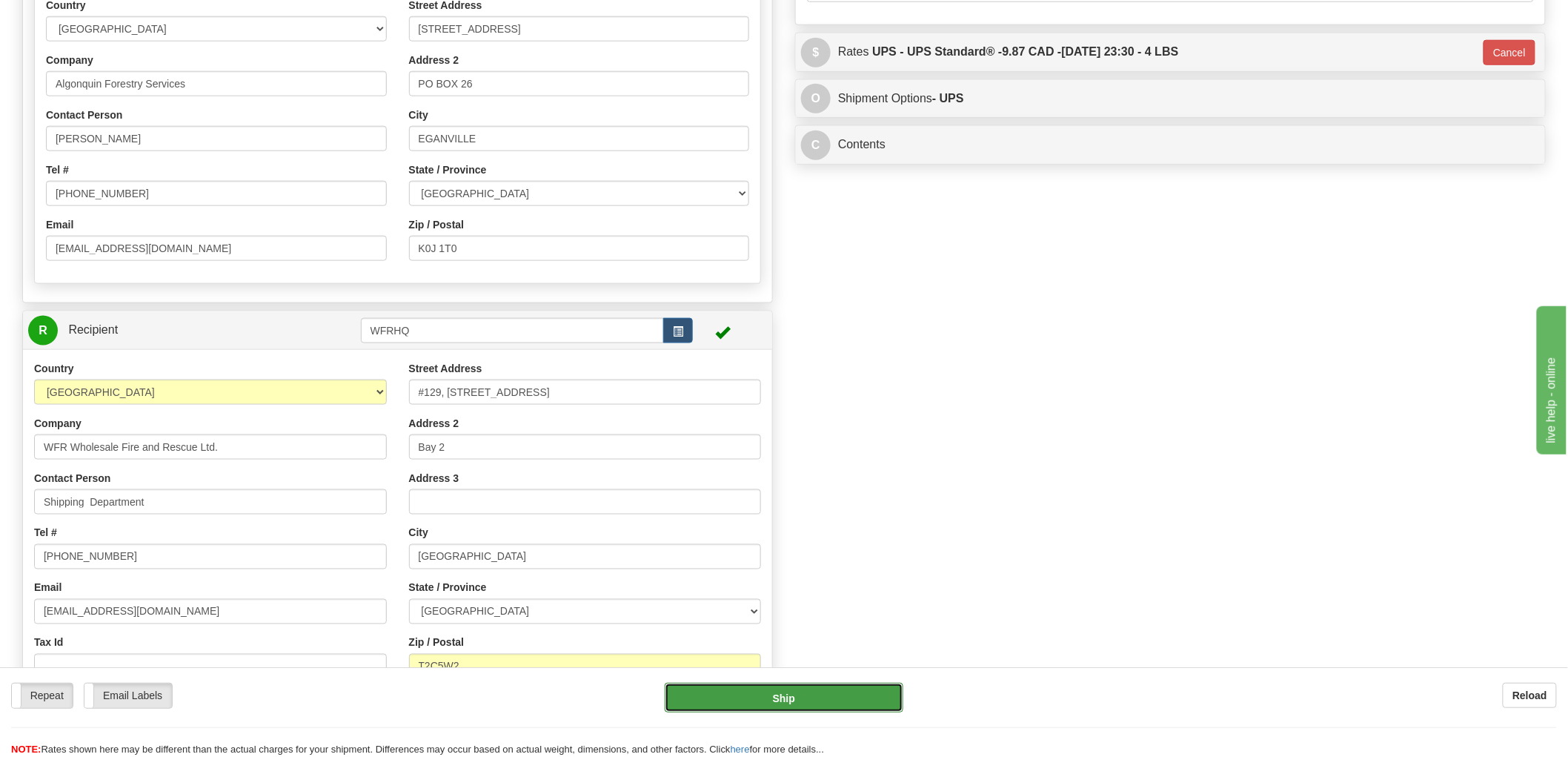
click at [823, 700] on button "Ship" at bounding box center [785, 698] width 240 height 30
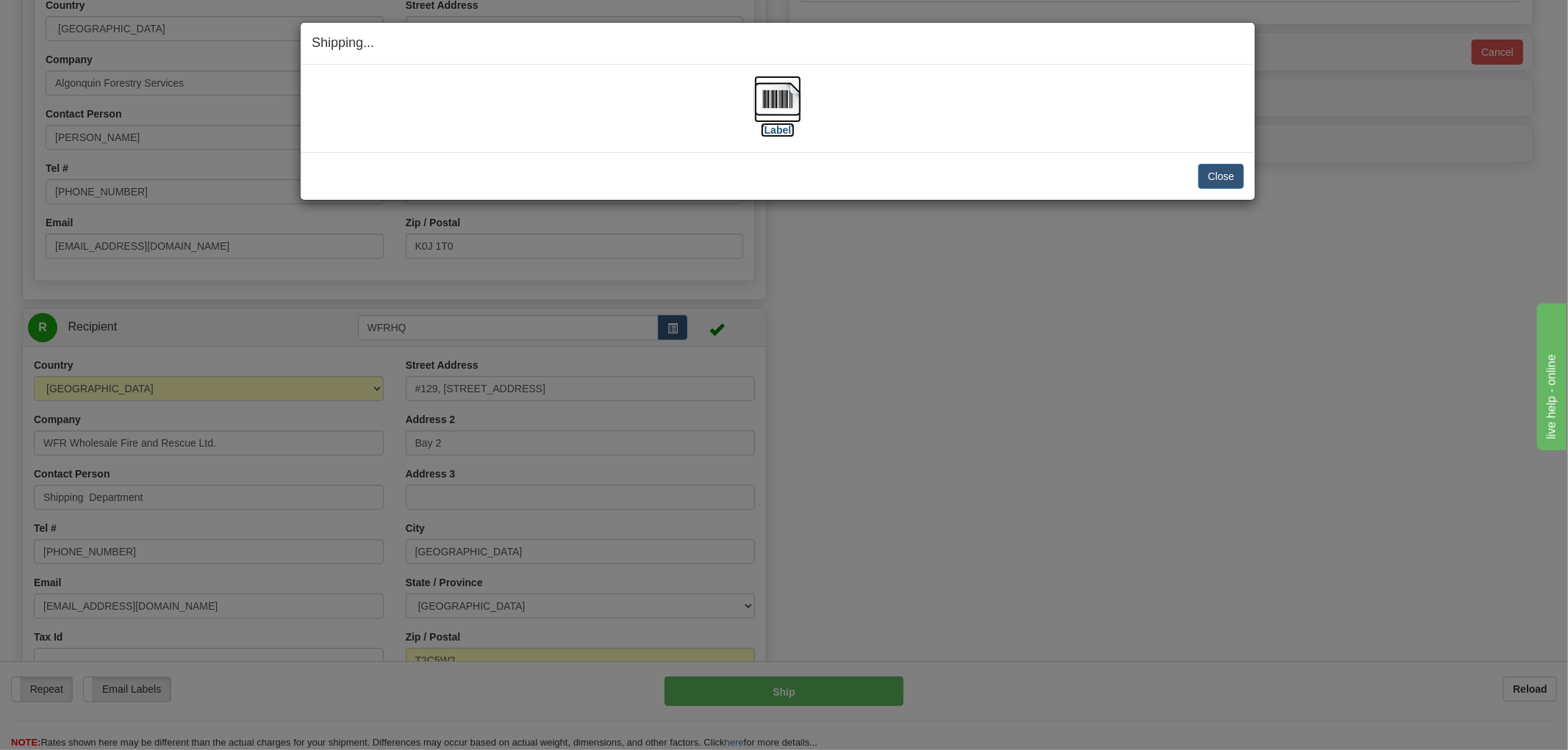
click at [786, 91] on img at bounding box center [777, 100] width 47 height 47
click at [1046, 164] on div "Close Cancel" at bounding box center [777, 176] width 932 height 25
click at [1211, 178] on button "Close" at bounding box center [1220, 176] width 45 height 25
